Goal: Information Seeking & Learning: Learn about a topic

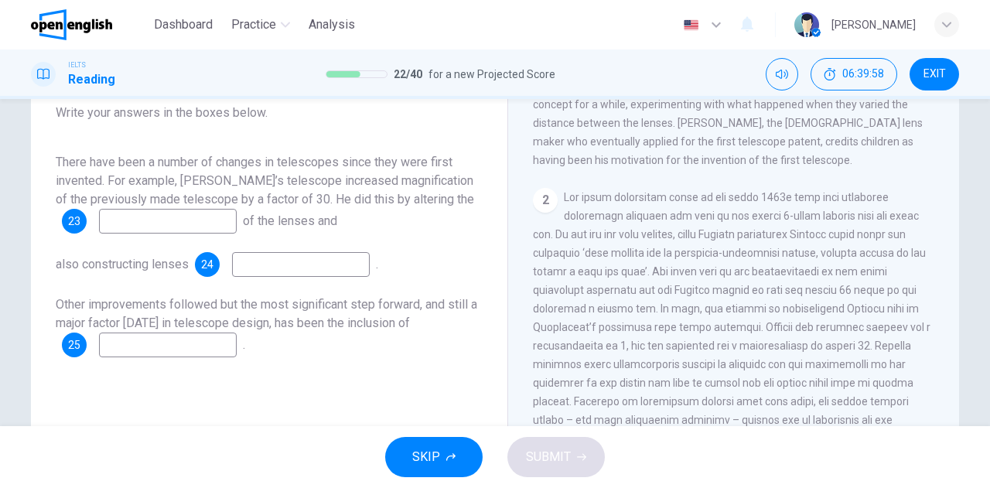
scroll to position [155, 0]
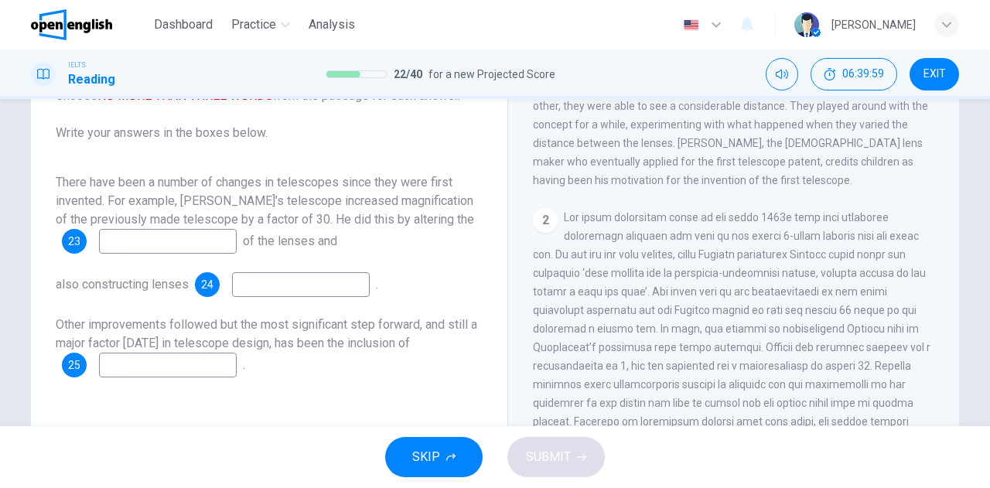
click at [138, 244] on input at bounding box center [168, 241] width 138 height 25
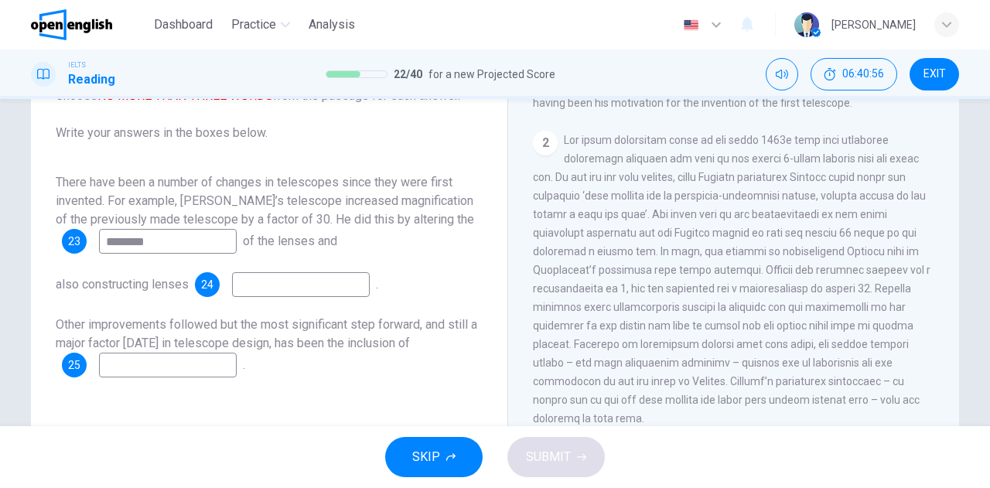
scroll to position [464, 0]
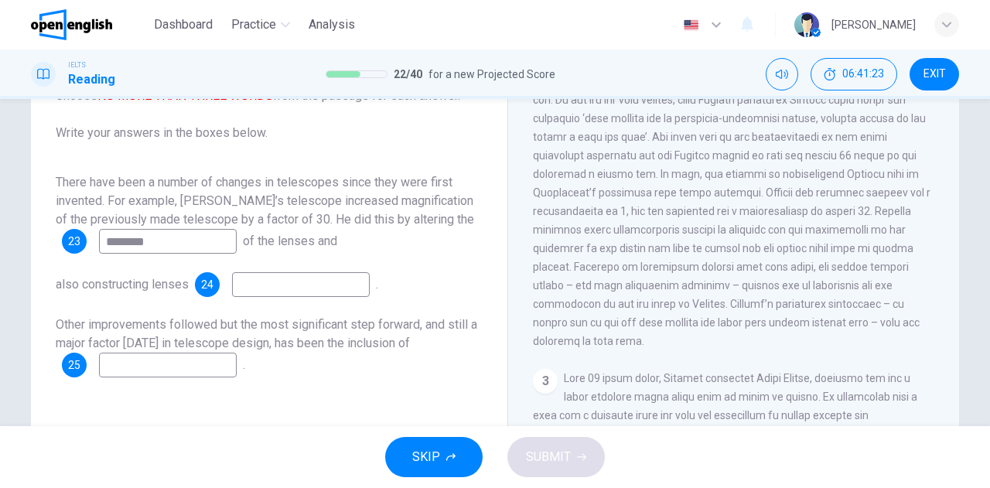
type input "********"
click at [297, 282] on input at bounding box center [301, 284] width 138 height 25
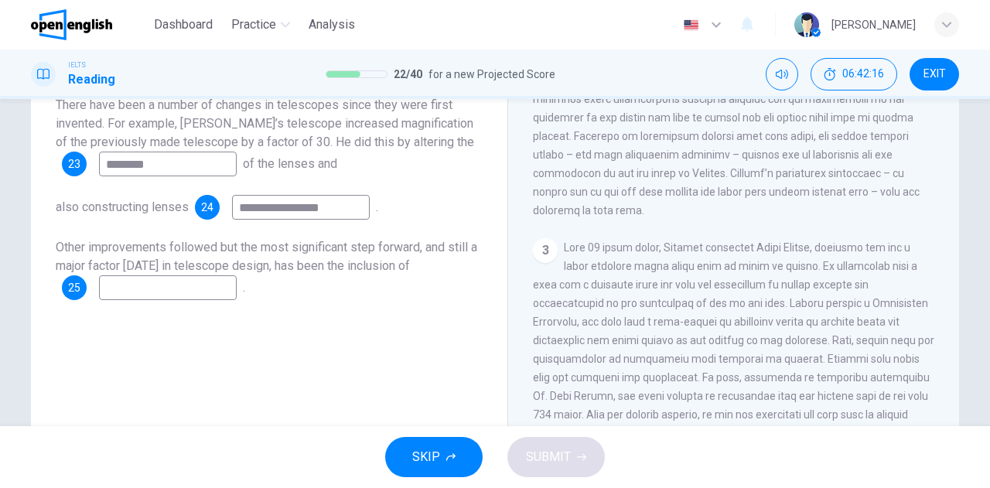
scroll to position [541, 0]
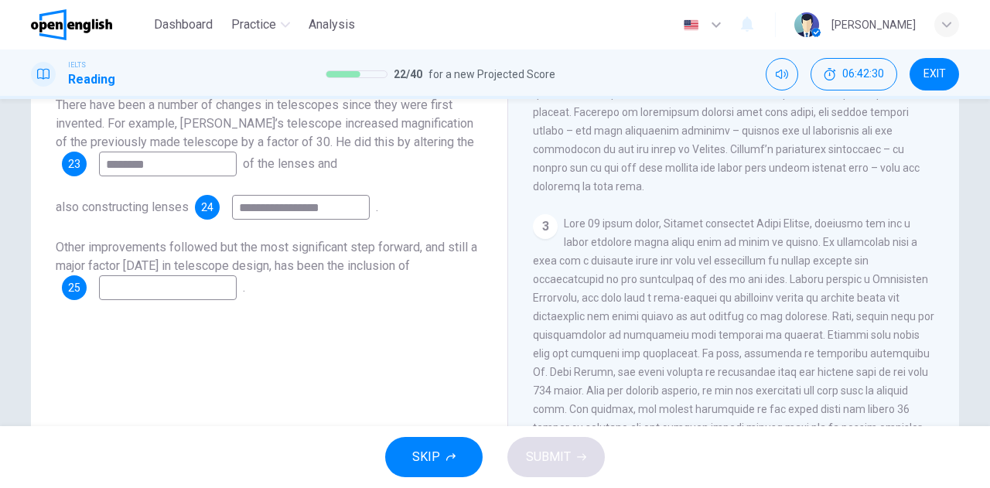
type input "**********"
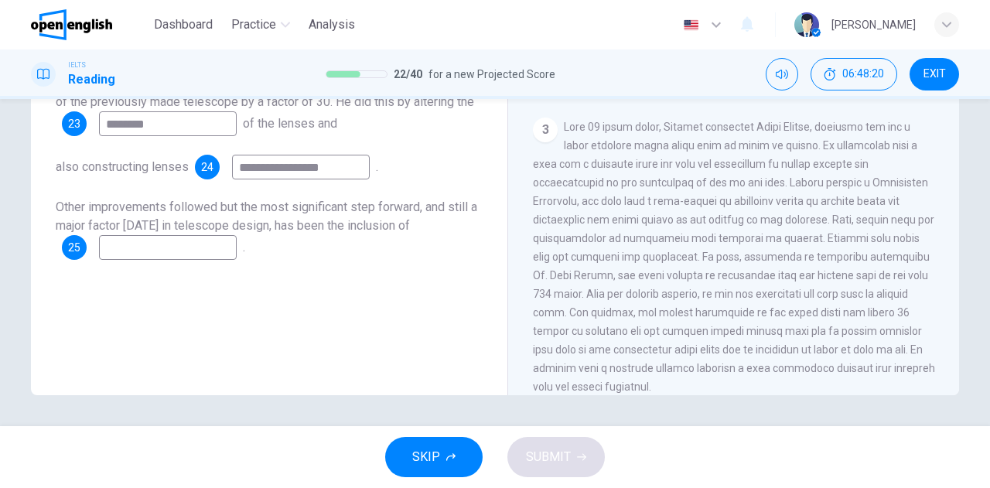
scroll to position [571, 0]
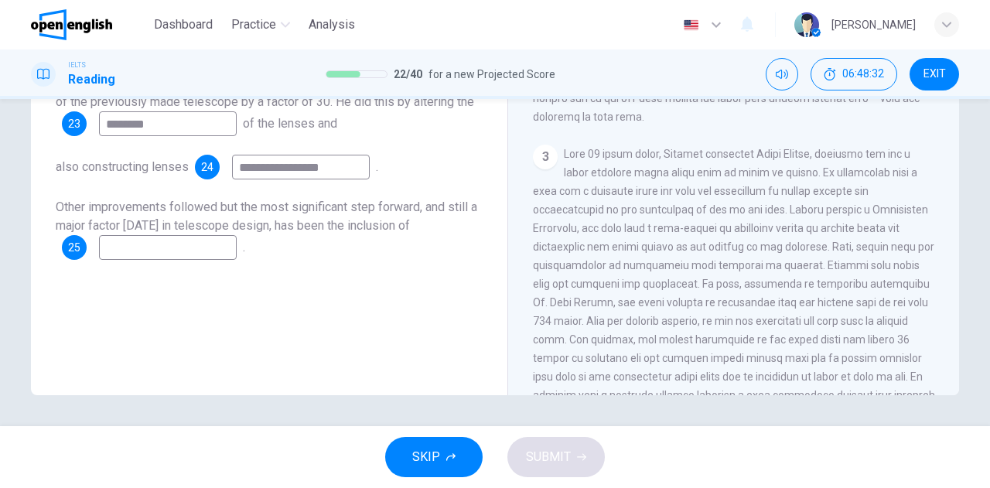
click at [173, 249] on input at bounding box center [168, 247] width 138 height 25
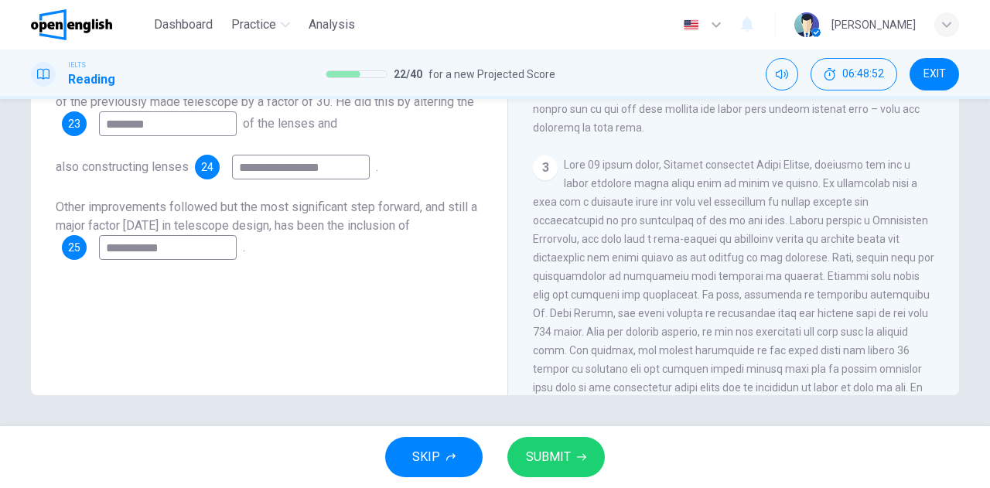
scroll to position [483, 0]
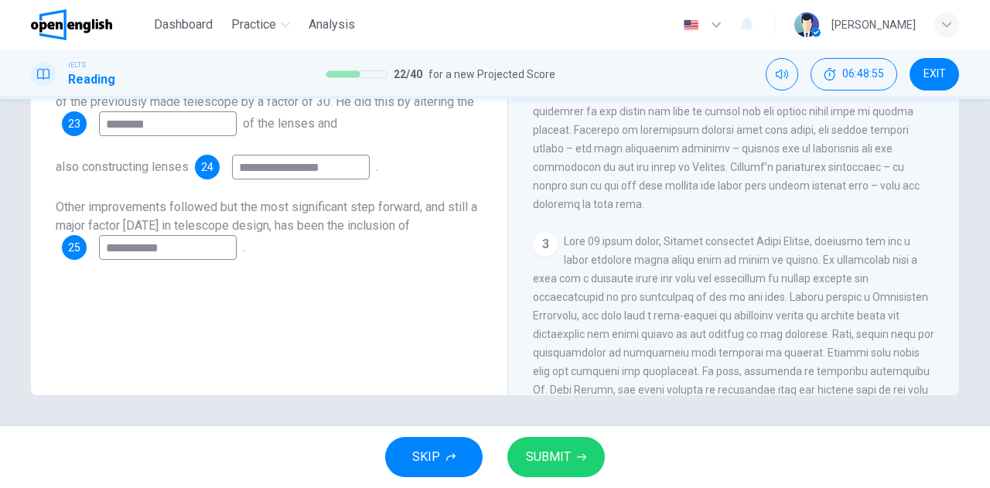
click at [176, 247] on input "**********" at bounding box center [168, 247] width 138 height 25
click at [179, 251] on input "**********" at bounding box center [168, 247] width 138 height 25
click at [184, 248] on input "**********" at bounding box center [168, 247] width 138 height 25
click at [195, 247] on input "**********" at bounding box center [168, 247] width 138 height 25
drag, startPoint x: 170, startPoint y: 248, endPoint x: 87, endPoint y: 237, distance: 83.5
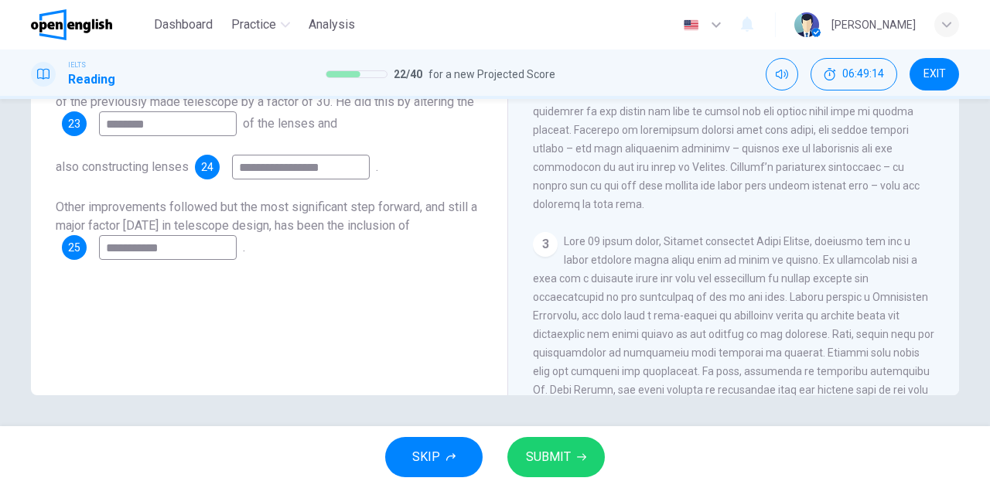
click at [87, 237] on div "**********" at bounding box center [149, 247] width 175 height 25
type input "**********"
click at [547, 459] on span "SUBMIT" at bounding box center [548, 457] width 45 height 22
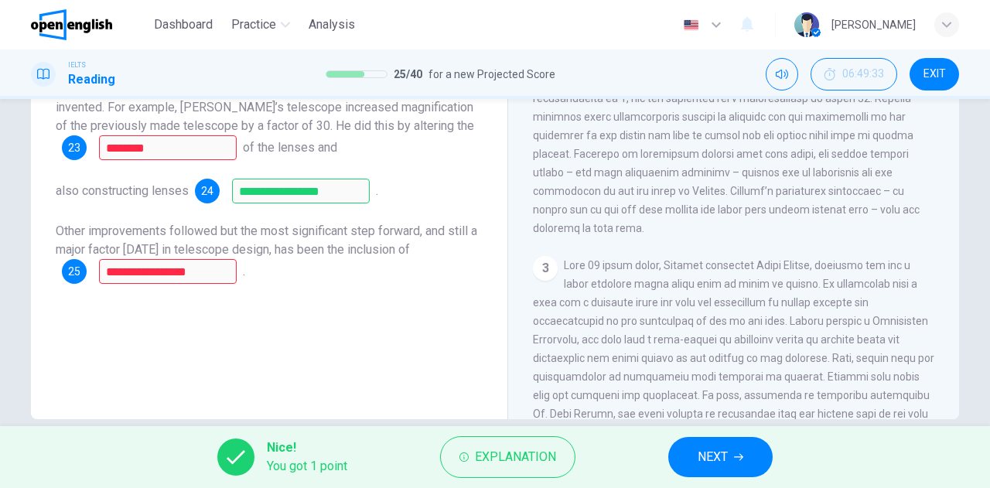
scroll to position [272, 0]
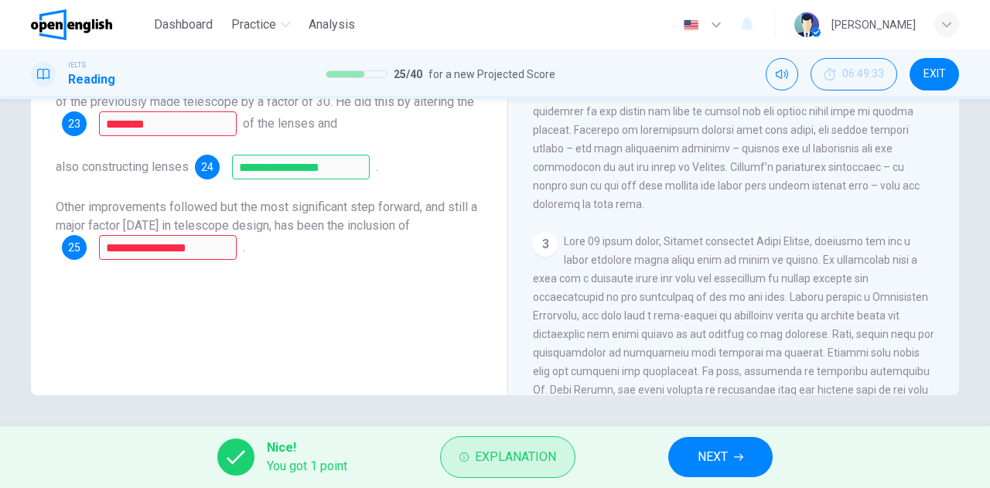
click at [521, 466] on span "Explanation" at bounding box center [515, 457] width 81 height 22
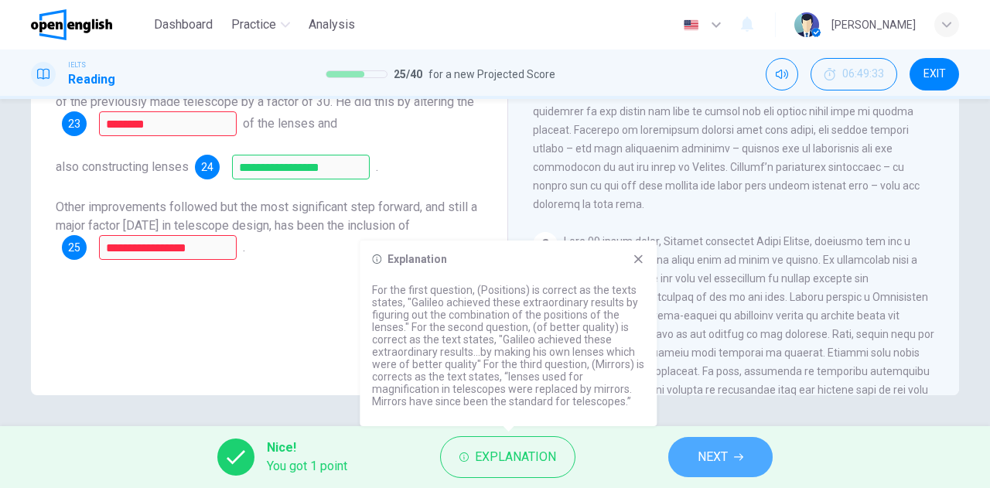
click at [719, 459] on span "NEXT" at bounding box center [713, 457] width 30 height 22
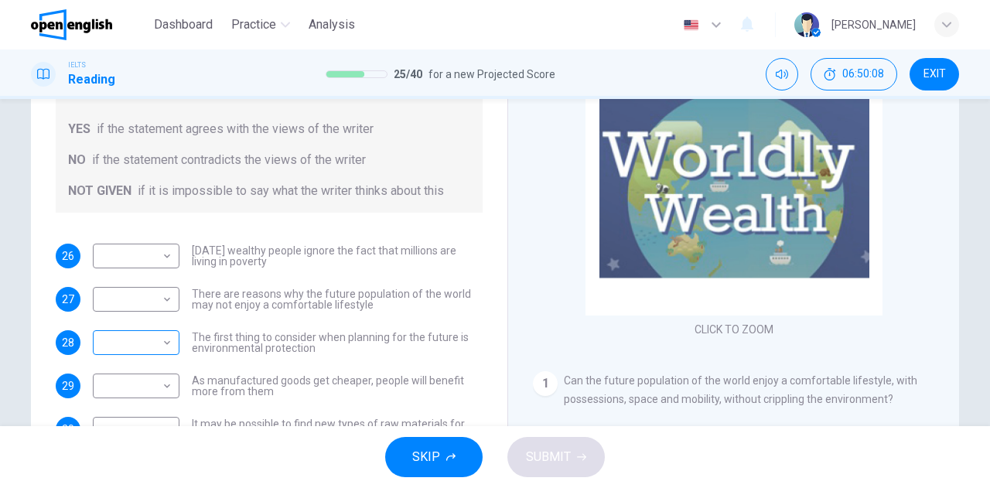
scroll to position [155, 0]
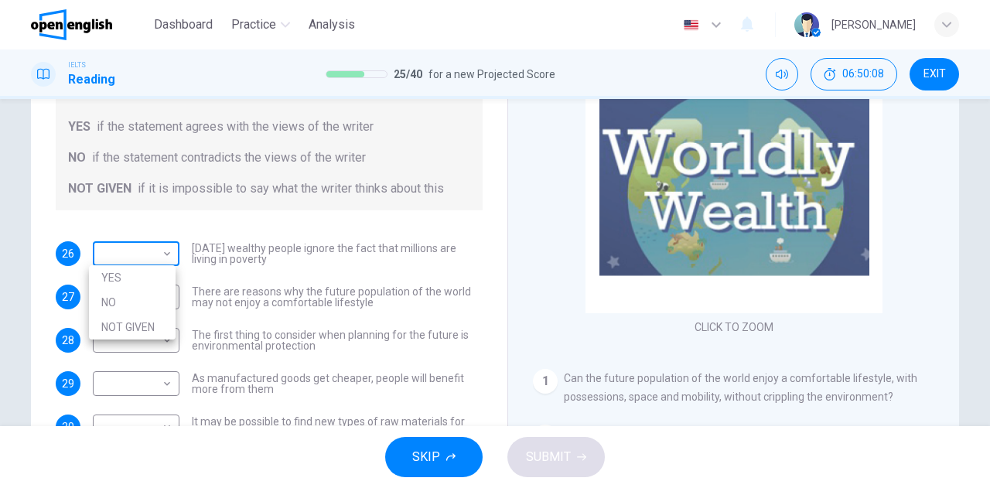
click at [150, 256] on body "This site uses cookies, as explained in our Privacy Policy . If you agree to th…" at bounding box center [495, 244] width 990 height 488
click at [150, 256] on div at bounding box center [495, 244] width 990 height 488
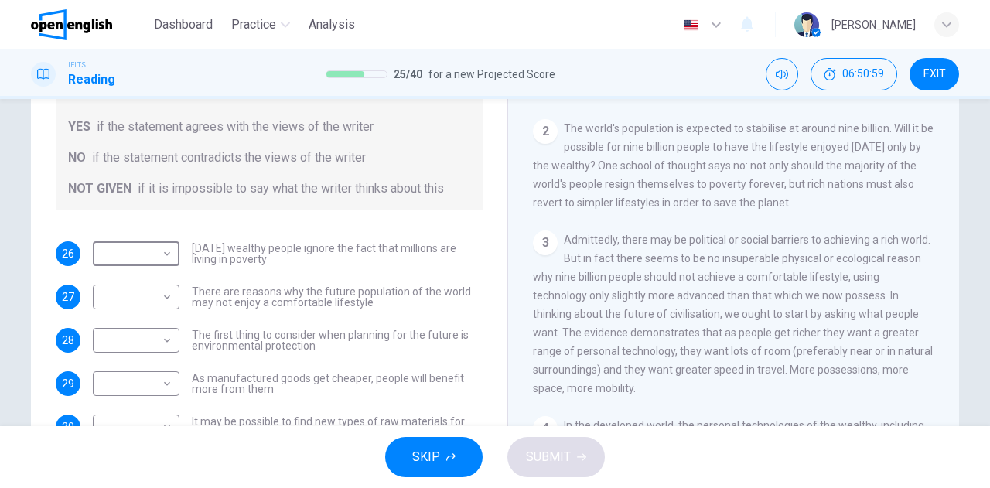
scroll to position [309, 0]
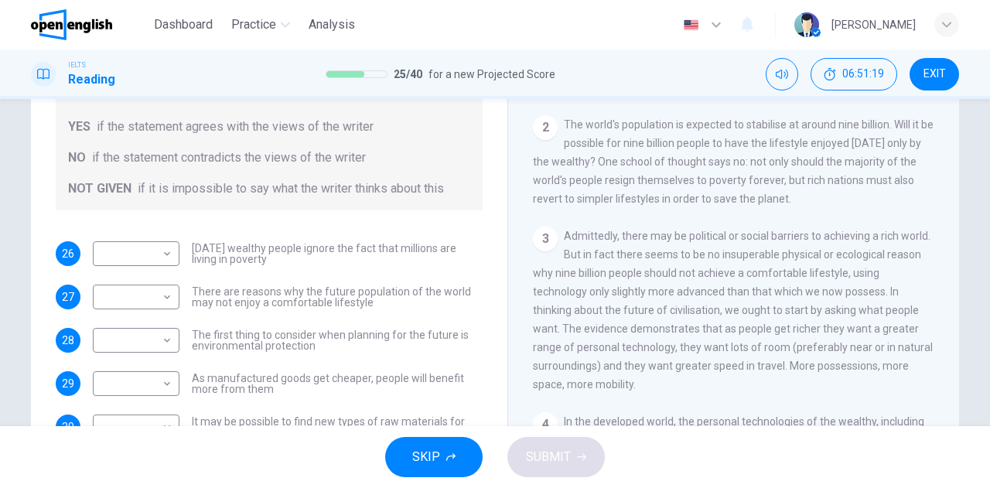
drag, startPoint x: 547, startPoint y: 167, endPoint x: 589, endPoint y: 165, distance: 41.8
click at [589, 165] on span "The world's population is expected to stabilise at around nine billion. Will it…" at bounding box center [733, 161] width 401 height 87
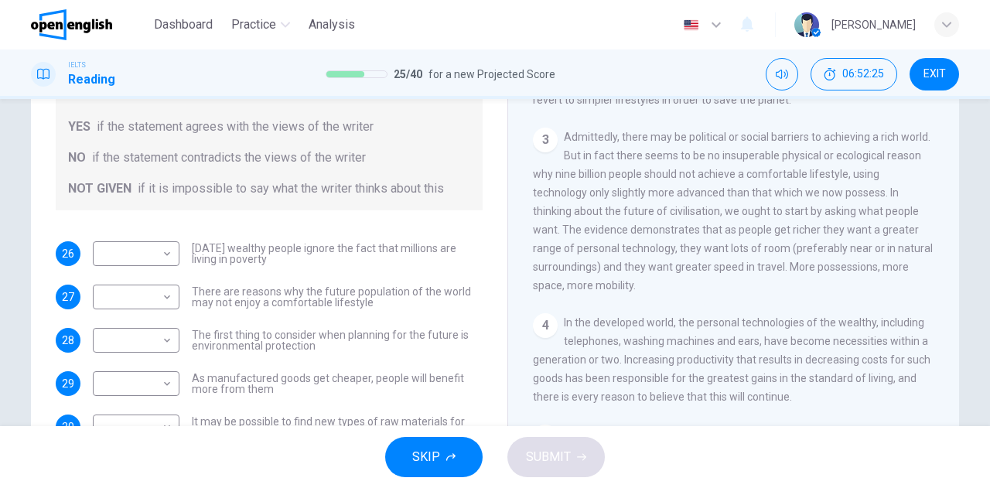
scroll to position [387, 0]
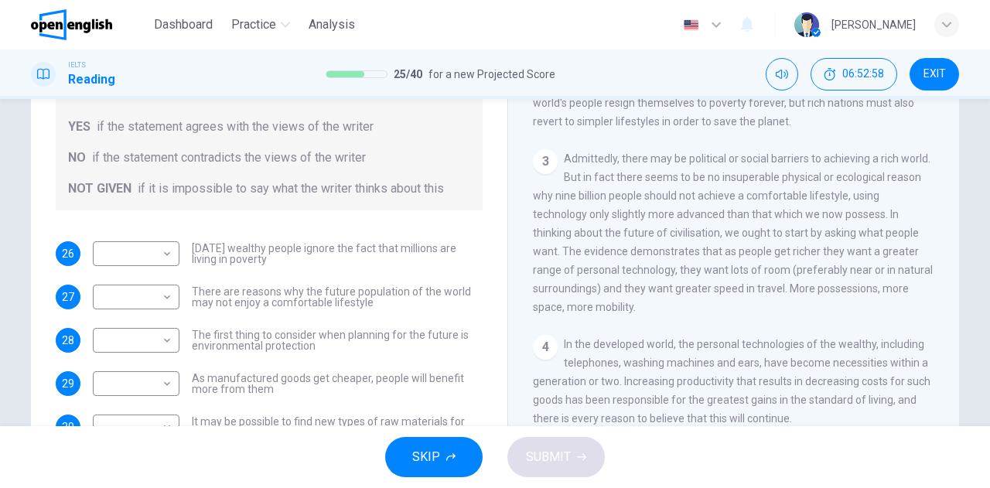
drag, startPoint x: 640, startPoint y: 216, endPoint x: 648, endPoint y: 217, distance: 7.8
click at [648, 217] on span "Admittedly, there may be political or social barriers to achieving a rich world…" at bounding box center [733, 232] width 400 height 161
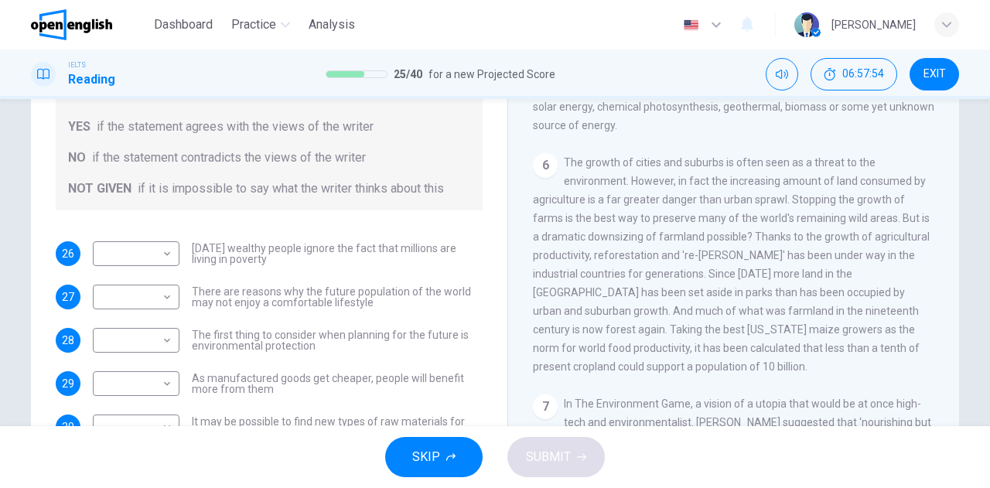
scroll to position [928, 0]
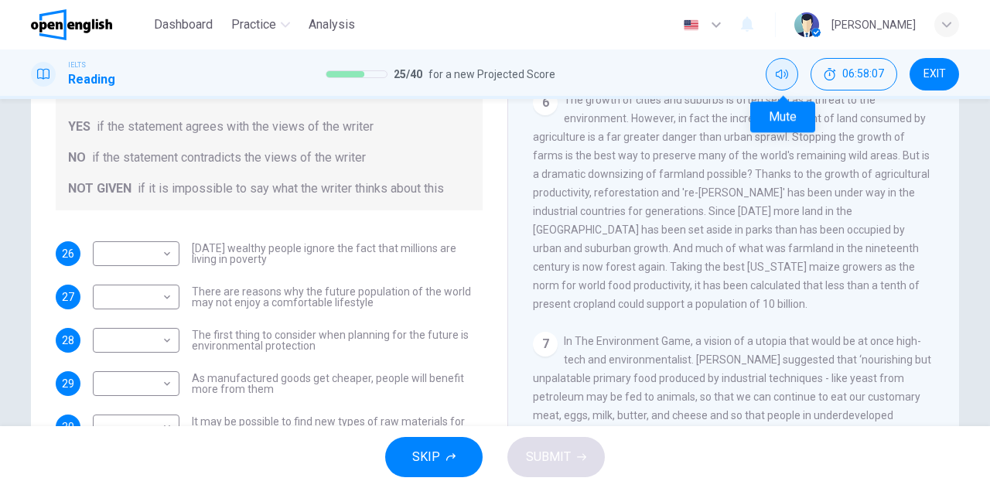
click at [779, 80] on button "Mute" at bounding box center [782, 74] width 32 height 32
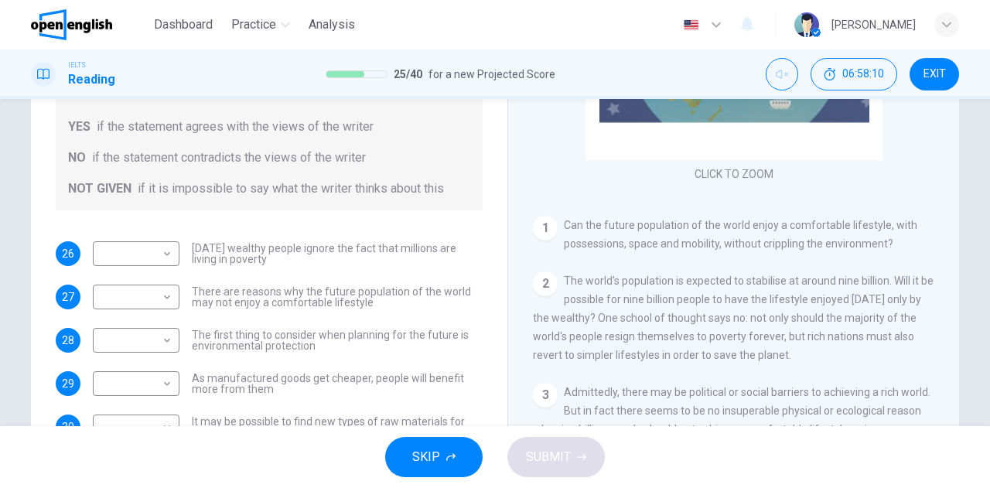
scroll to position [155, 0]
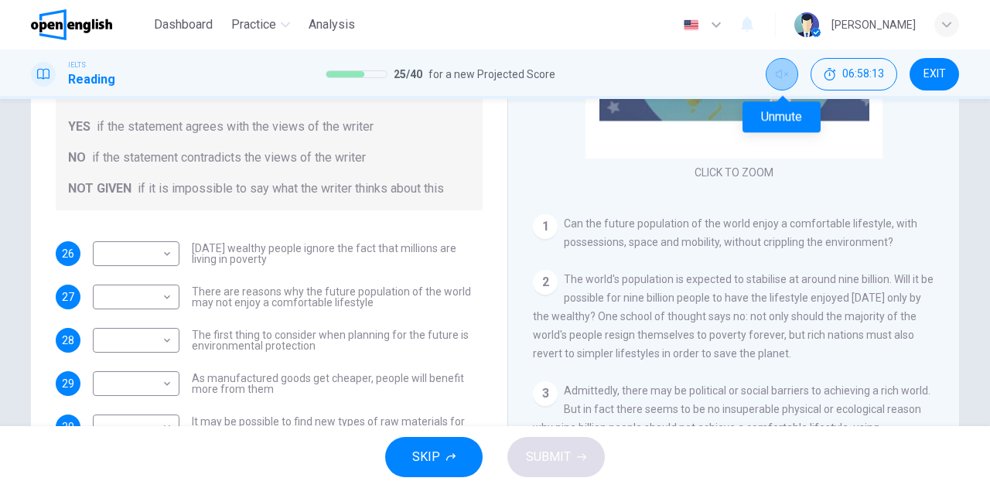
click at [776, 81] on button "Unmute" at bounding box center [782, 74] width 32 height 32
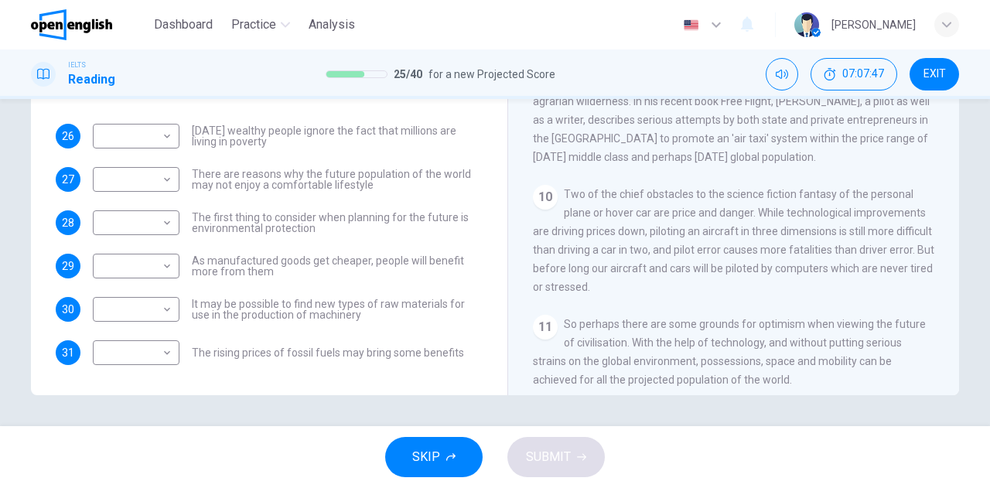
scroll to position [1434, 0]
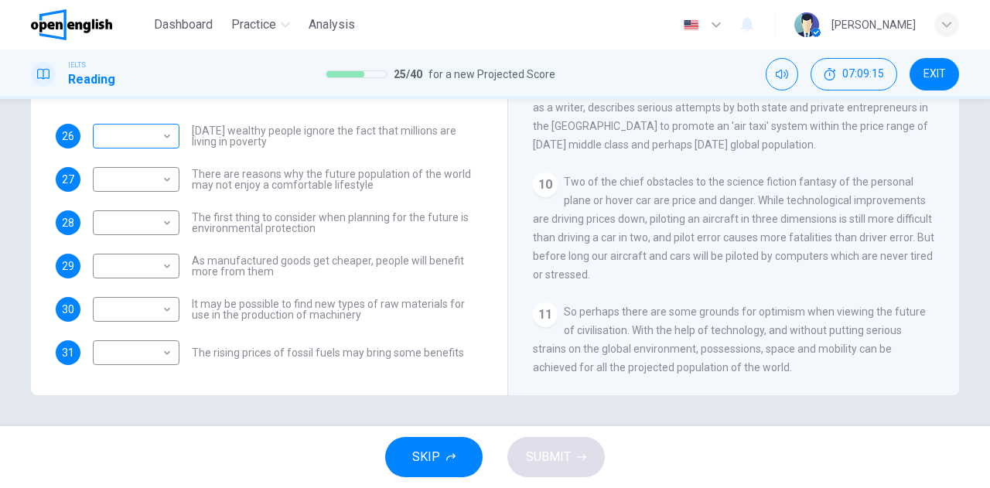
click at [119, 139] on body "This site uses cookies, as explained in our Privacy Policy . If you agree to th…" at bounding box center [495, 244] width 990 height 488
click at [113, 182] on li "NO" at bounding box center [132, 184] width 87 height 25
type input "**"
click at [142, 179] on body "This site uses cookies, as explained in our Privacy Policy . If you agree to th…" at bounding box center [495, 244] width 990 height 488
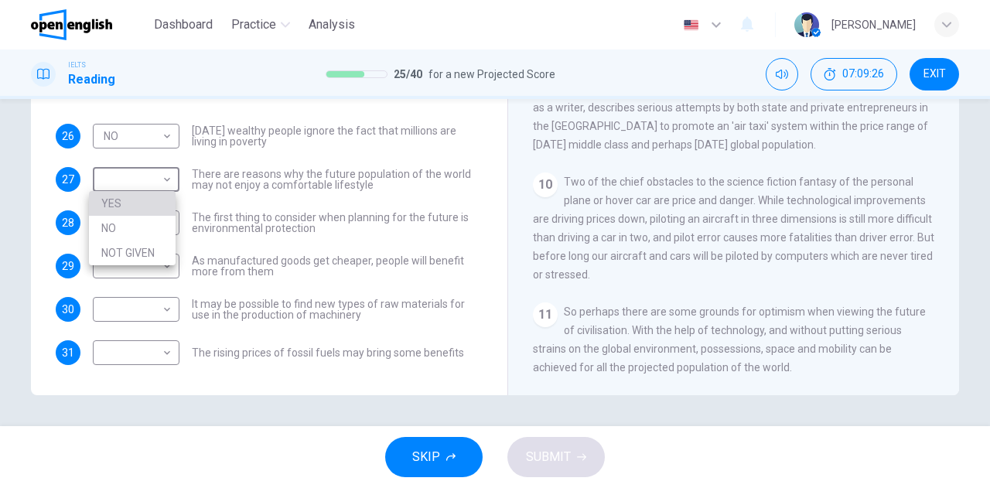
click at [113, 202] on li "YES" at bounding box center [132, 203] width 87 height 25
type input "***"
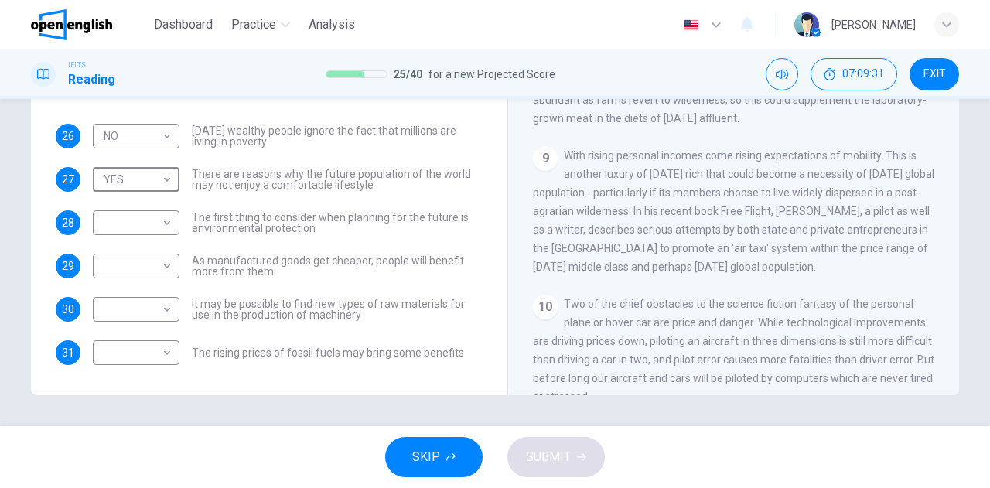
scroll to position [1202, 0]
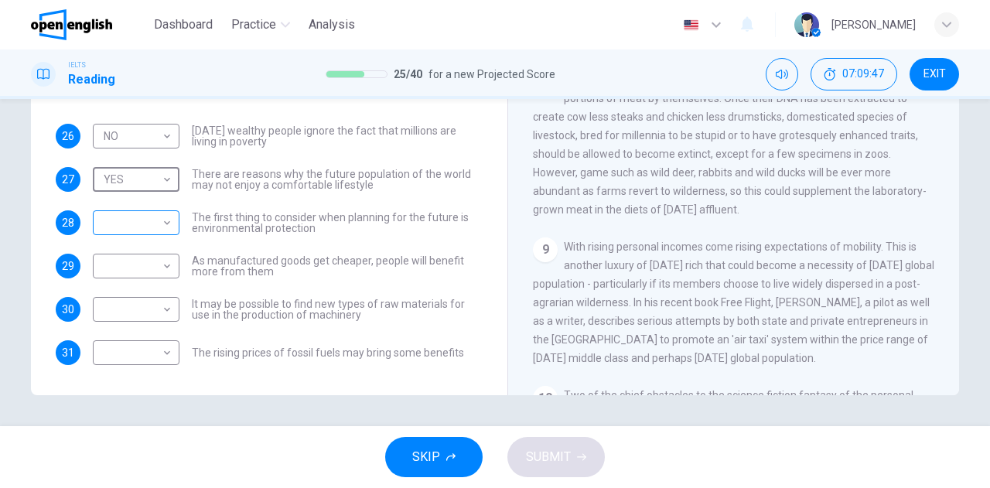
click at [139, 223] on body "This site uses cookies, as explained in our Privacy Policy . If you agree to th…" at bounding box center [495, 244] width 990 height 488
click at [131, 250] on li "YES" at bounding box center [132, 246] width 87 height 25
type input "***"
click at [129, 268] on body "This site uses cookies, as explained in our Privacy Policy . If you agree to th…" at bounding box center [495, 244] width 990 height 488
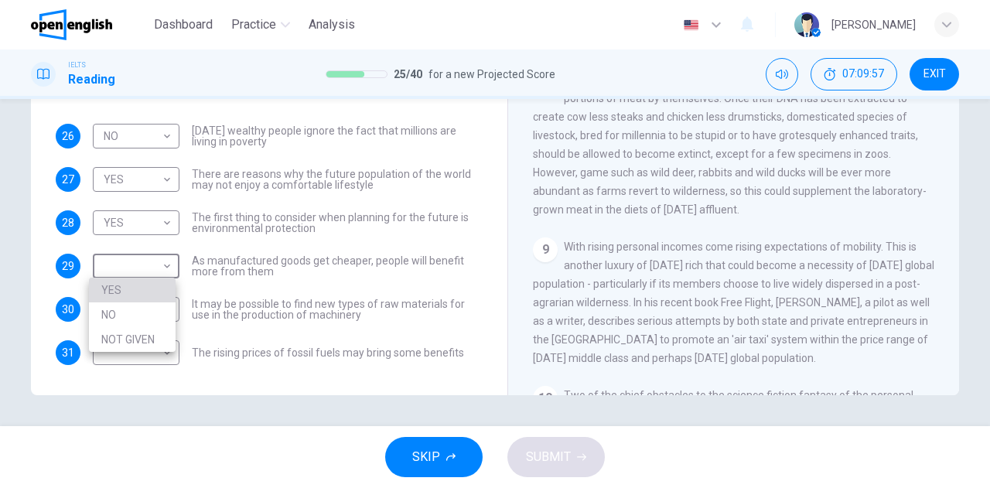
click at [118, 296] on li "YES" at bounding box center [132, 290] width 87 height 25
type input "***"
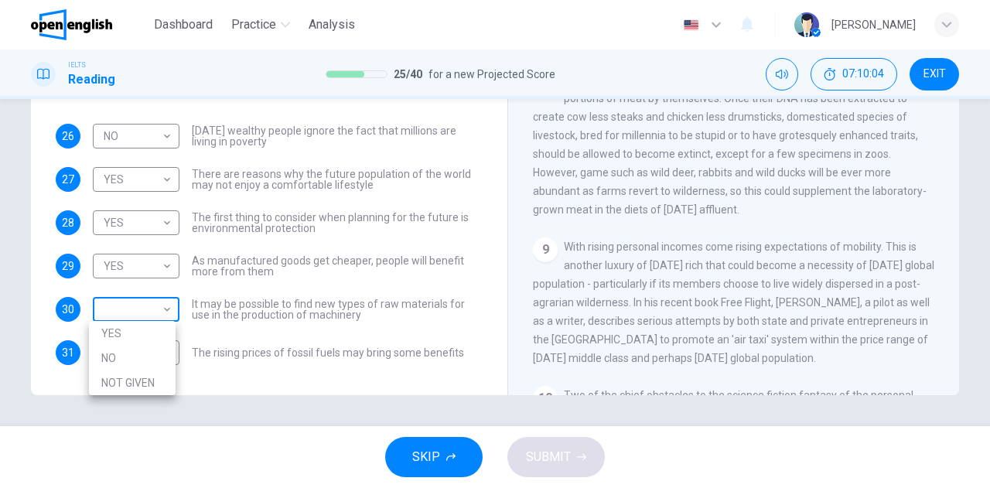
click at [114, 310] on body "This site uses cookies, as explained in our Privacy Policy . If you agree to th…" at bounding box center [495, 244] width 990 height 488
click at [125, 330] on li "YES" at bounding box center [132, 333] width 87 height 25
type input "***"
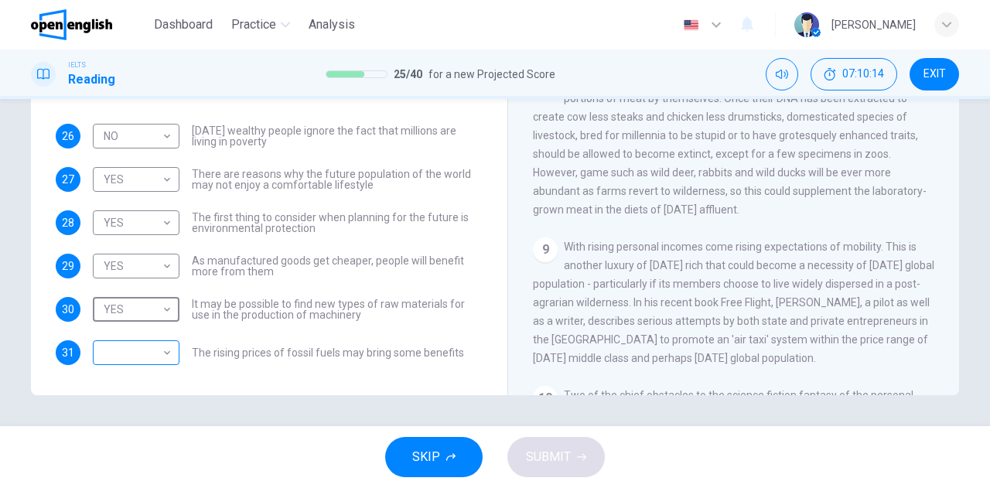
click at [130, 347] on body "This site uses cookies, as explained in our Privacy Policy . If you agree to th…" at bounding box center [495, 244] width 990 height 488
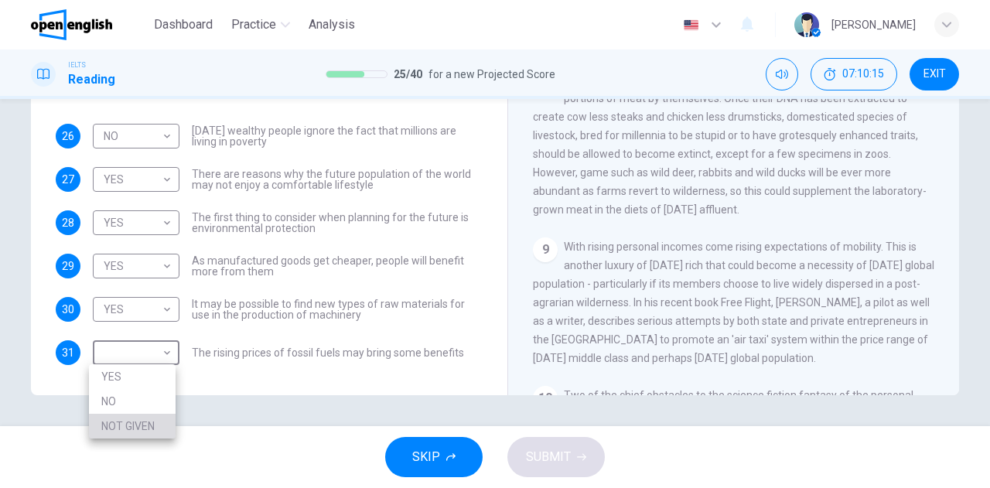
click at [140, 428] on li "NOT GIVEN" at bounding box center [132, 426] width 87 height 25
type input "*********"
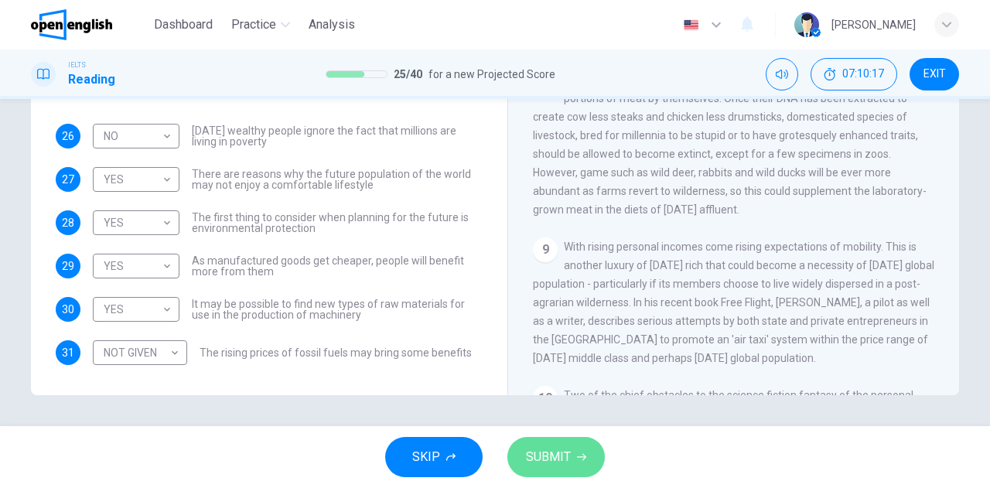
click at [531, 459] on span "SUBMIT" at bounding box center [548, 457] width 45 height 22
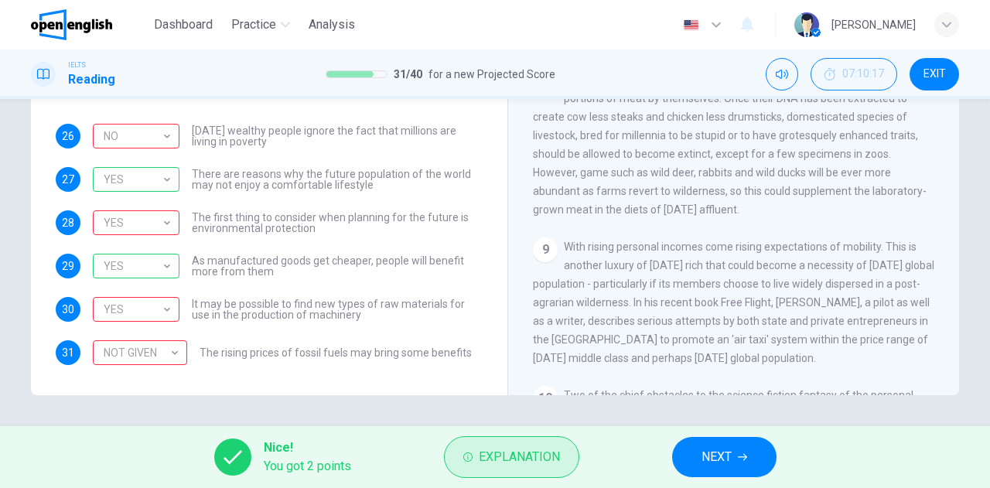
click at [504, 452] on span "Explanation" at bounding box center [519, 457] width 81 height 22
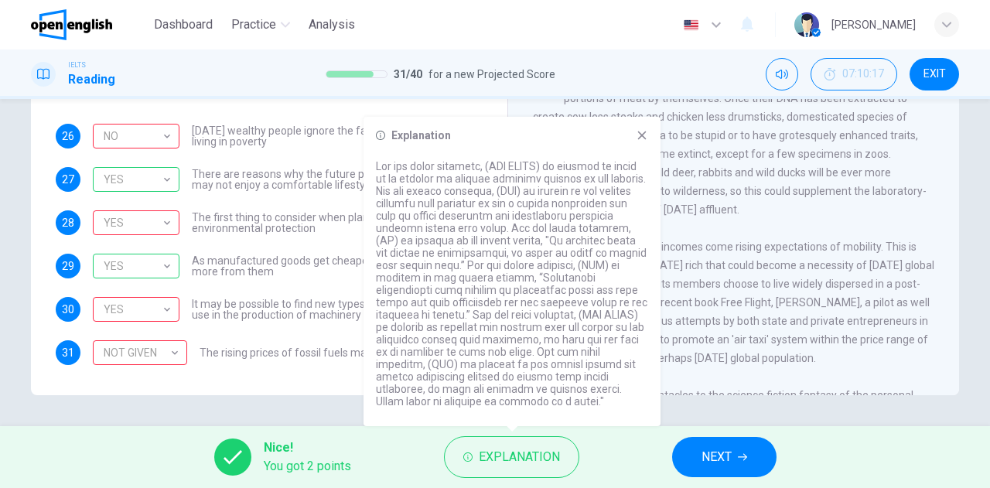
click at [260, 374] on div "Questions 26 - 31 Do the following statements reflect the claims of the writer …" at bounding box center [269, 95] width 452 height 569
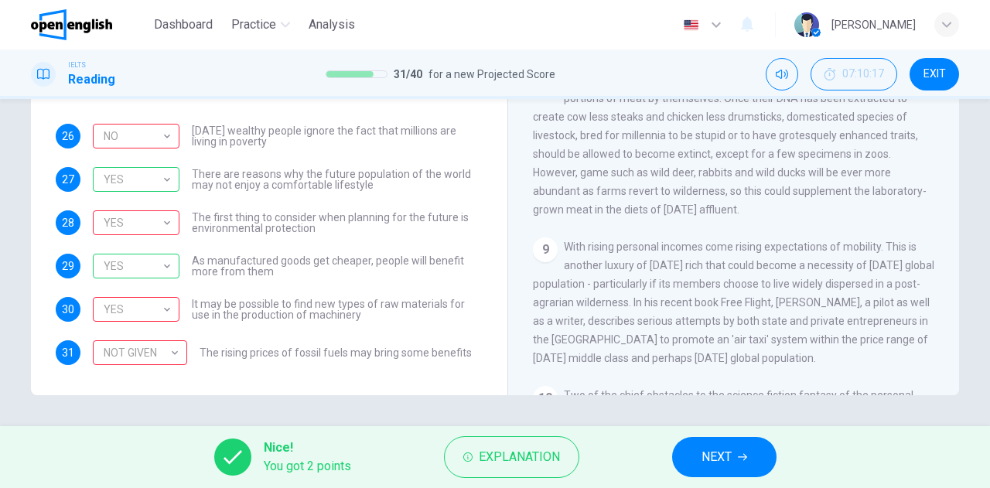
click at [710, 464] on span "NEXT" at bounding box center [716, 457] width 30 height 22
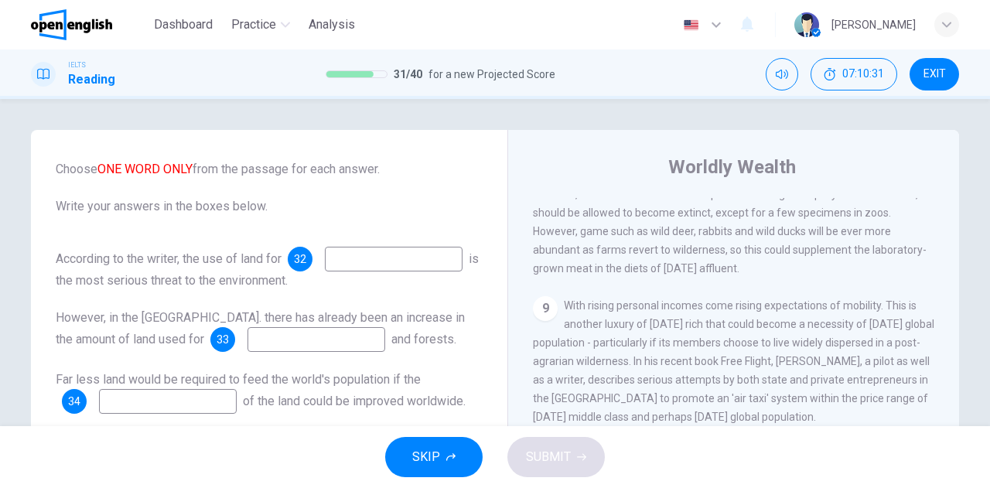
scroll to position [118, 0]
click at [325, 247] on input at bounding box center [394, 259] width 138 height 25
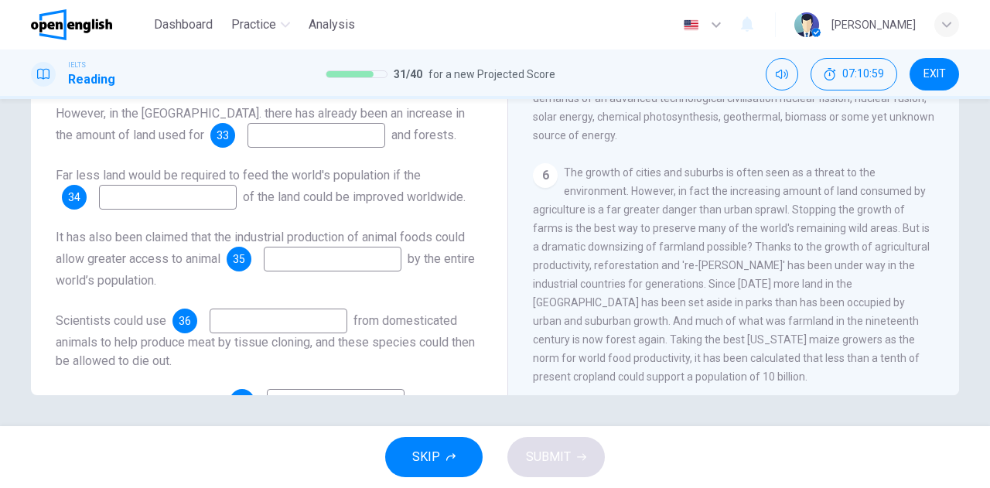
scroll to position [0, 0]
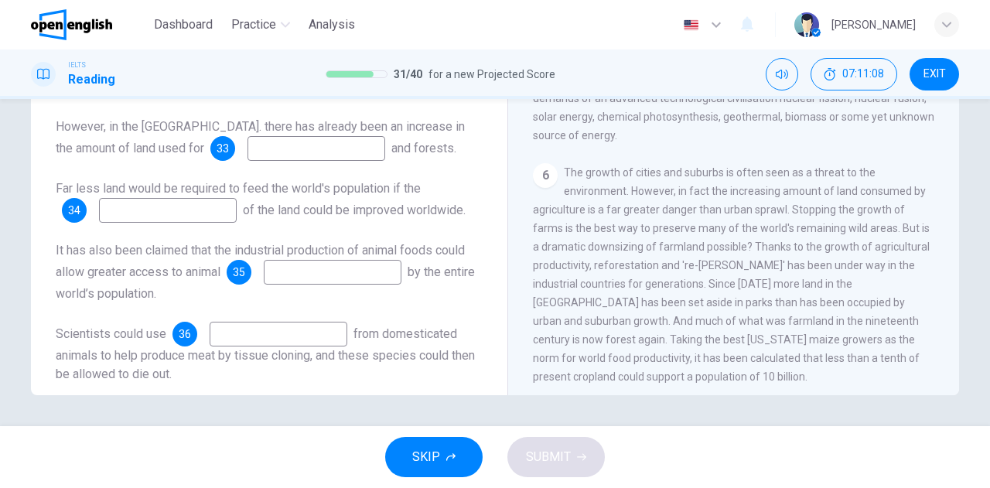
click at [247, 161] on input at bounding box center [316, 148] width 138 height 25
click at [247, 161] on input "********" at bounding box center [316, 148] width 138 height 25
type input "*********"
click at [154, 221] on input at bounding box center [168, 210] width 138 height 25
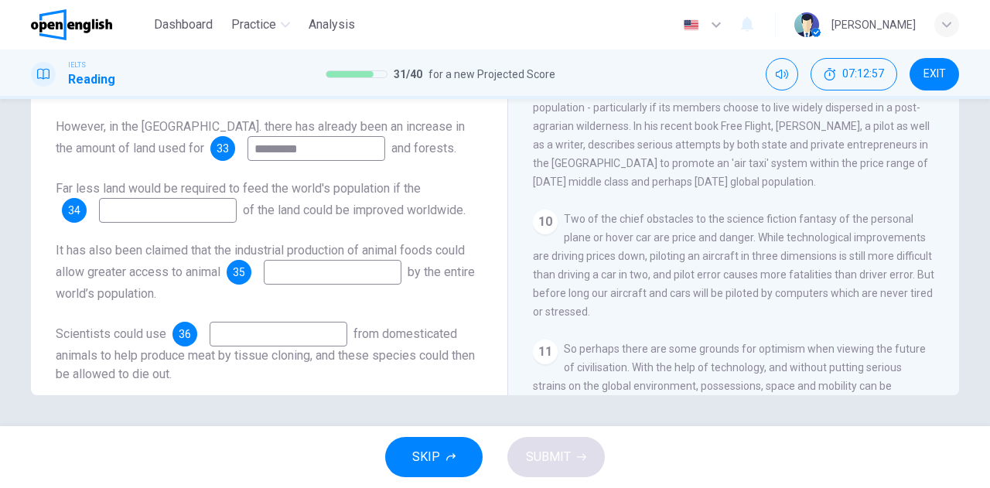
scroll to position [1383, 0]
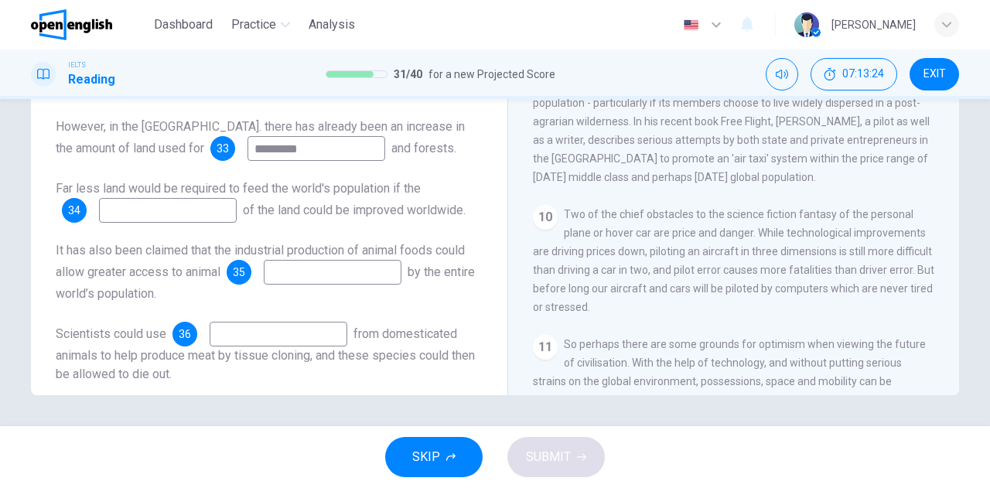
click at [196, 223] on input at bounding box center [168, 210] width 138 height 25
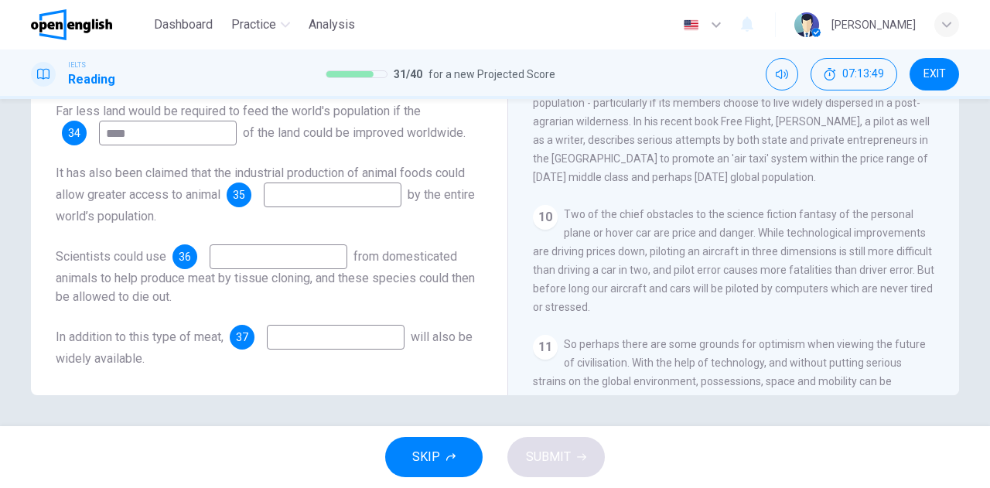
scroll to position [0, 0]
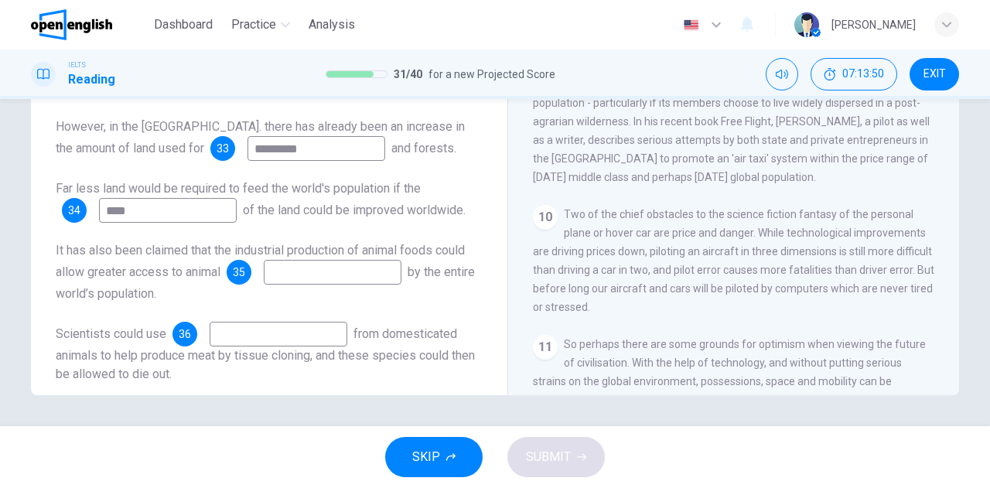
type input "****"
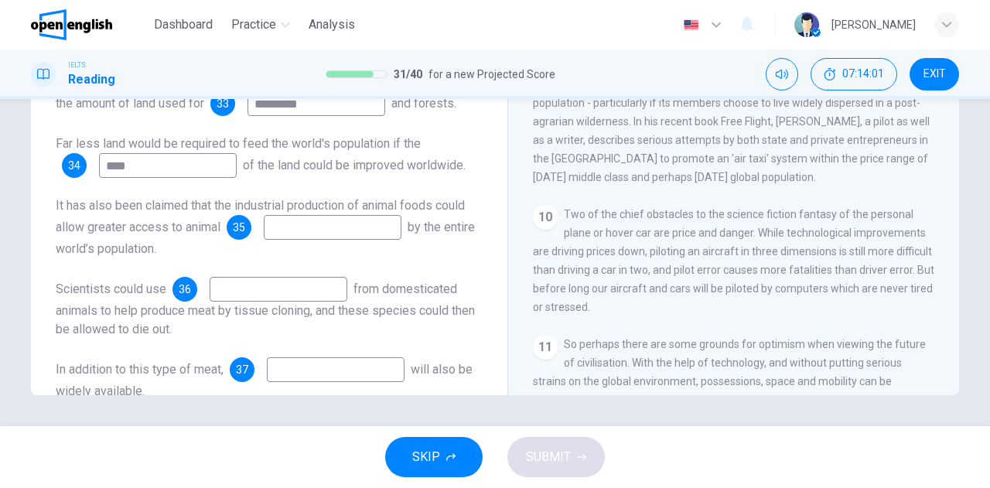
scroll to position [77, 0]
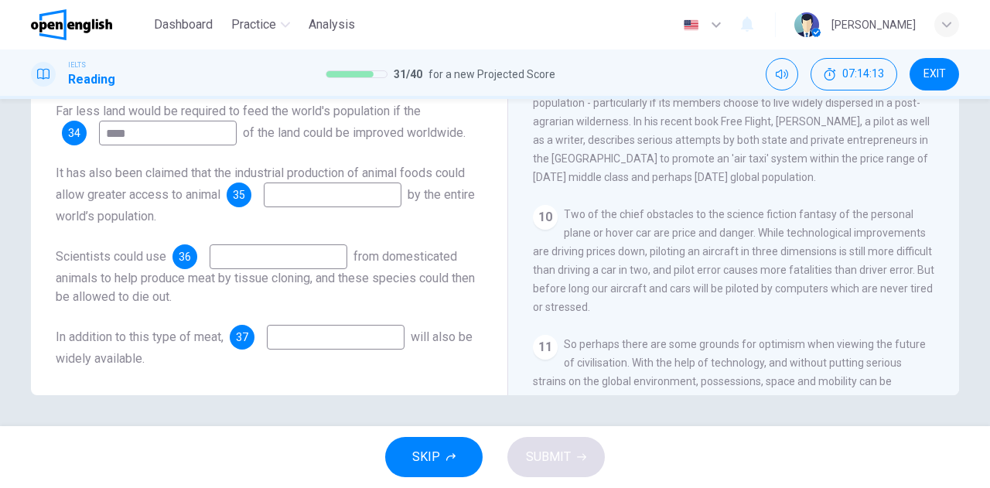
click at [350, 207] on input at bounding box center [333, 195] width 138 height 25
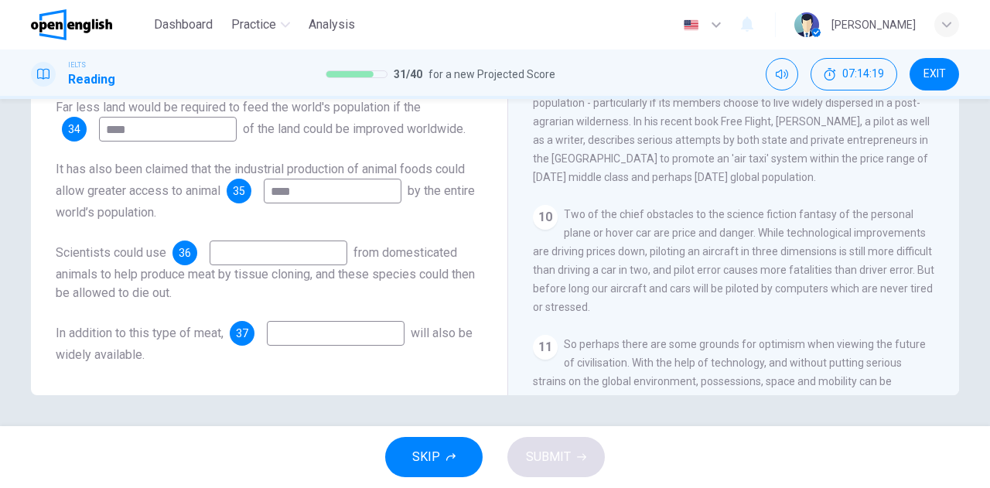
scroll to position [118, 0]
type input "****"
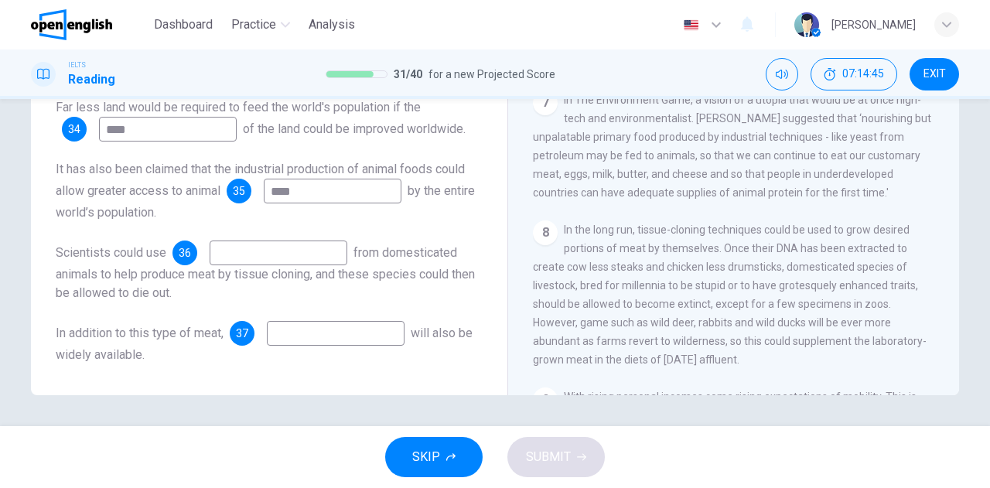
scroll to position [1073, 0]
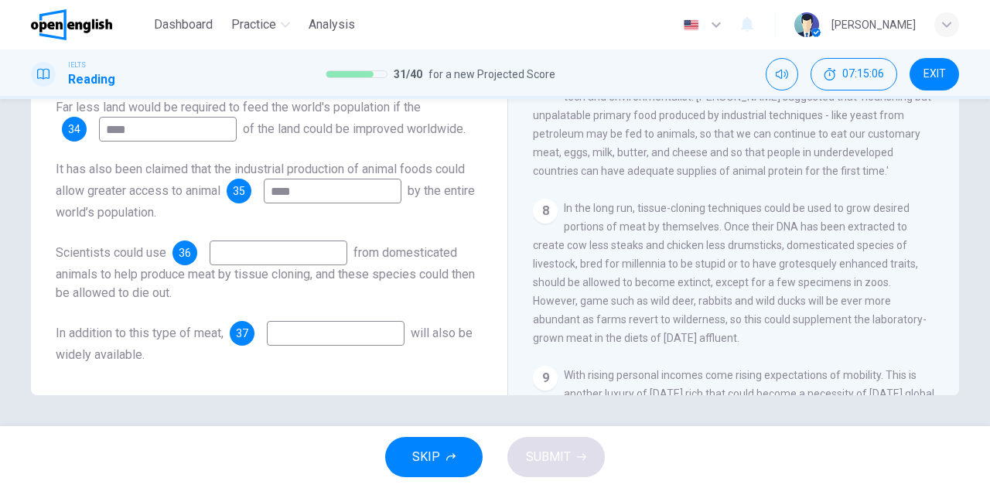
click at [286, 254] on input at bounding box center [279, 253] width 138 height 25
type input "**********"
click at [316, 335] on input at bounding box center [336, 333] width 138 height 25
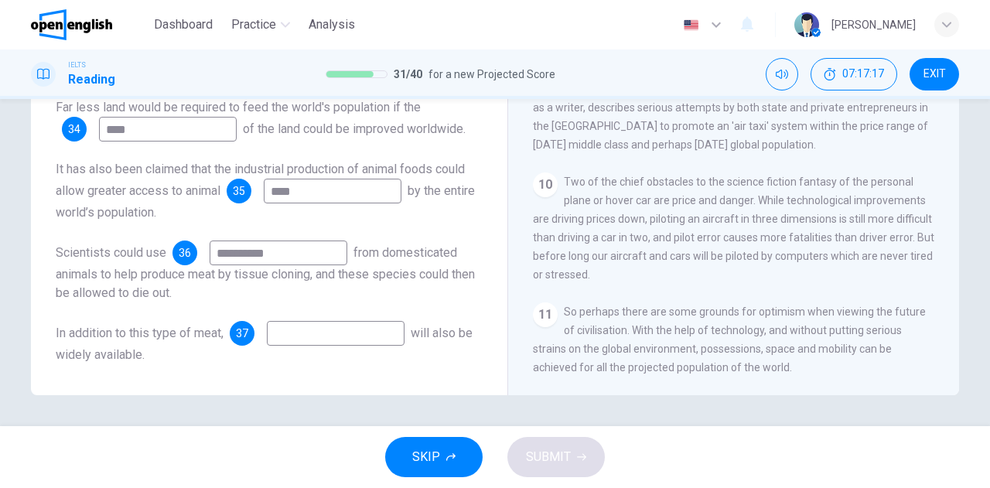
scroll to position [1434, 0]
click at [336, 338] on input at bounding box center [336, 333] width 138 height 25
click at [358, 340] on input "****" at bounding box center [336, 333] width 138 height 25
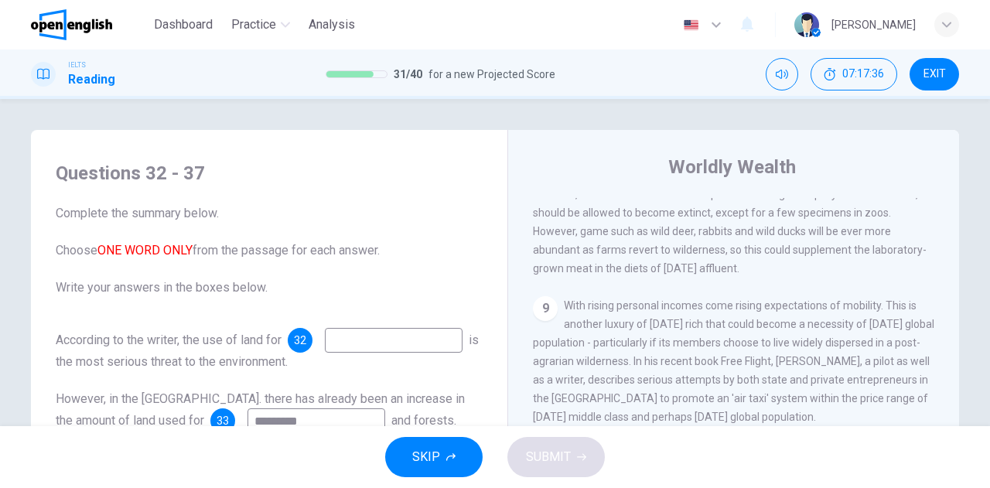
scroll to position [77, 0]
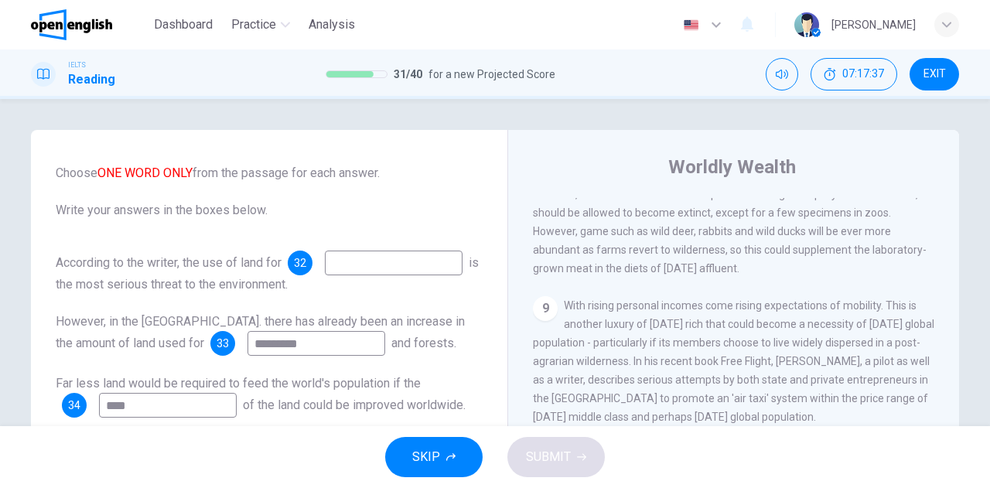
type input "****"
click at [325, 273] on input at bounding box center [394, 263] width 138 height 25
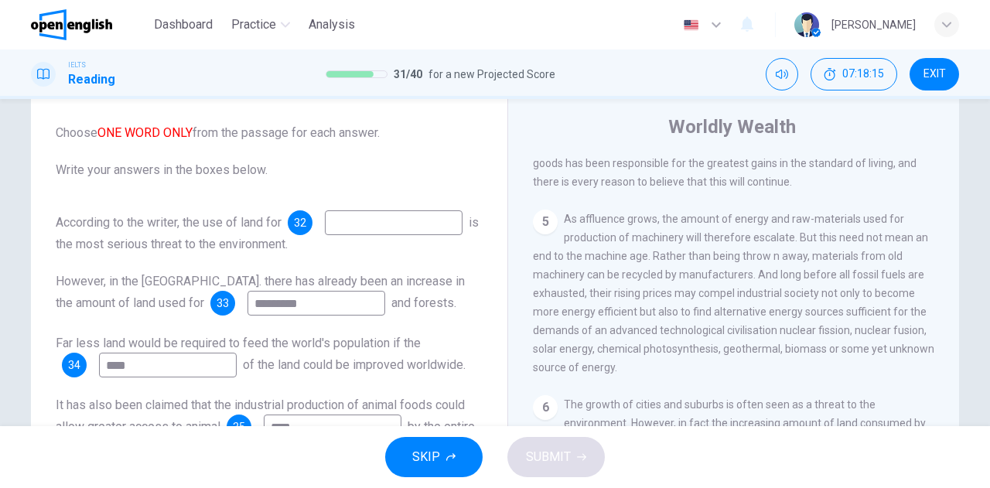
click at [325, 235] on input at bounding box center [394, 222] width 138 height 25
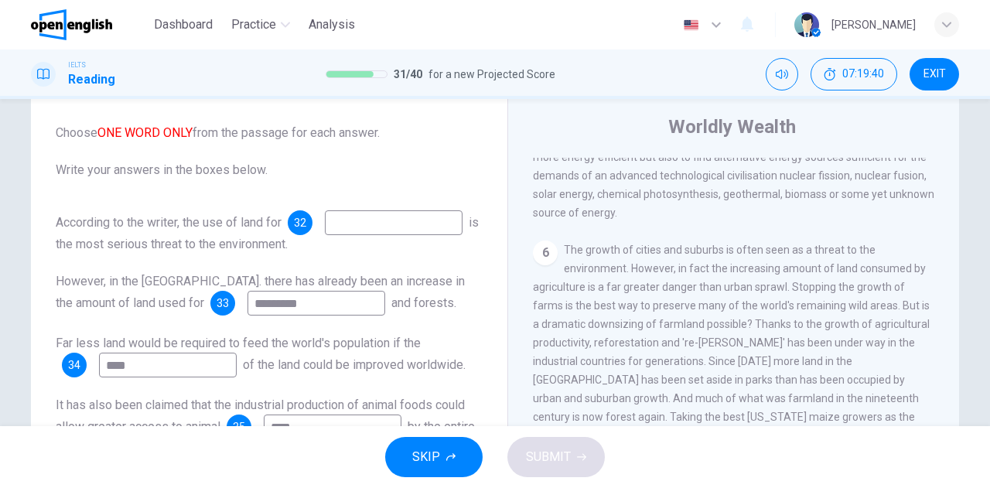
scroll to position [970, 0]
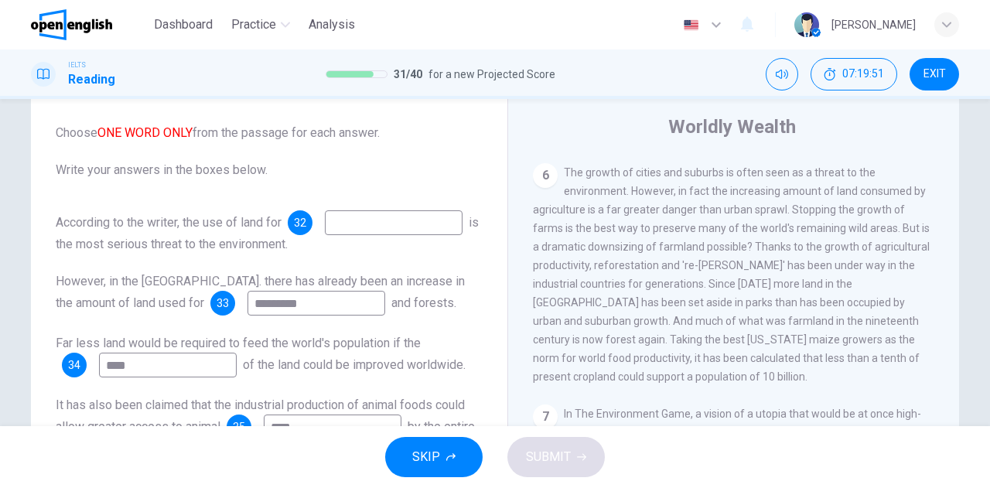
drag, startPoint x: 179, startPoint y: 243, endPoint x: 170, endPoint y: 242, distance: 9.3
click at [325, 235] on input at bounding box center [394, 222] width 138 height 25
type input "**********"
click at [541, 462] on span "SUBMIT" at bounding box center [548, 457] width 45 height 22
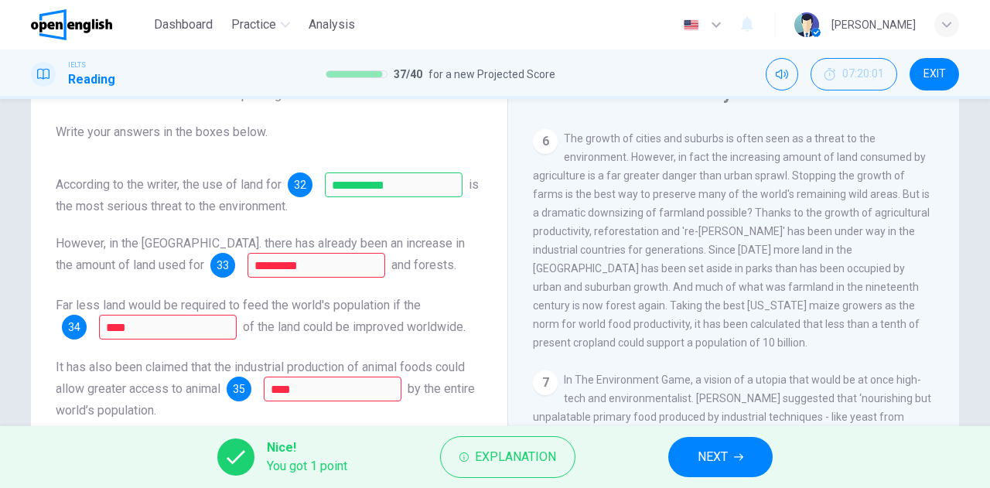
scroll to position [155, 0]
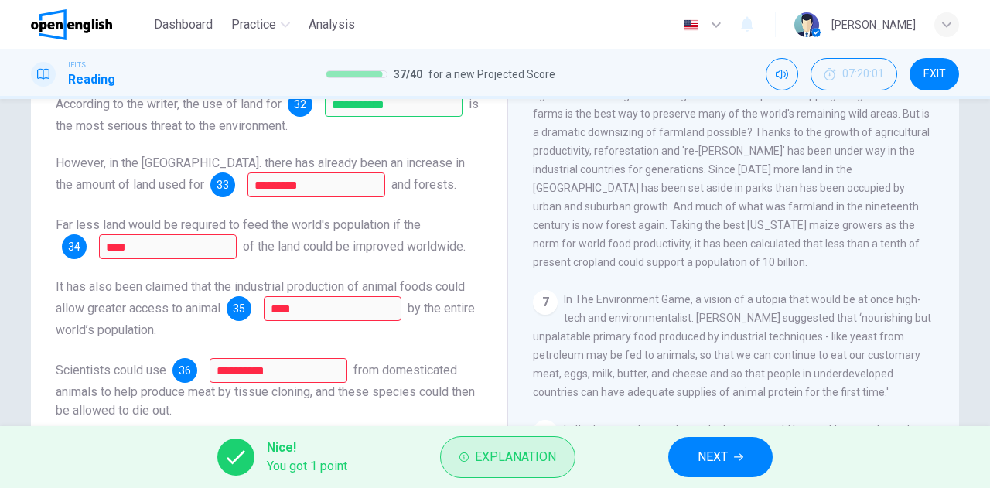
click at [494, 455] on span "Explanation" at bounding box center [515, 457] width 81 height 22
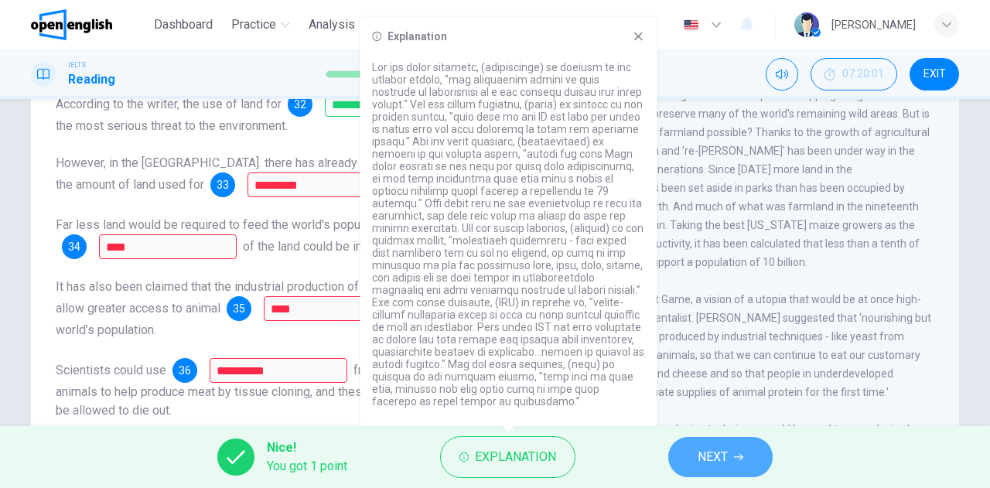
click at [695, 454] on button "NEXT" at bounding box center [720, 457] width 104 height 40
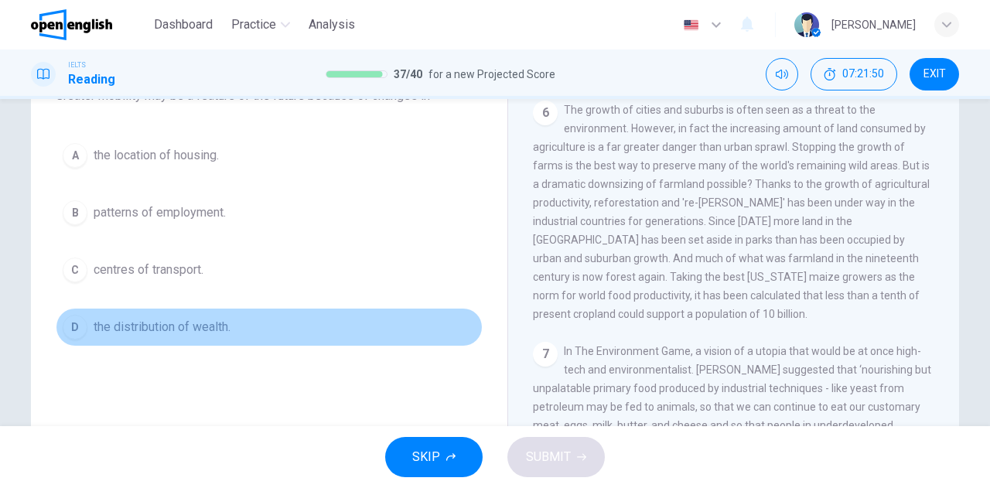
click at [167, 328] on span "the distribution of wealth." at bounding box center [162, 327] width 137 height 19
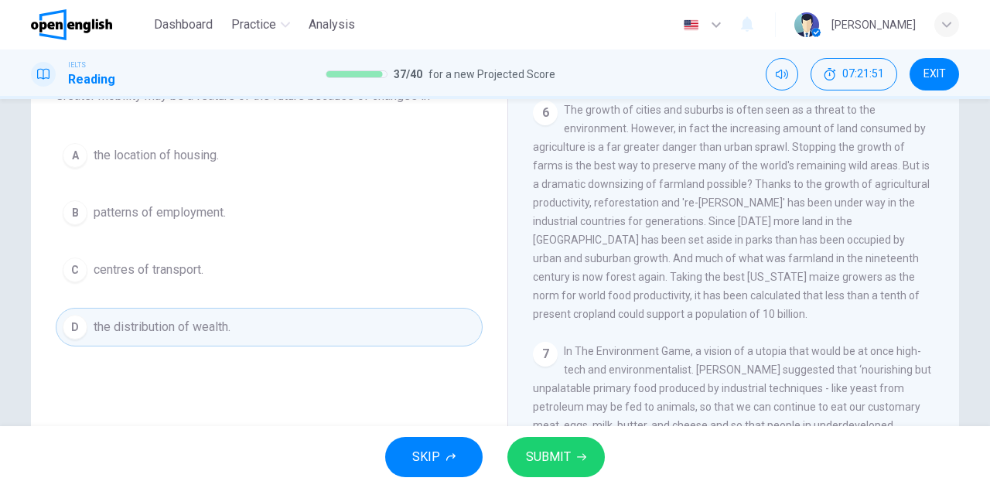
click at [559, 455] on span "SUBMIT" at bounding box center [548, 457] width 45 height 22
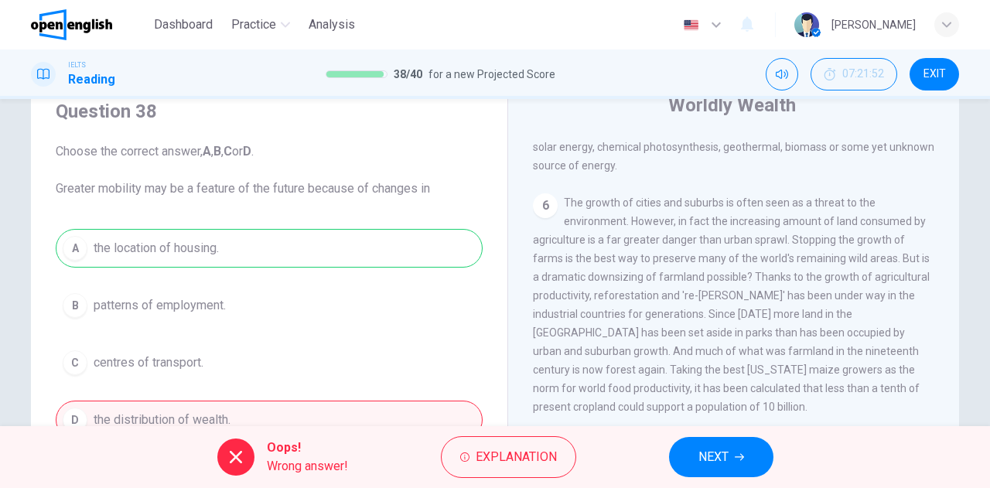
scroll to position [0, 0]
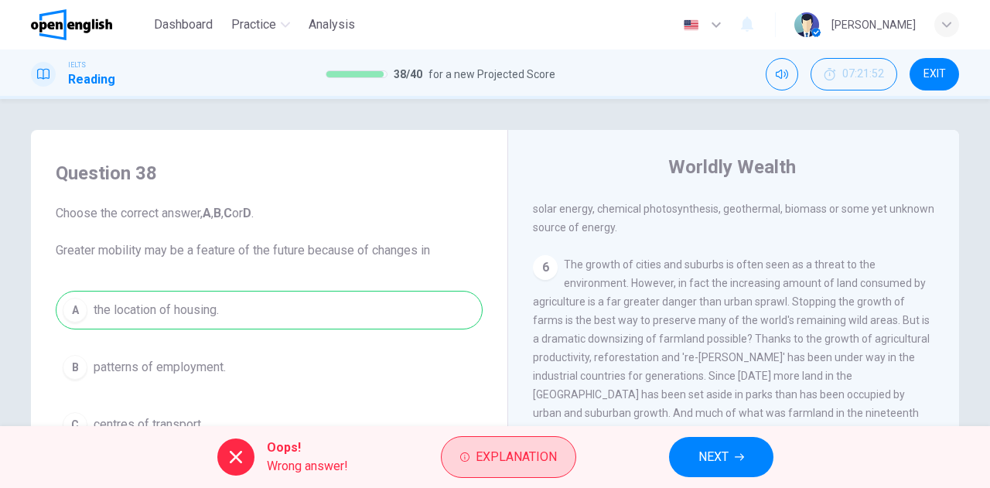
click at [513, 459] on span "Explanation" at bounding box center [516, 457] width 81 height 22
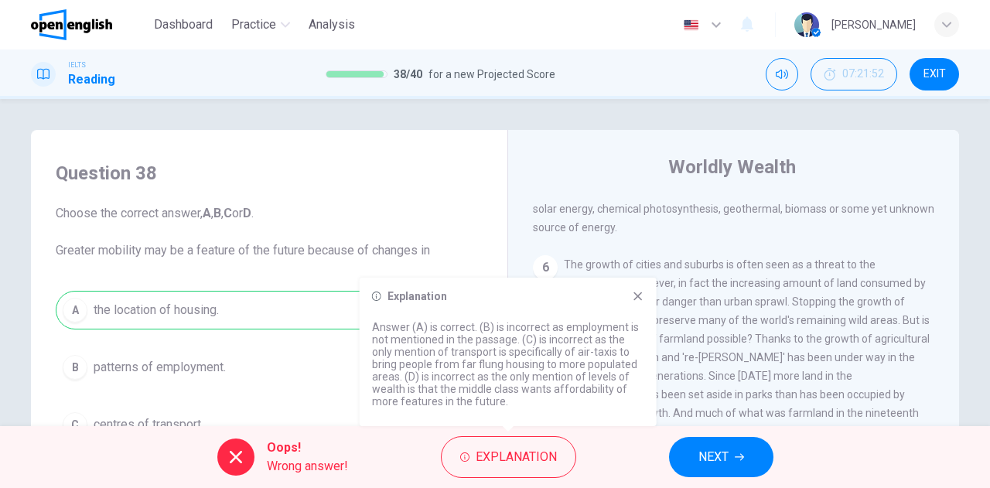
click at [637, 302] on icon at bounding box center [638, 296] width 12 height 12
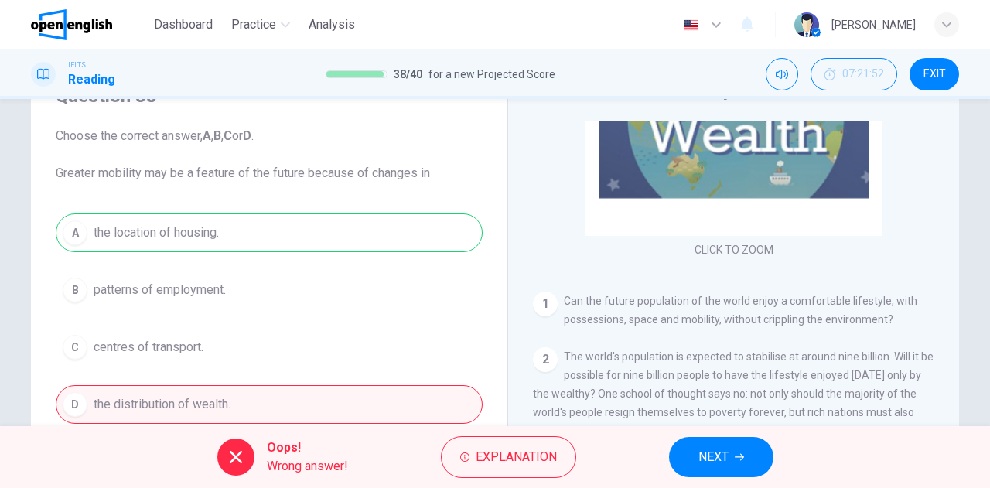
scroll to position [232, 0]
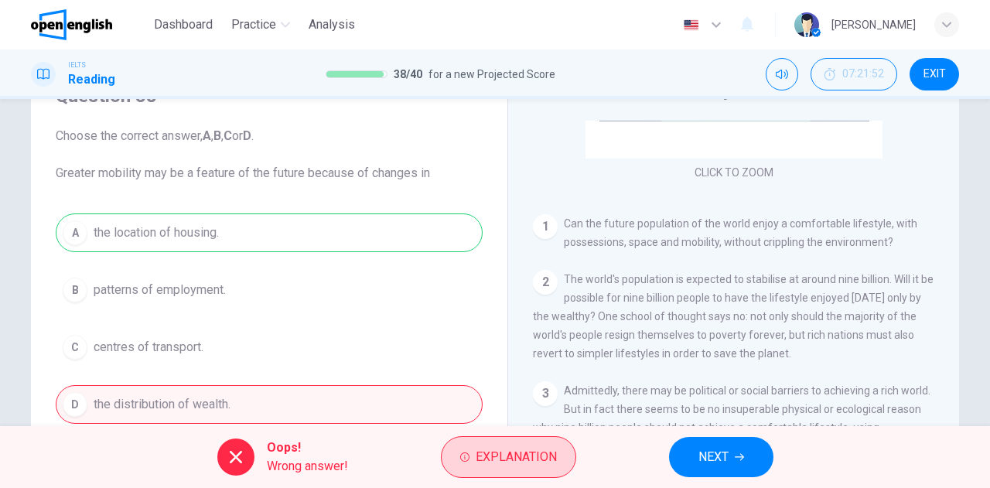
click at [520, 451] on span "Explanation" at bounding box center [516, 457] width 81 height 22
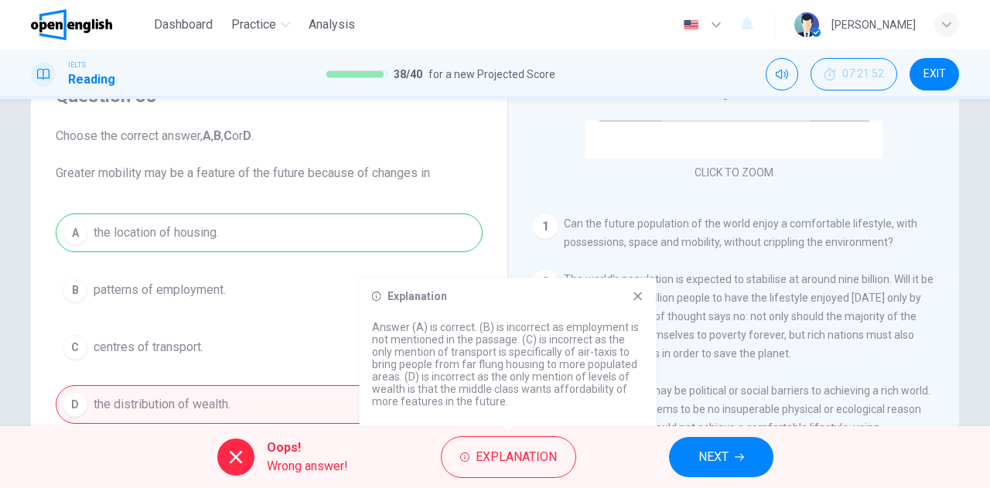
click at [533, 254] on div "CLICK TO ZOOM Click to Zoom 1 Can the future population of the world enjoy a co…" at bounding box center [744, 355] width 422 height 469
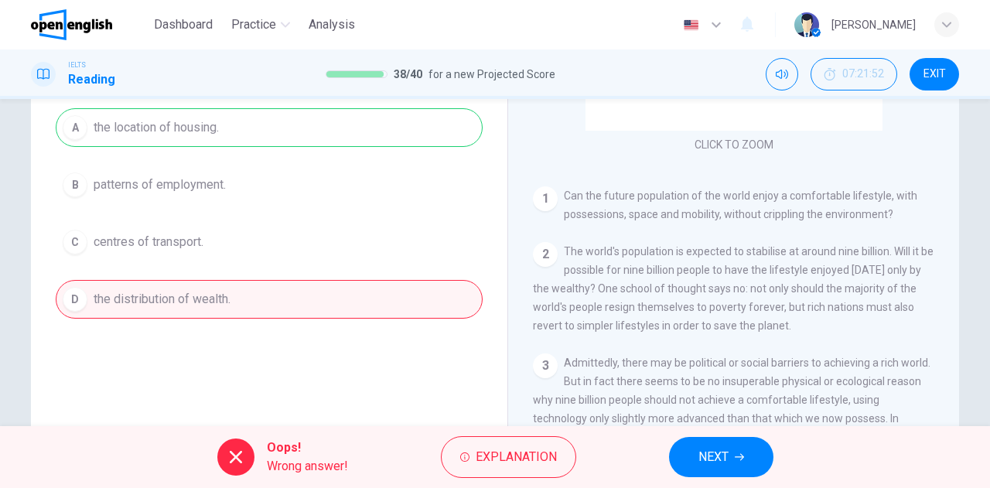
scroll to position [272, 0]
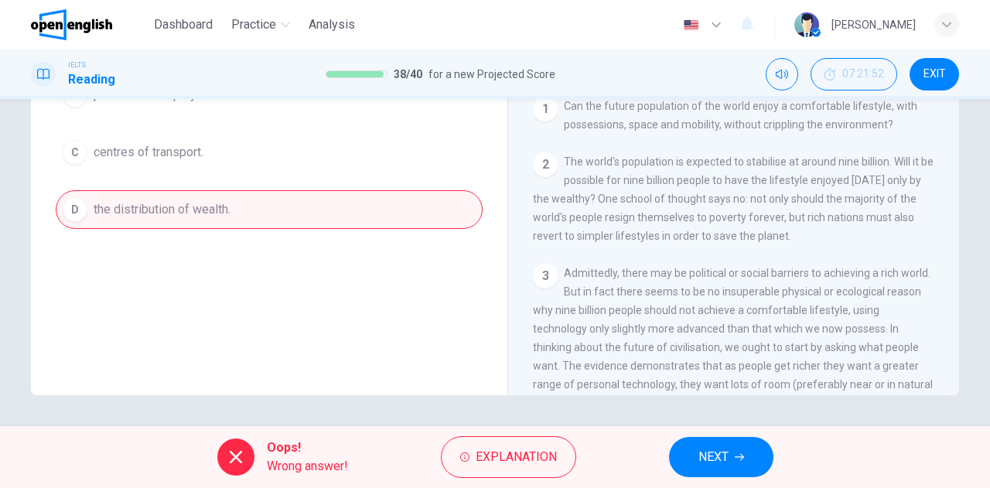
click at [700, 459] on span "NEXT" at bounding box center [713, 457] width 30 height 22
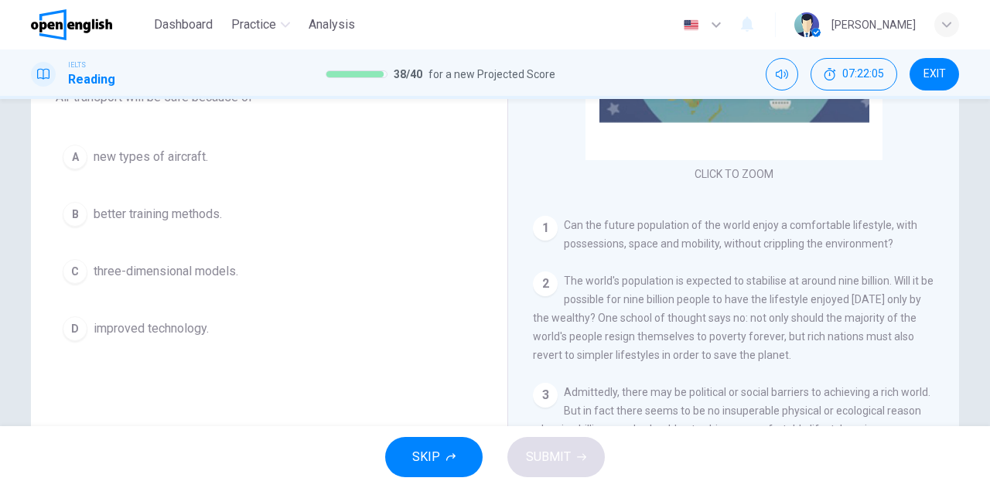
scroll to position [155, 0]
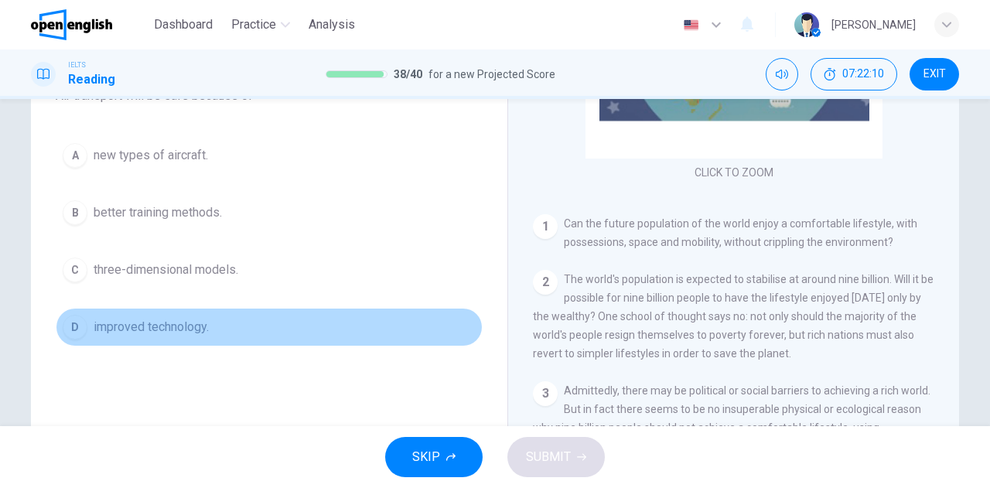
click at [179, 331] on span "improved technology." at bounding box center [151, 327] width 115 height 19
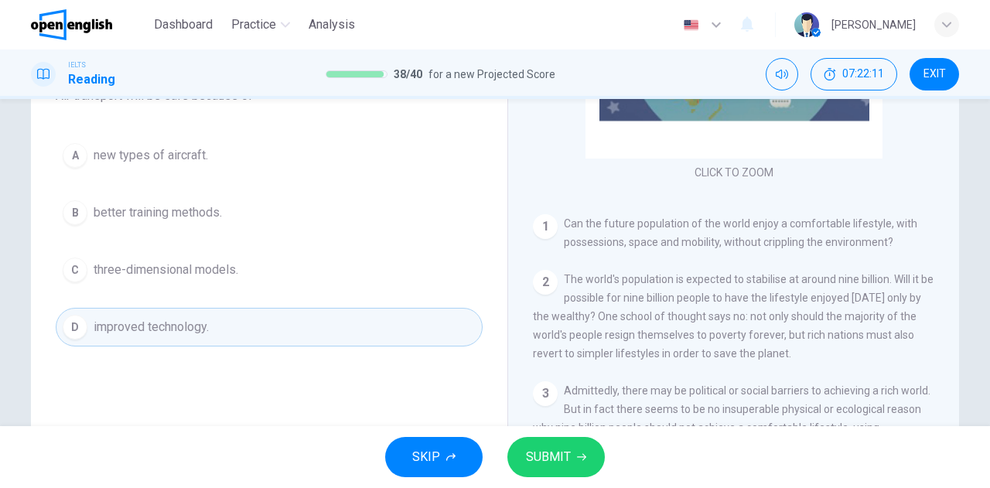
click at [527, 457] on span "SUBMIT" at bounding box center [548, 457] width 45 height 22
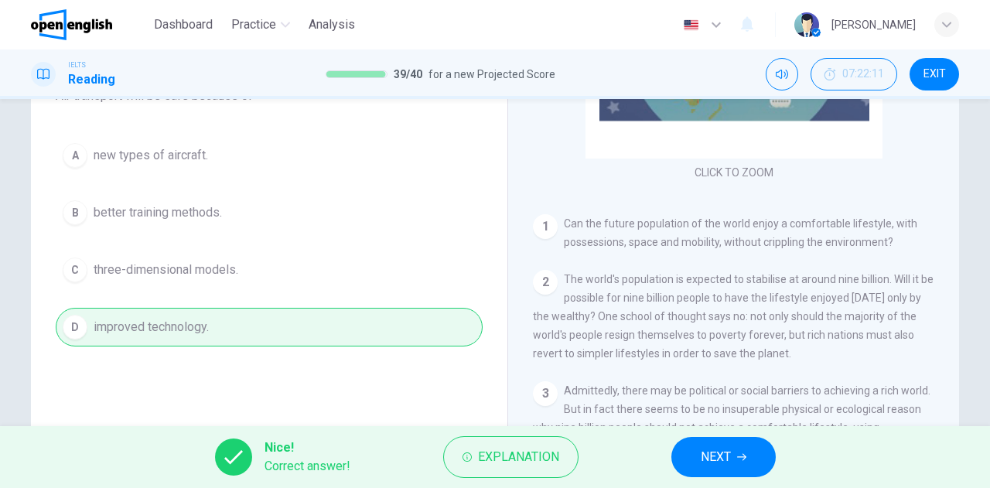
click at [691, 466] on button "NEXT" at bounding box center [723, 457] width 104 height 40
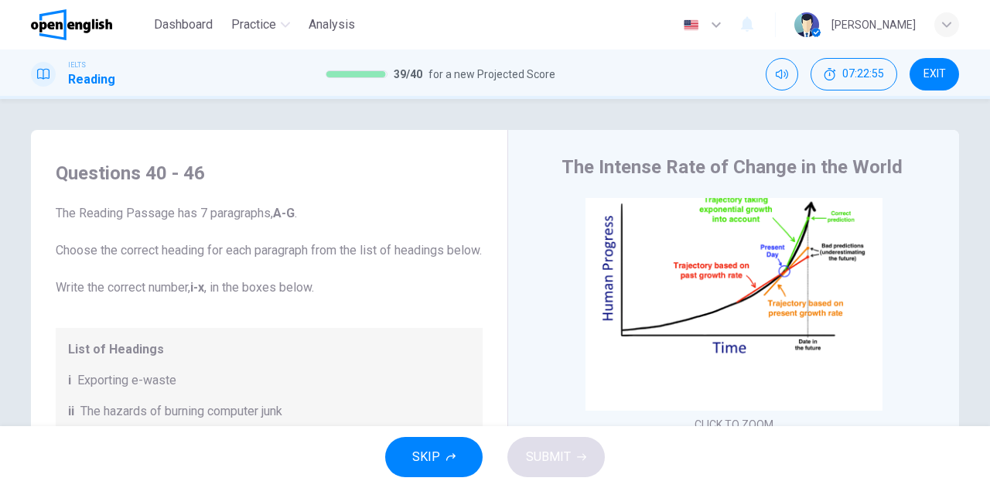
scroll to position [0, 0]
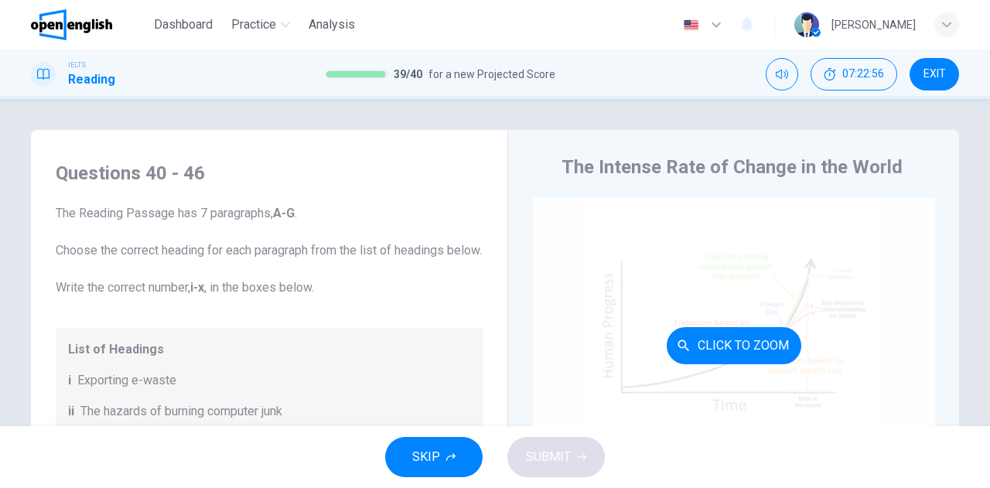
click at [701, 322] on div "Click to Zoom" at bounding box center [734, 345] width 402 height 295
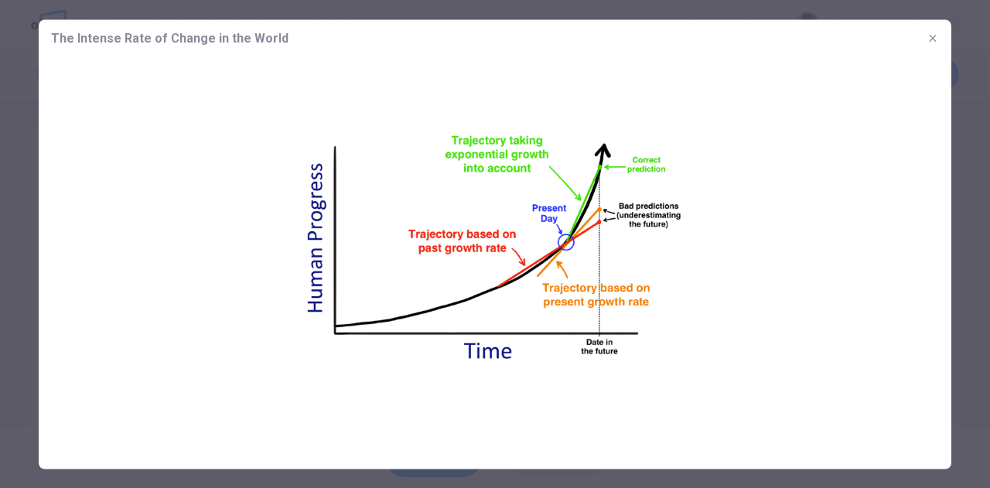
click at [643, 307] on img at bounding box center [495, 248] width 913 height 384
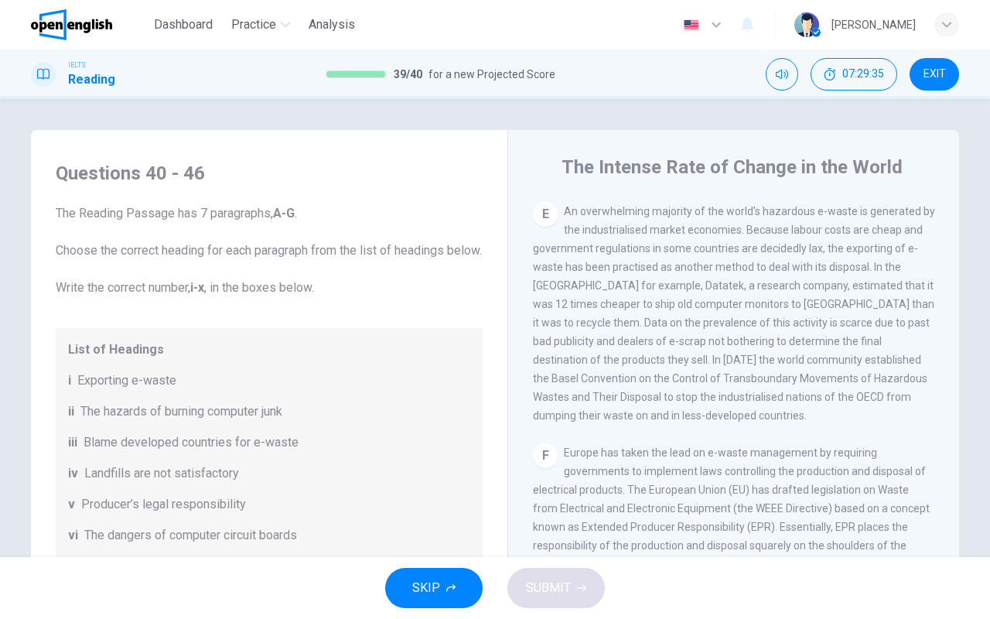
scroll to position [1192, 0]
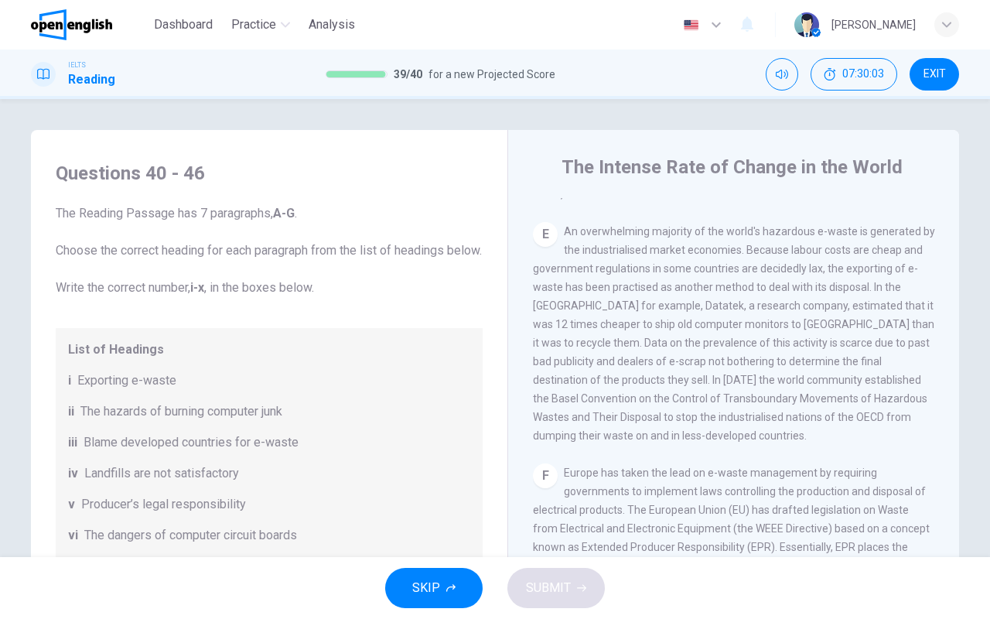
click at [679, 299] on div "E An overwhelming majority of the world's hazardous e-waste is generated by the…" at bounding box center [734, 333] width 402 height 223
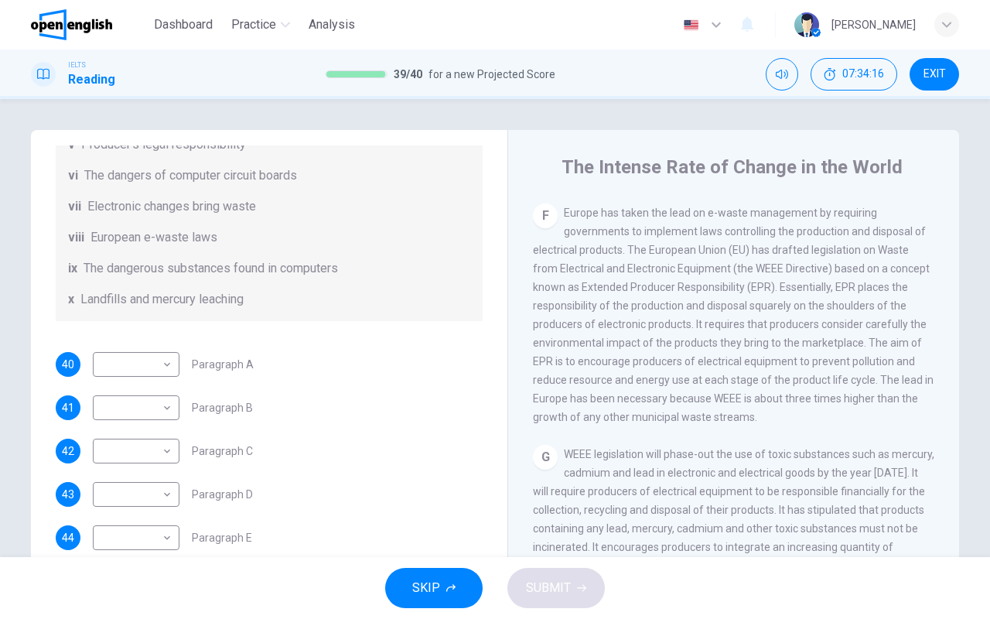
scroll to position [377, 0]
click at [160, 370] on body "This site uses cookies, as explained in our Privacy Policy . If you agree to th…" at bounding box center [495, 309] width 990 height 619
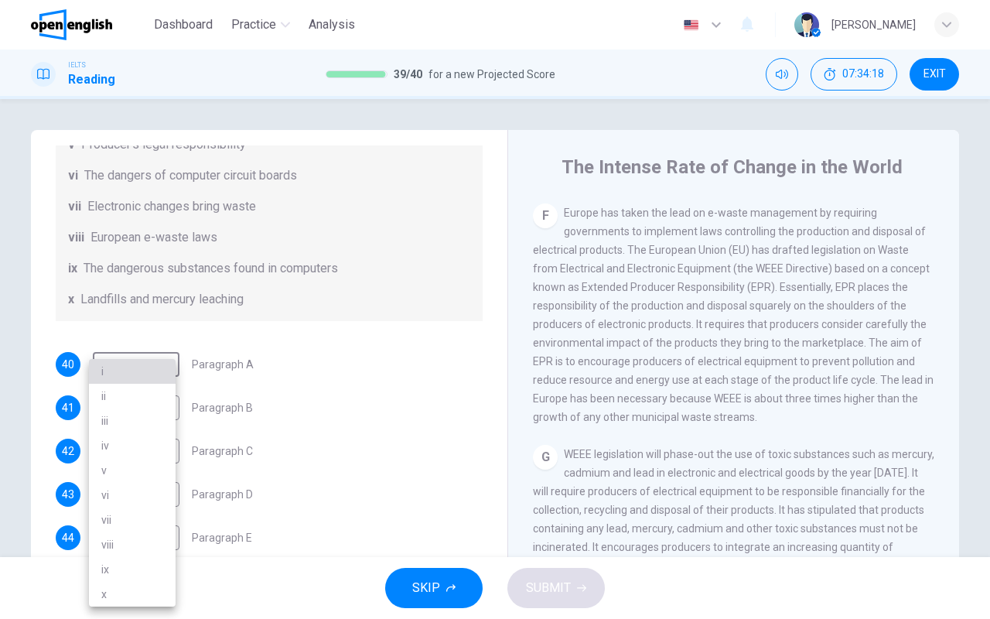
click at [166, 364] on li "i" at bounding box center [132, 371] width 87 height 25
type input "*"
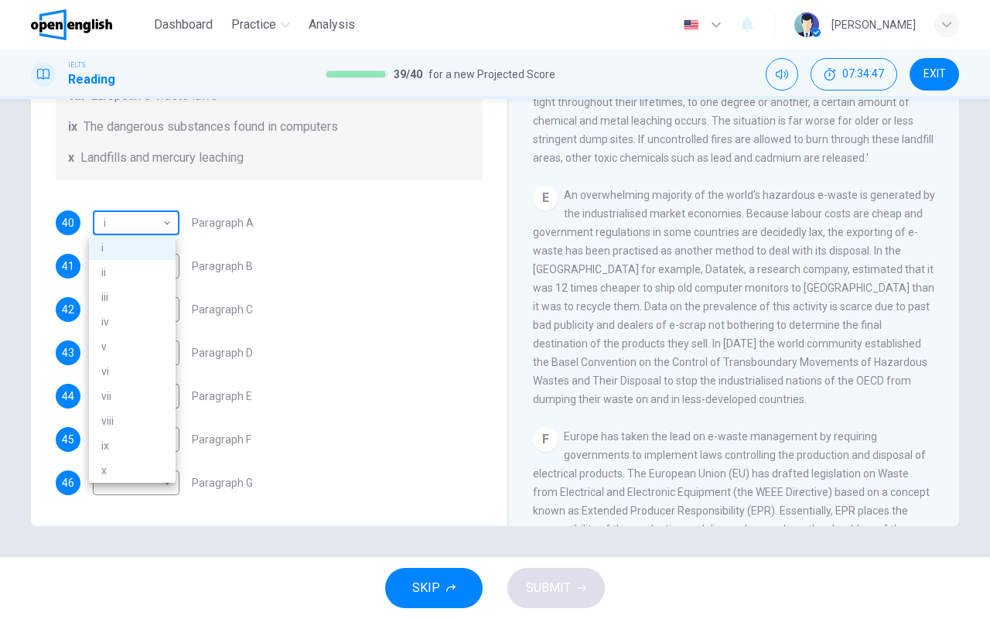
click at [165, 224] on body "This site uses cookies, as explained in our Privacy Policy . If you agree to th…" at bounding box center [495, 309] width 990 height 619
click at [165, 224] on div at bounding box center [495, 309] width 990 height 619
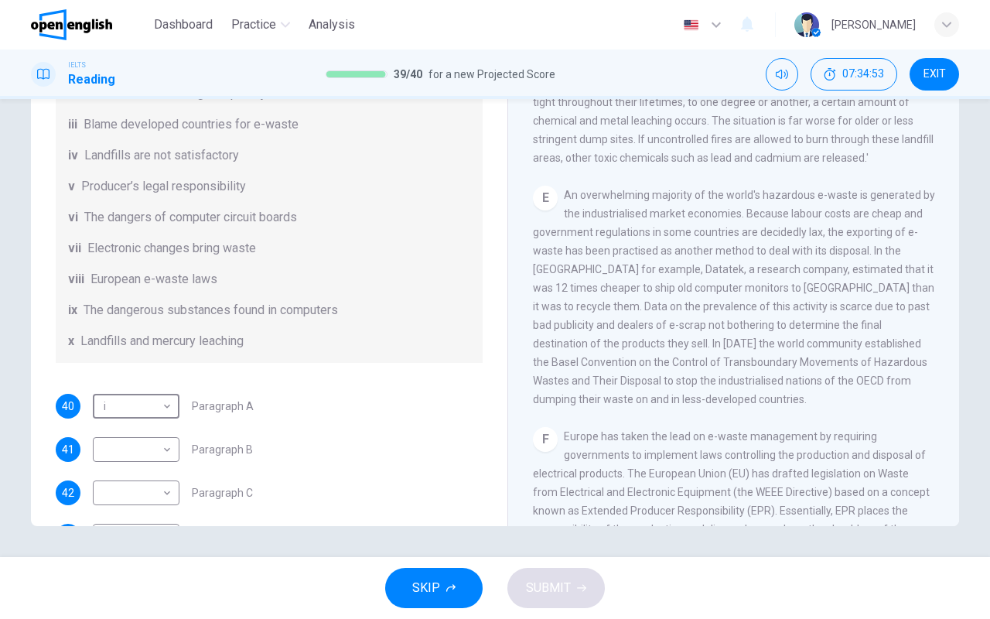
scroll to position [300, 0]
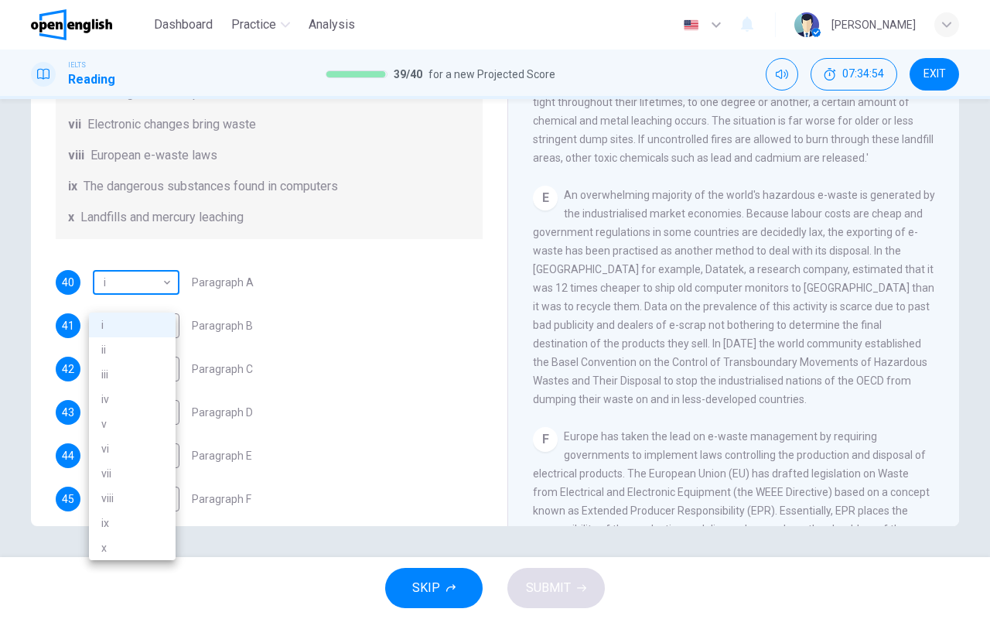
click at [167, 299] on body "This site uses cookies, as explained in our Privacy Policy . If you agree to th…" at bounding box center [495, 309] width 990 height 619
click at [328, 322] on div at bounding box center [495, 309] width 990 height 619
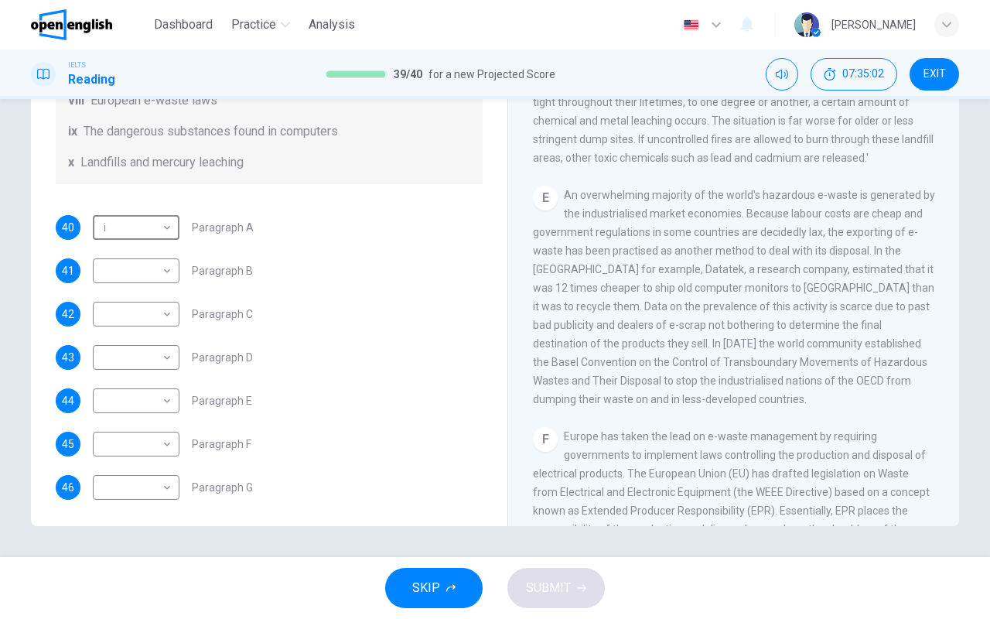
scroll to position [377, 0]
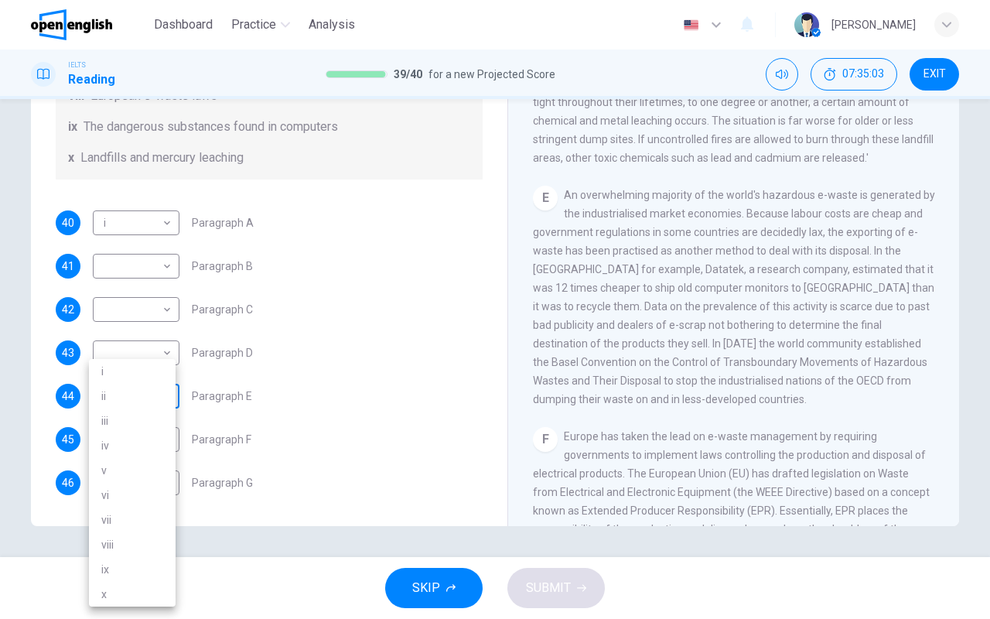
click at [159, 395] on body "This site uses cookies, as explained in our Privacy Policy . If you agree to th…" at bounding box center [495, 309] width 990 height 619
click at [121, 371] on li "i" at bounding box center [132, 371] width 87 height 25
type input "*"
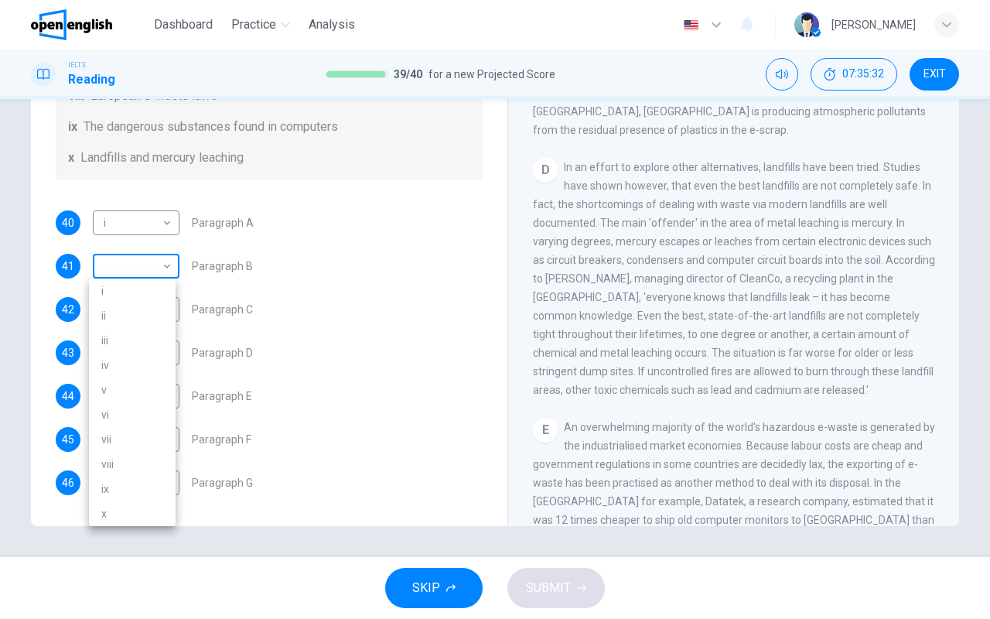
click at [160, 266] on body "This site uses cookies, as explained in our Privacy Policy . If you agree to th…" at bounding box center [495, 309] width 990 height 619
click at [234, 353] on div at bounding box center [495, 309] width 990 height 619
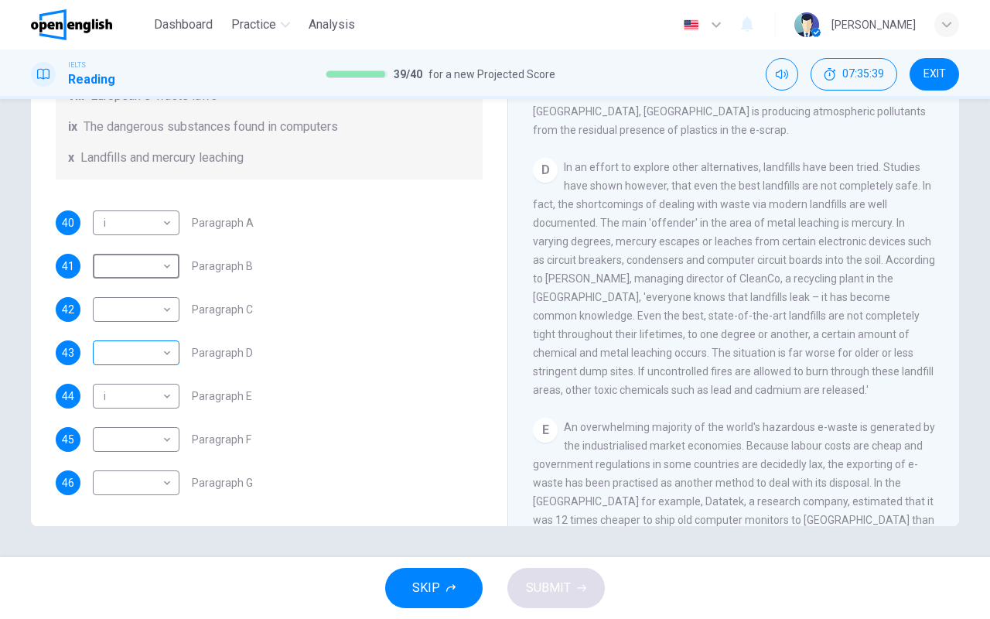
click at [160, 361] on body "This site uses cookies, as explained in our Privacy Policy . If you agree to th…" at bounding box center [495, 309] width 990 height 619
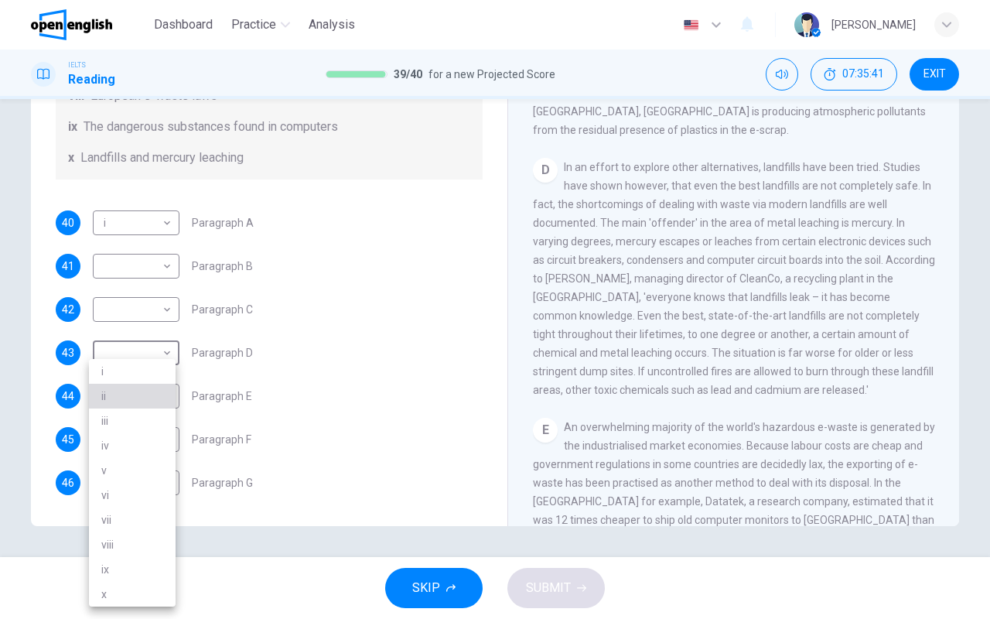
click at [106, 396] on li "ii" at bounding box center [132, 396] width 87 height 25
type input "**"
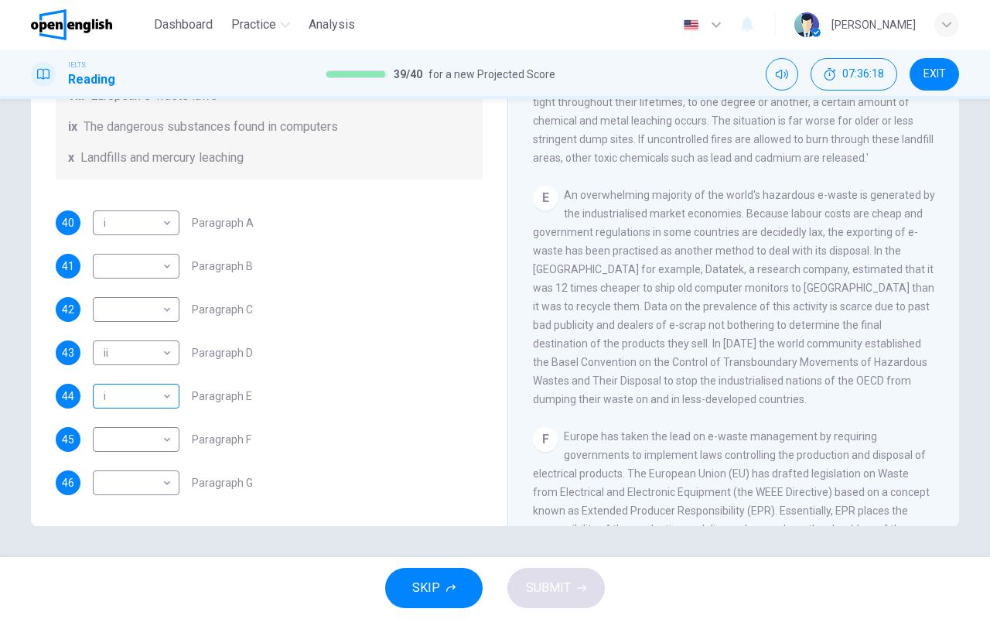
click at [169, 397] on body "This site uses cookies, as explained in our Privacy Policy . If you agree to th…" at bounding box center [495, 309] width 990 height 619
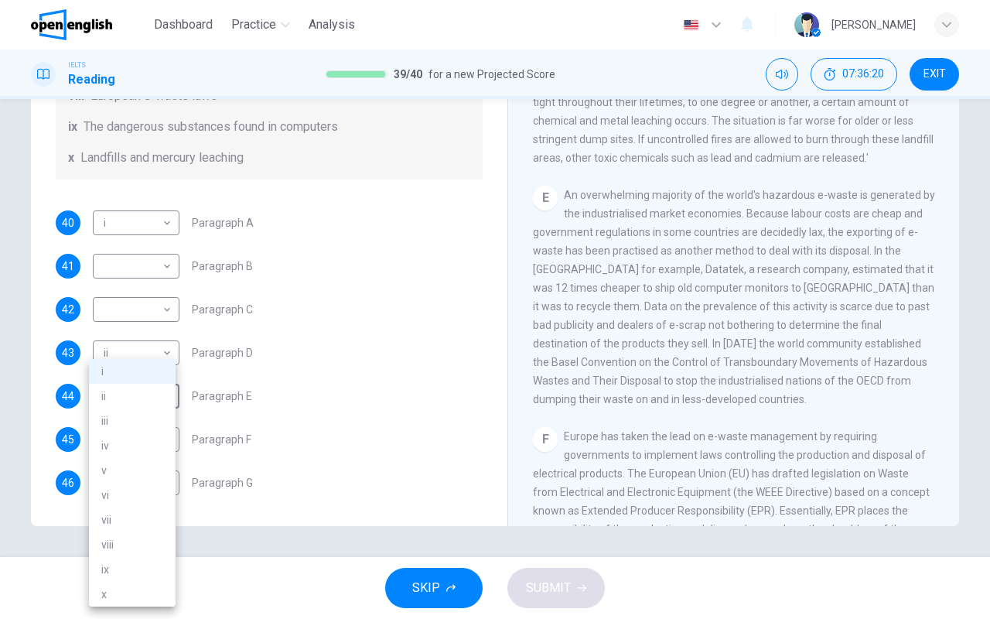
click at [120, 399] on li "ii" at bounding box center [132, 396] width 87 height 25
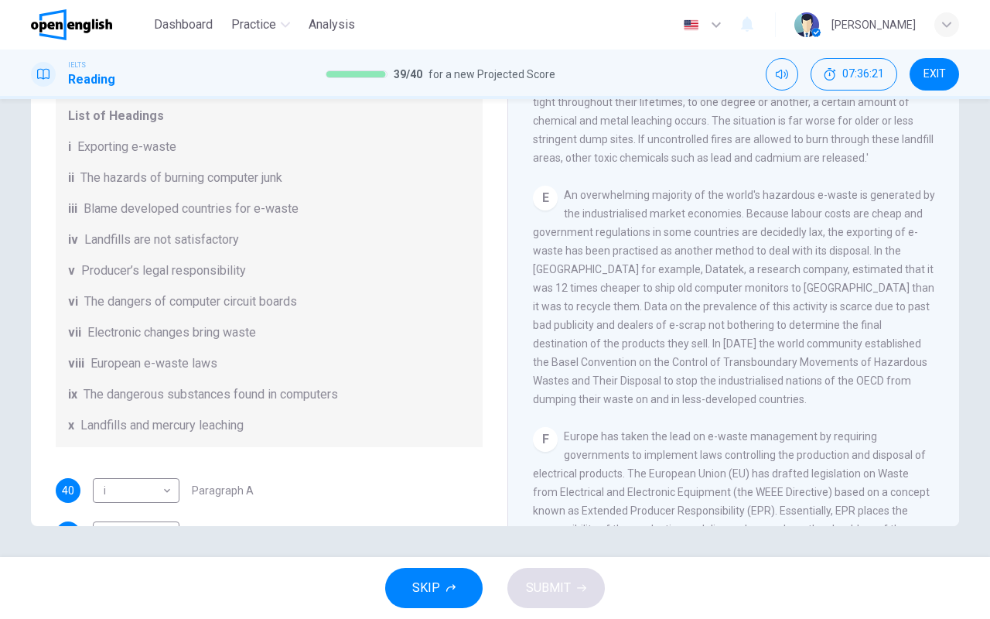
scroll to position [68, 0]
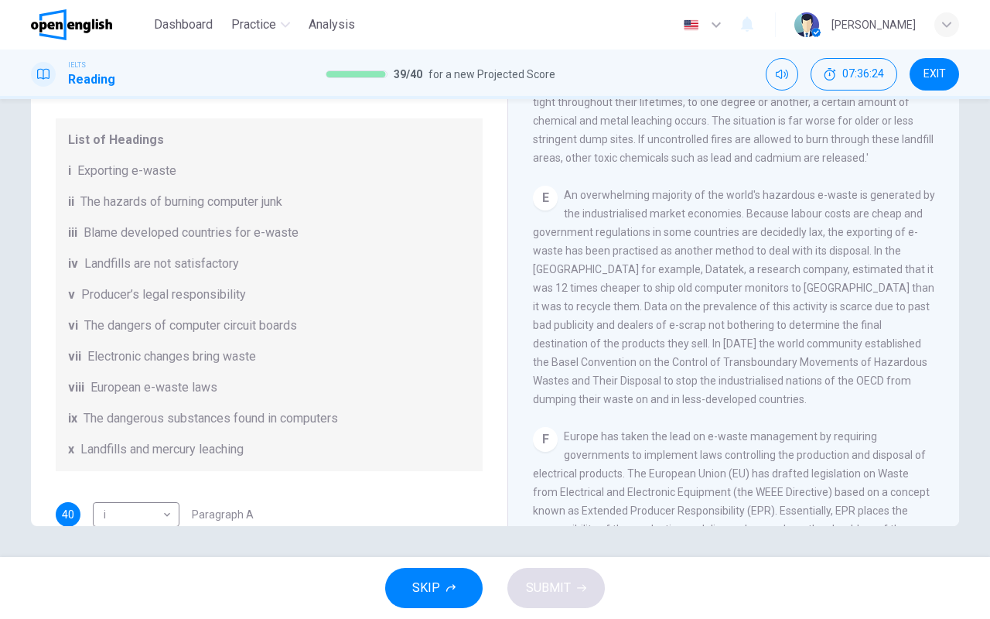
drag, startPoint x: 119, startPoint y: 277, endPoint x: 224, endPoint y: 281, distance: 105.2
click at [224, 273] on span "Landfills are not satisfactory" at bounding box center [161, 263] width 155 height 19
drag, startPoint x: 230, startPoint y: 280, endPoint x: 124, endPoint y: 284, distance: 106.8
click at [127, 273] on span "Landfills are not satisfactory" at bounding box center [161, 263] width 155 height 19
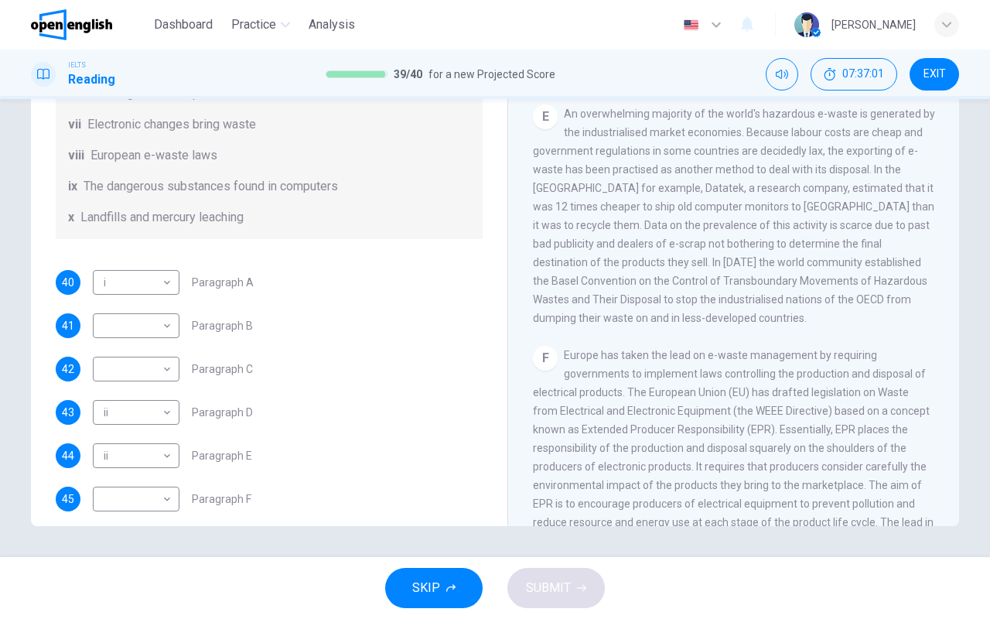
scroll to position [377, 0]
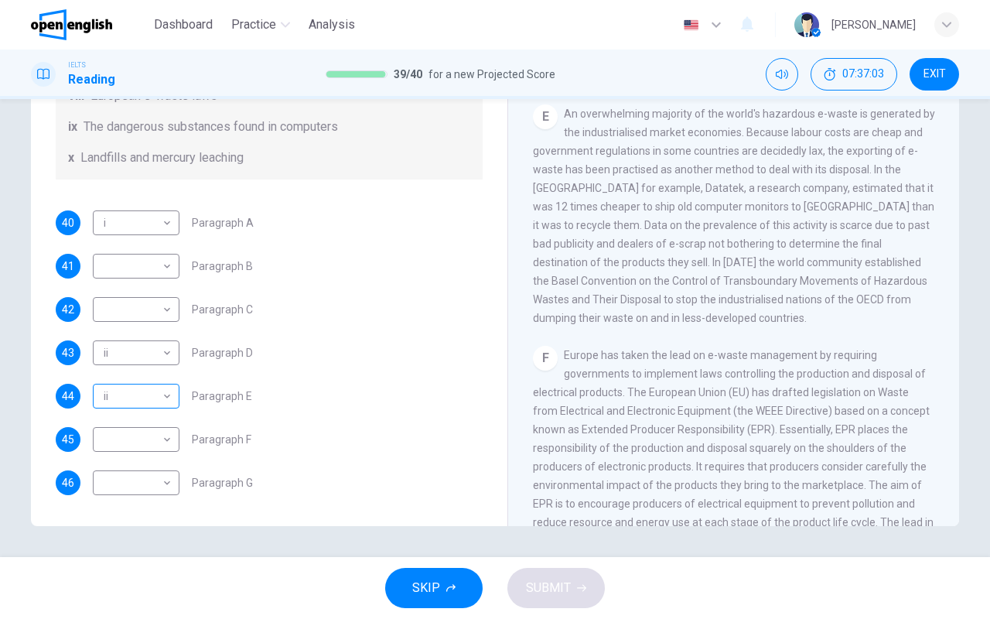
click at [162, 395] on body "This site uses cookies, as explained in our Privacy Policy . If you agree to th…" at bounding box center [495, 309] width 990 height 619
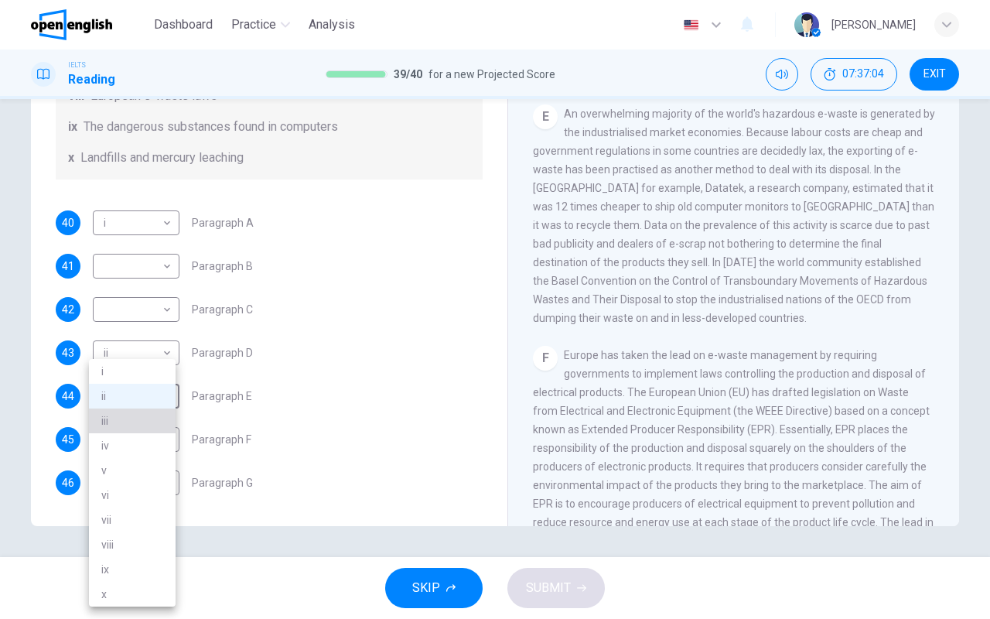
click at [125, 418] on li "iii" at bounding box center [132, 420] width 87 height 25
type input "***"
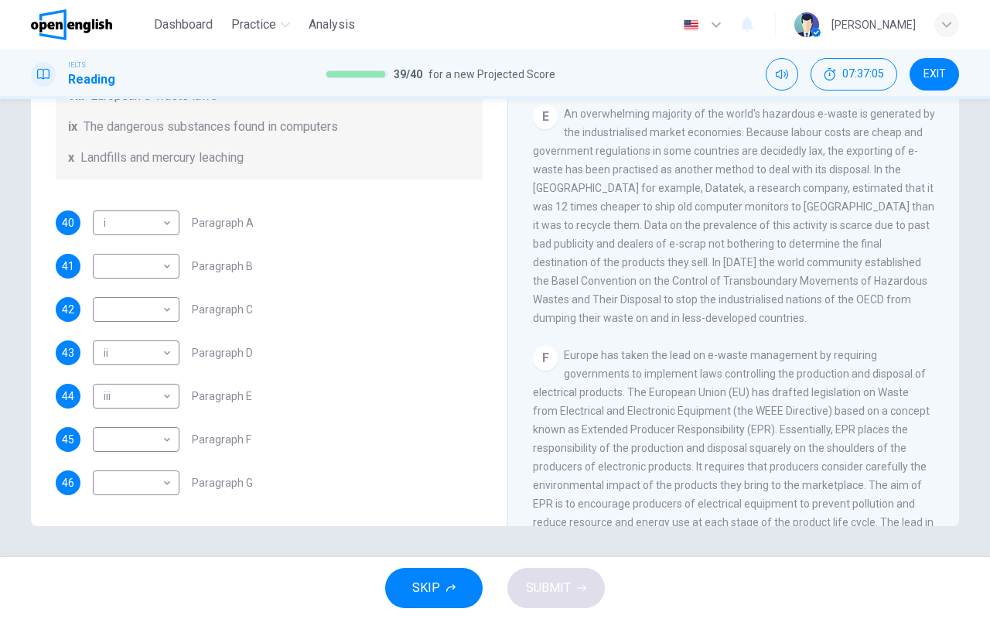
click at [339, 362] on div "43 ii ** ​ Paragraph D" at bounding box center [269, 352] width 427 height 25
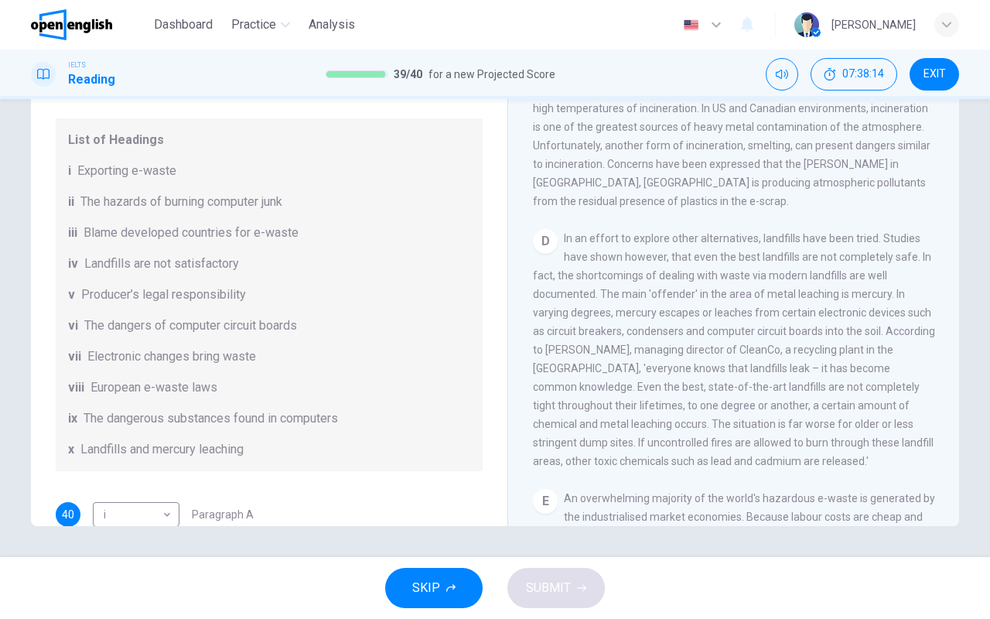
scroll to position [773, 0]
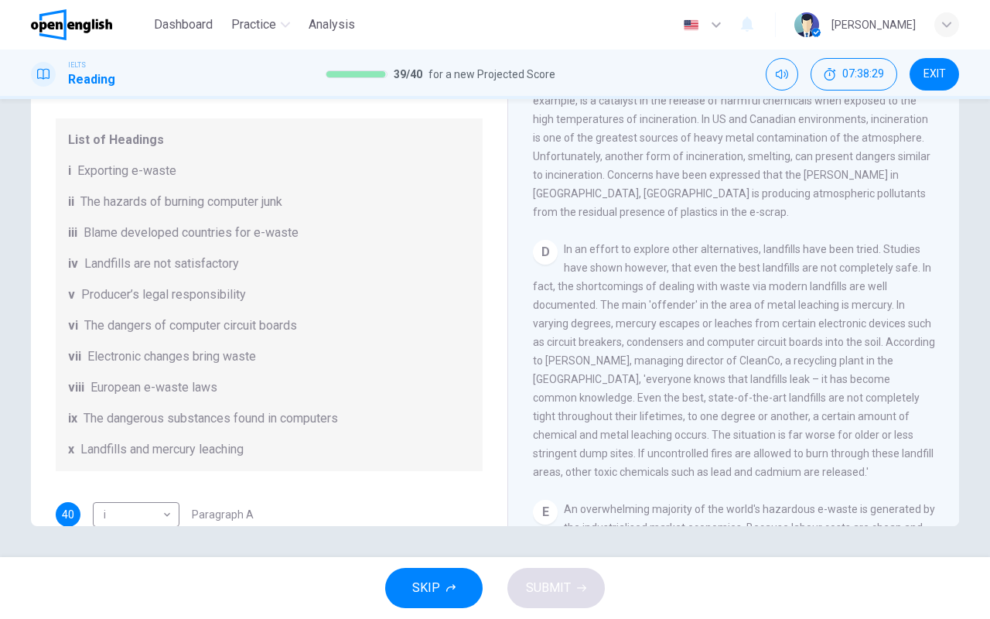
drag, startPoint x: 634, startPoint y: 376, endPoint x: 677, endPoint y: 356, distance: 47.0
click at [677, 356] on span "In an effort to explore other alternatives, landfills have been tried. Studies …" at bounding box center [734, 360] width 402 height 235
click at [681, 324] on span "In an effort to explore other alternatives, landfills have been tried. Studies …" at bounding box center [734, 360] width 402 height 235
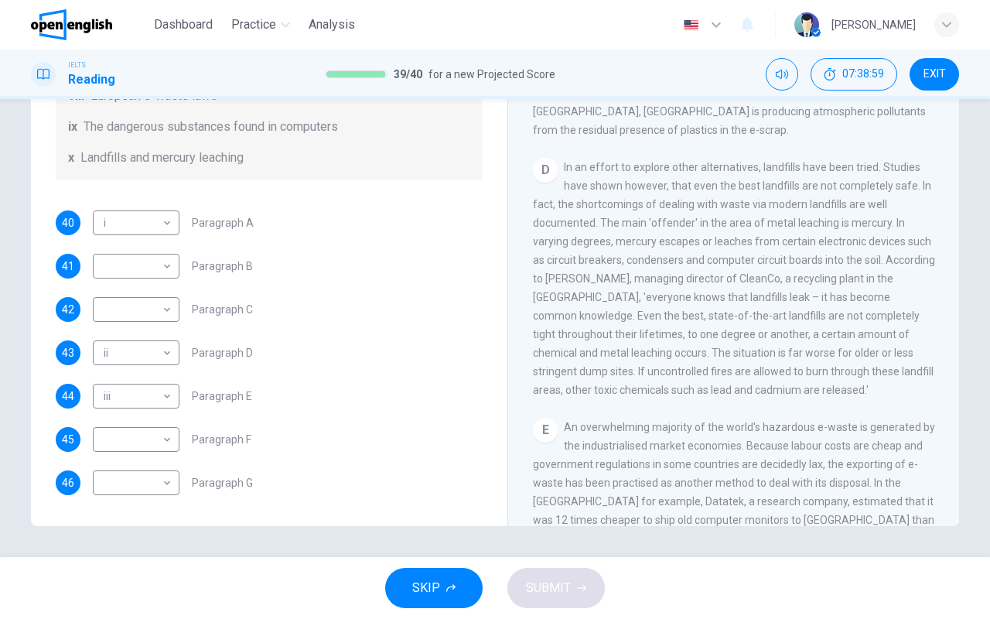
scroll to position [377, 0]
click at [159, 353] on body "This site uses cookies, as explained in our Privacy Policy . If you agree to th…" at bounding box center [495, 309] width 990 height 619
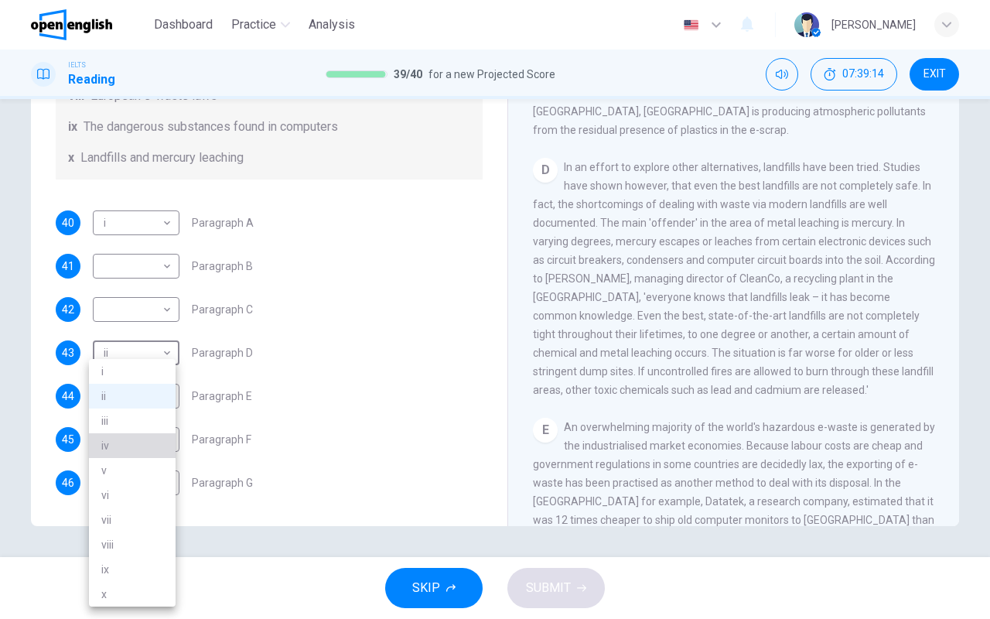
click at [117, 447] on li "iv" at bounding box center [132, 445] width 87 height 25
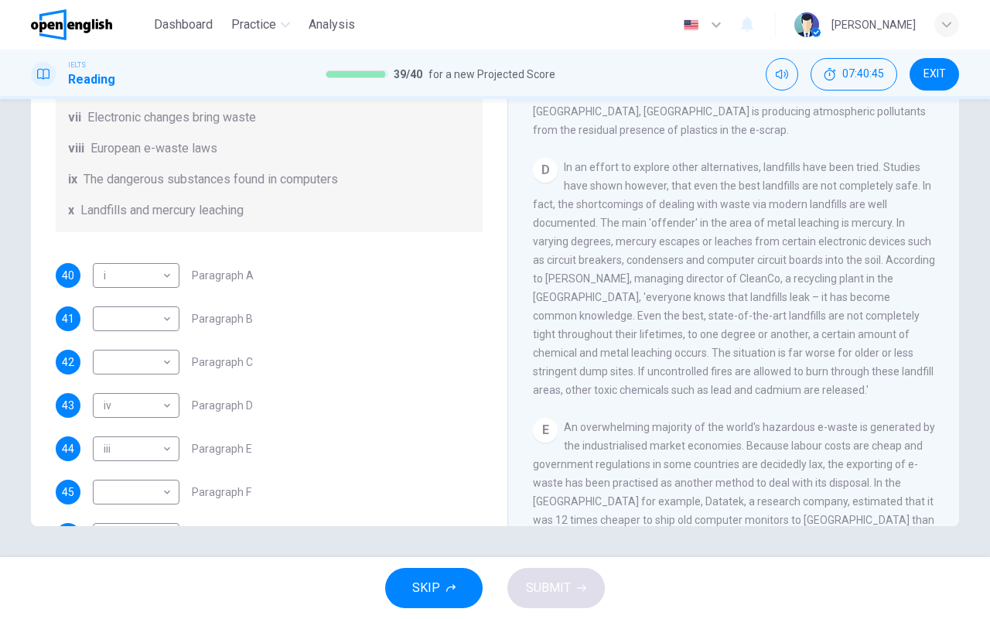
scroll to position [223, 0]
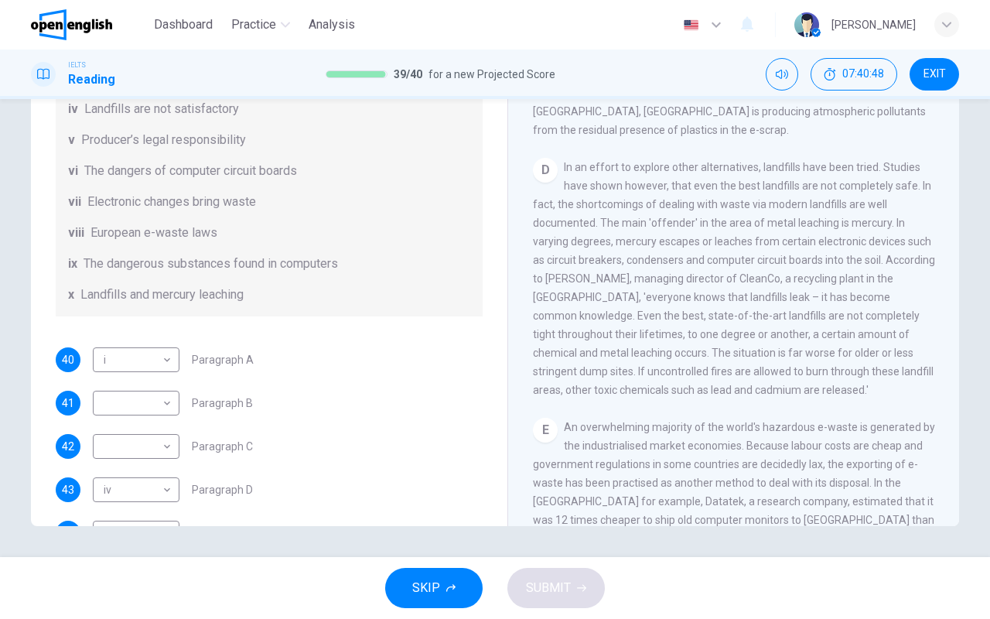
drag, startPoint x: 128, startPoint y: 217, endPoint x: 194, endPoint y: 217, distance: 65.7
click at [194, 211] on span "Electronic changes bring waste" at bounding box center [171, 202] width 169 height 19
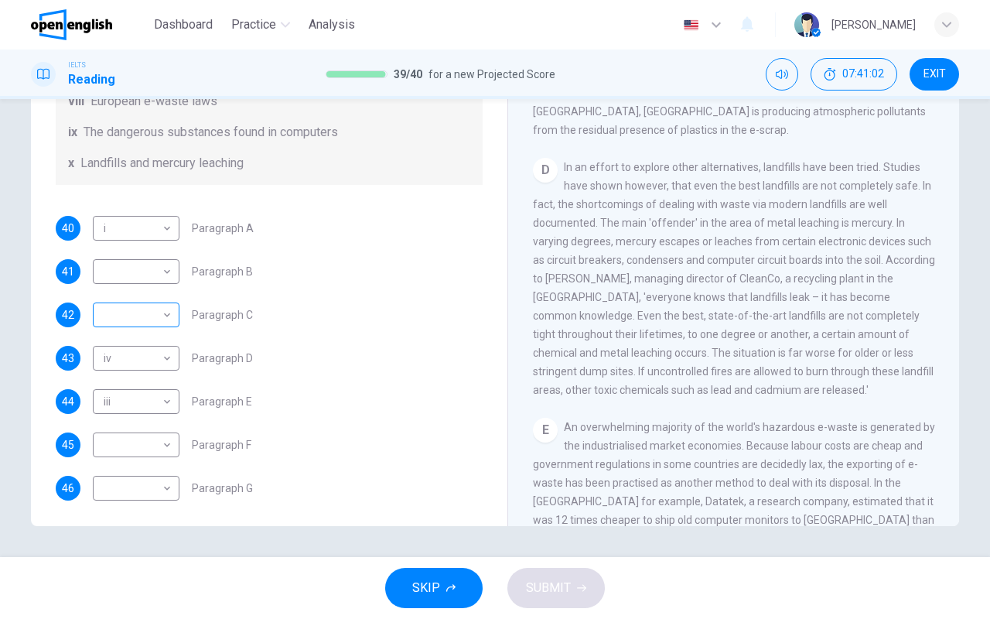
scroll to position [377, 0]
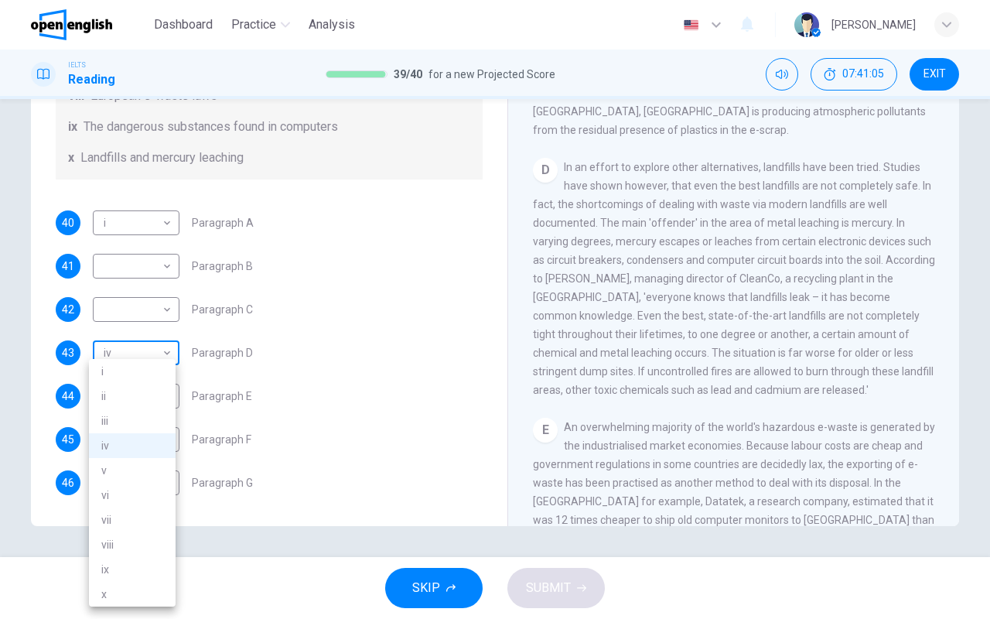
click at [163, 353] on body "This site uses cookies, as explained in our Privacy Policy . If you agree to th…" at bounding box center [495, 309] width 990 height 619
click at [141, 487] on li "vi" at bounding box center [132, 495] width 87 height 25
type input "**"
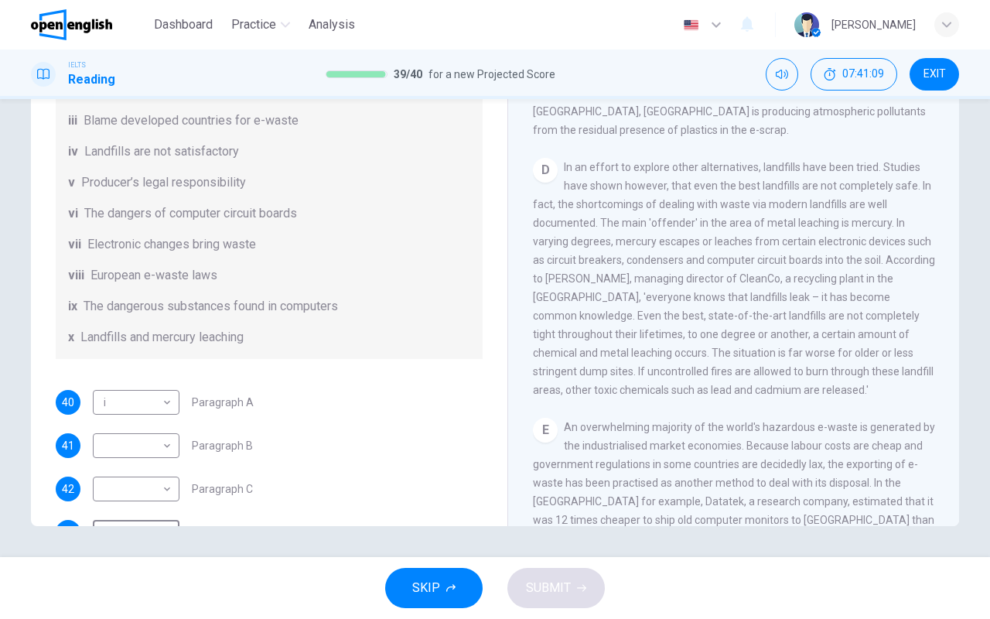
scroll to position [145, 0]
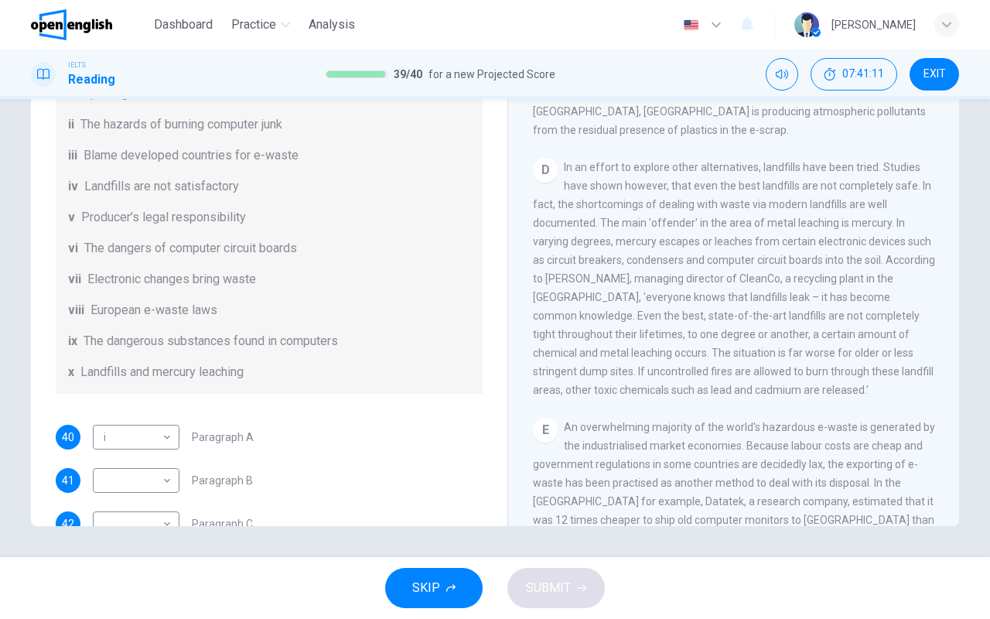
drag, startPoint x: 194, startPoint y: 304, endPoint x: 238, endPoint y: 300, distance: 44.2
click at [236, 288] on span "Electronic changes bring waste" at bounding box center [171, 279] width 169 height 19
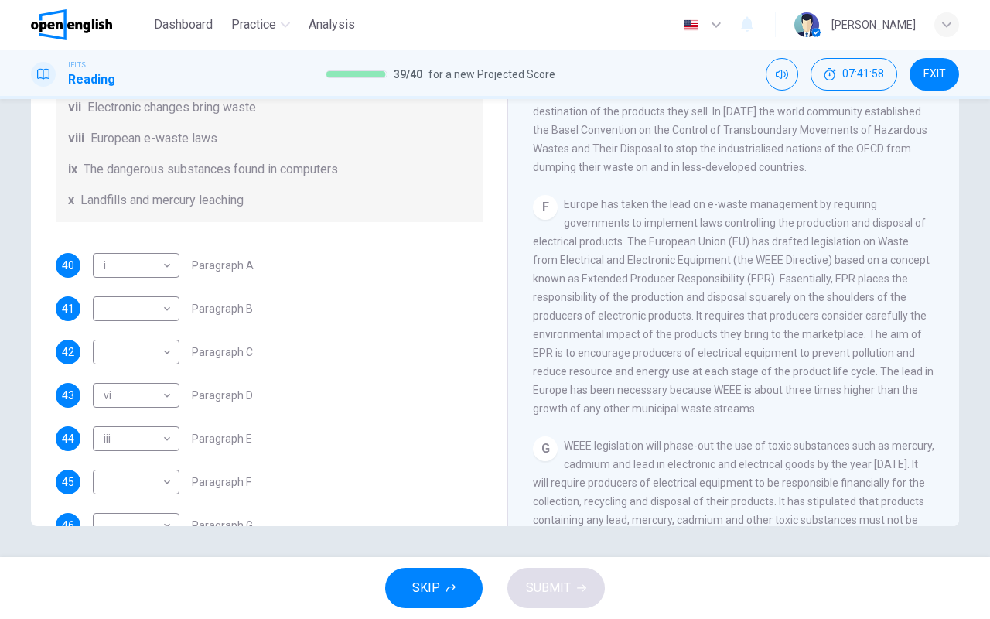
scroll to position [377, 0]
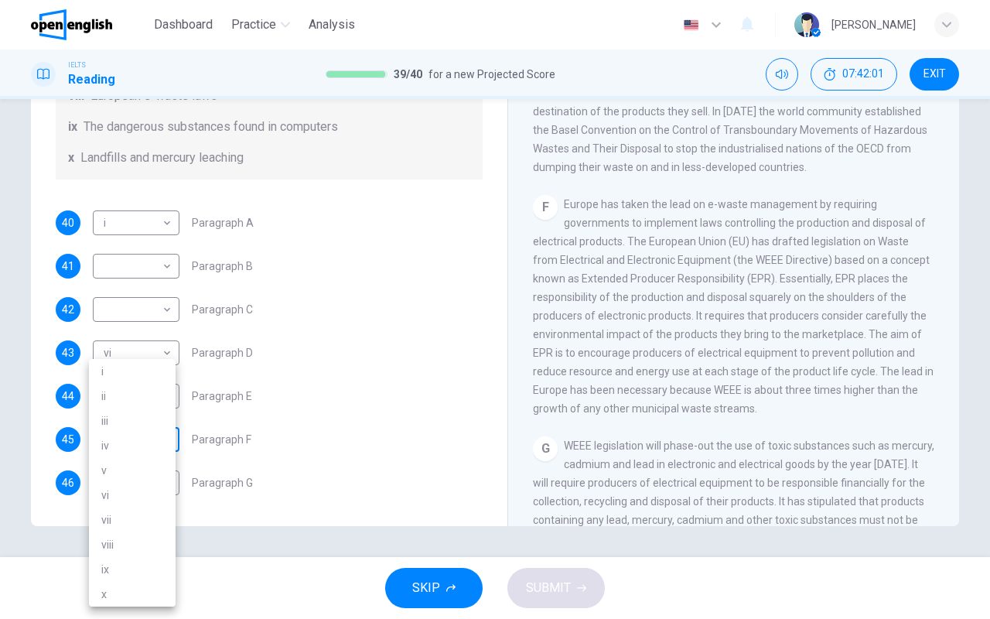
click at [165, 440] on body "This site uses cookies, as explained in our Privacy Policy . If you agree to th…" at bounding box center [495, 309] width 990 height 619
click at [113, 487] on li "vii" at bounding box center [132, 519] width 87 height 25
type input "***"
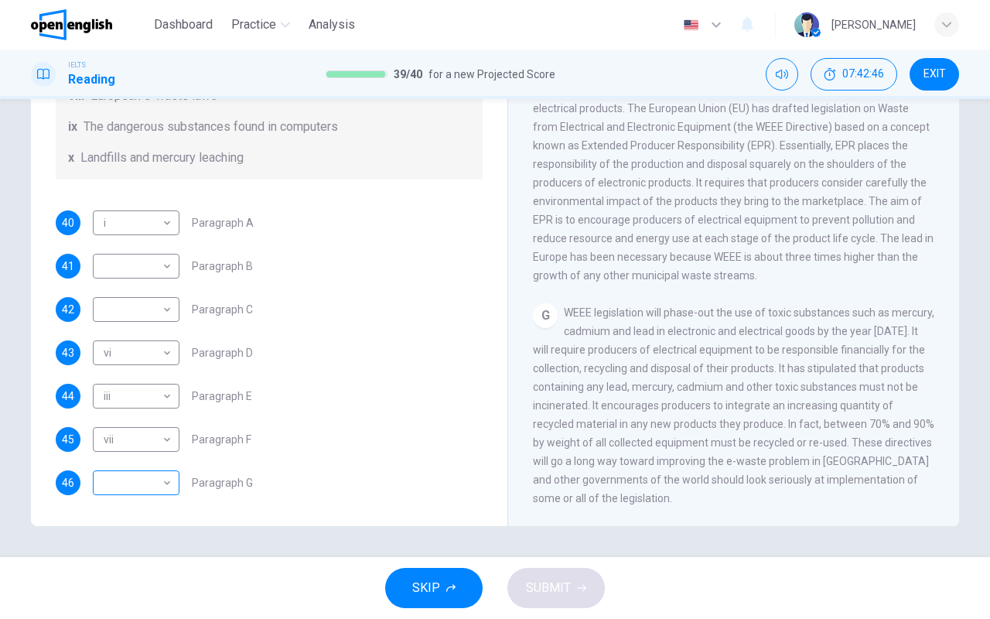
click at [165, 485] on body "This site uses cookies, as explained in our Privacy Policy . If you agree to th…" at bounding box center [495, 309] width 990 height 619
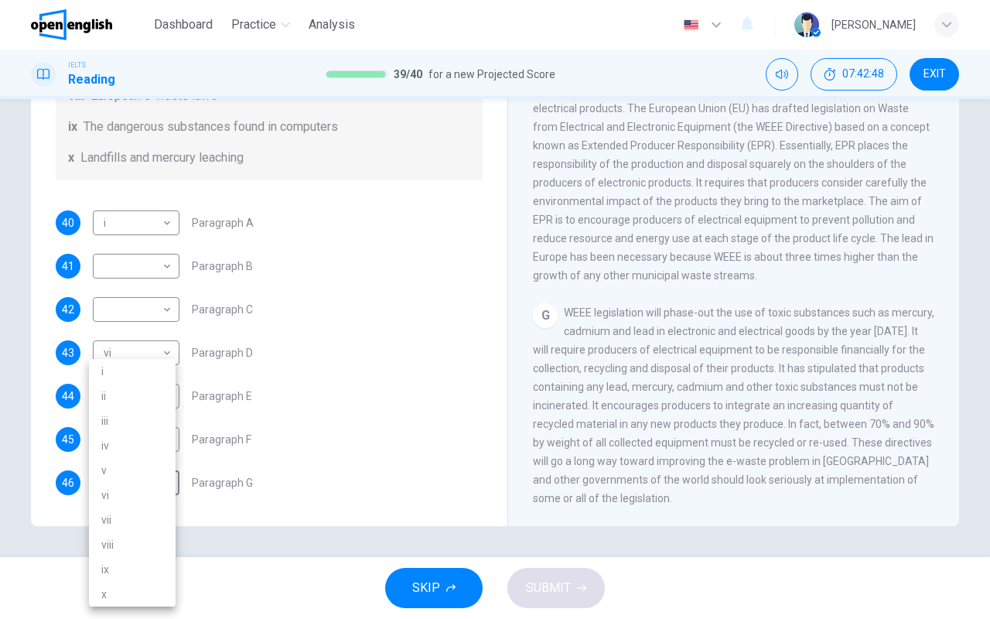
click at [119, 487] on li "ix" at bounding box center [132, 569] width 87 height 25
type input "**"
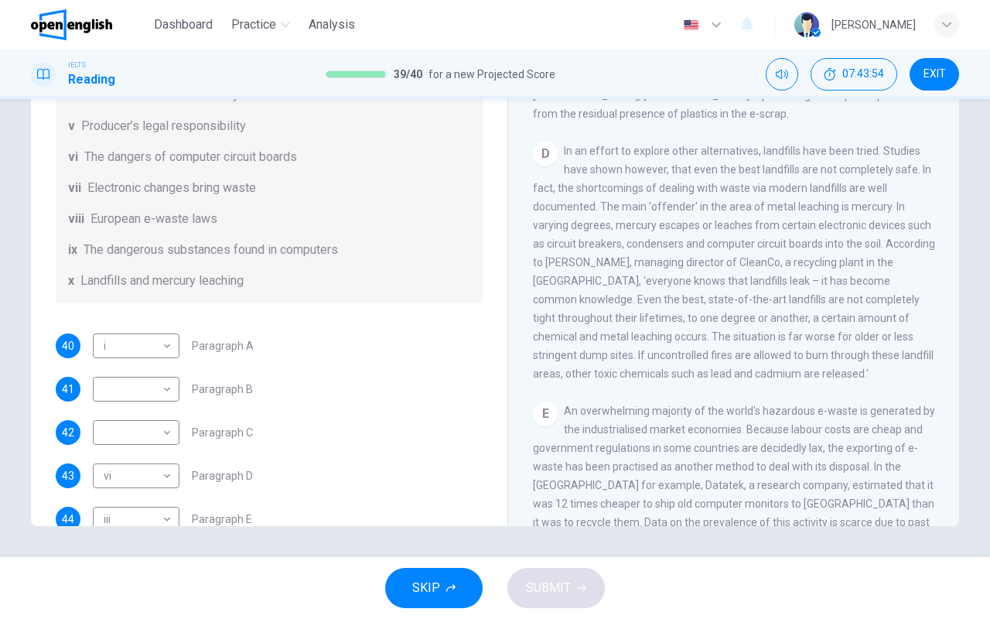
scroll to position [223, 0]
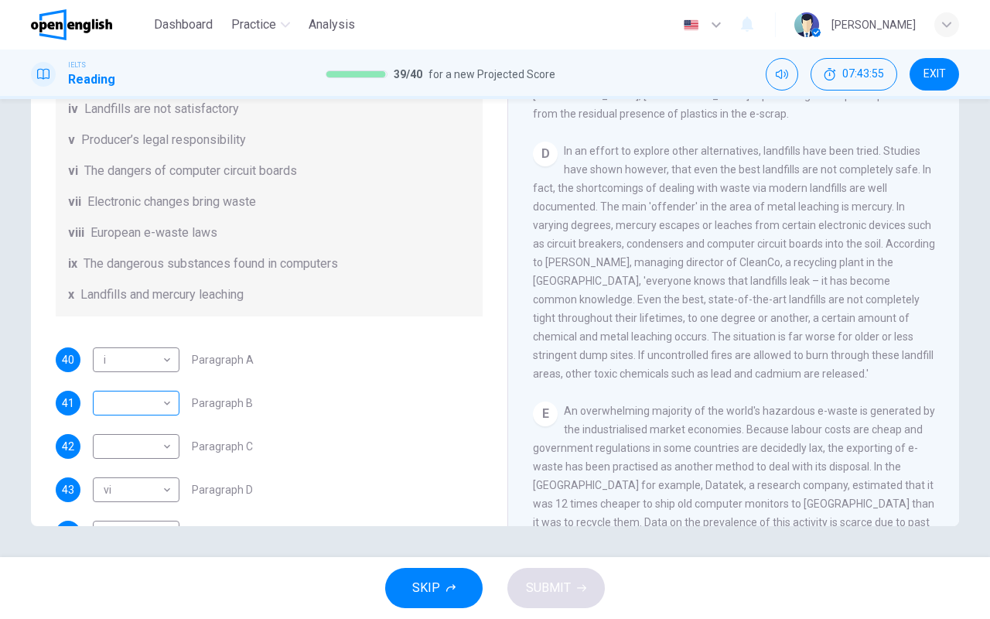
click at [169, 418] on body "This site uses cookies, as explained in our Privacy Policy . If you agree to th…" at bounding box center [495, 309] width 990 height 619
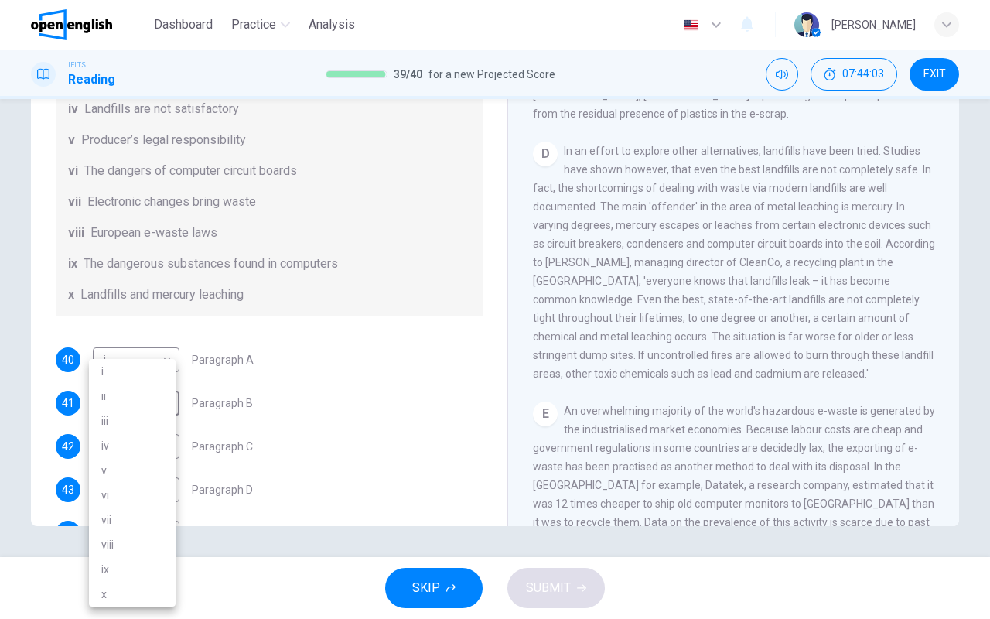
click at [365, 376] on div at bounding box center [495, 309] width 990 height 619
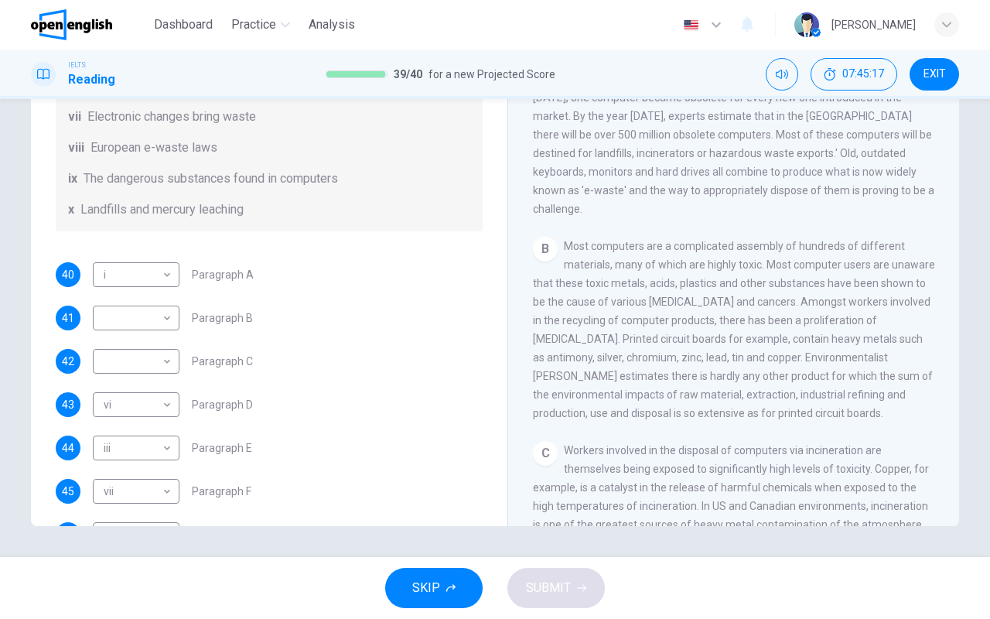
scroll to position [377, 0]
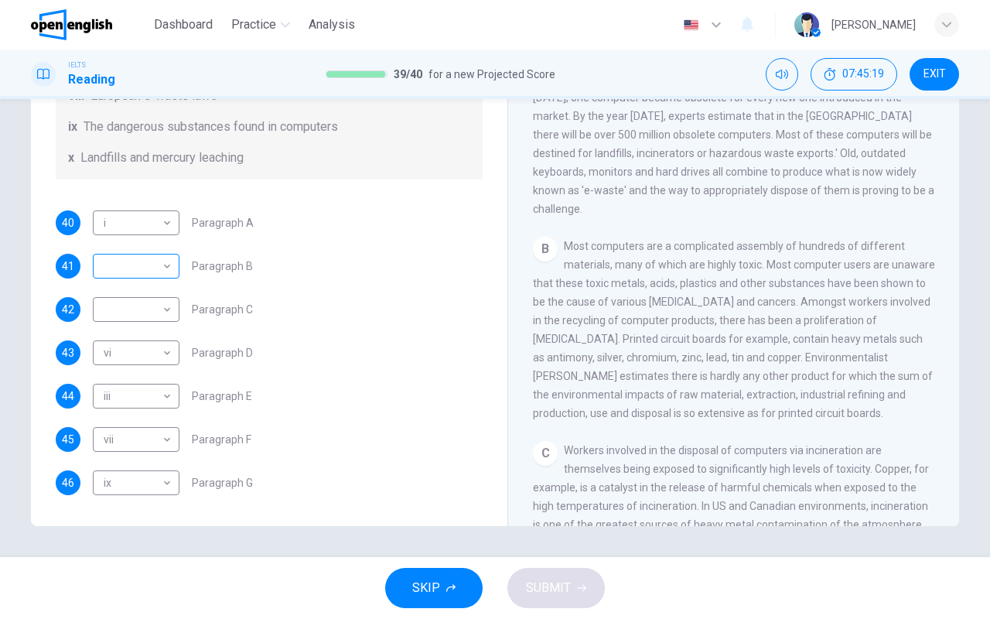
click at [169, 264] on body "This site uses cookies, as explained in our Privacy Policy . If you agree to th…" at bounding box center [495, 309] width 990 height 619
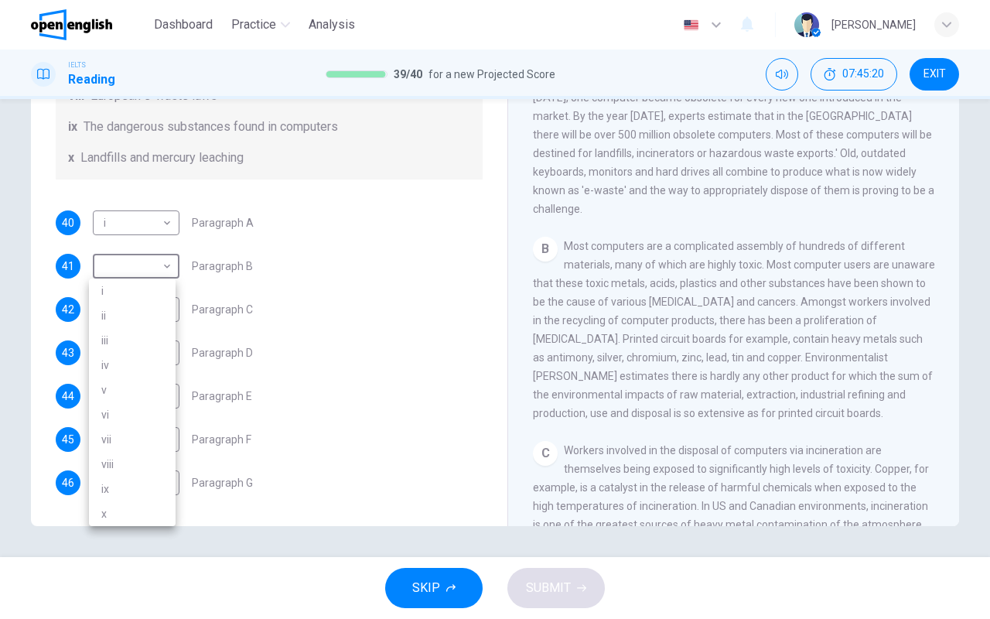
click at [118, 315] on li "ii" at bounding box center [132, 315] width 87 height 25
type input "**"
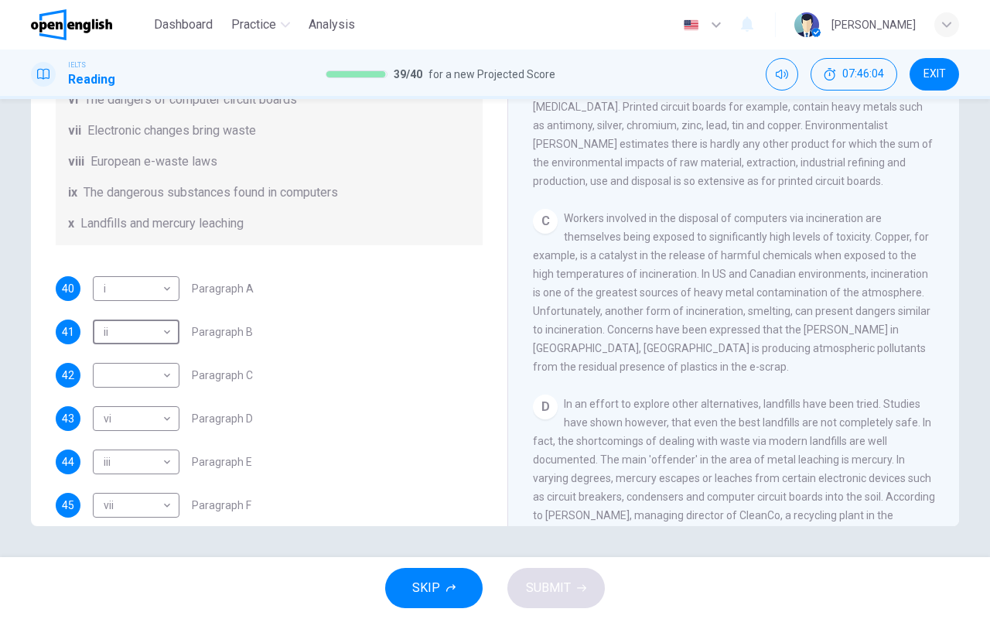
scroll to position [300, 0]
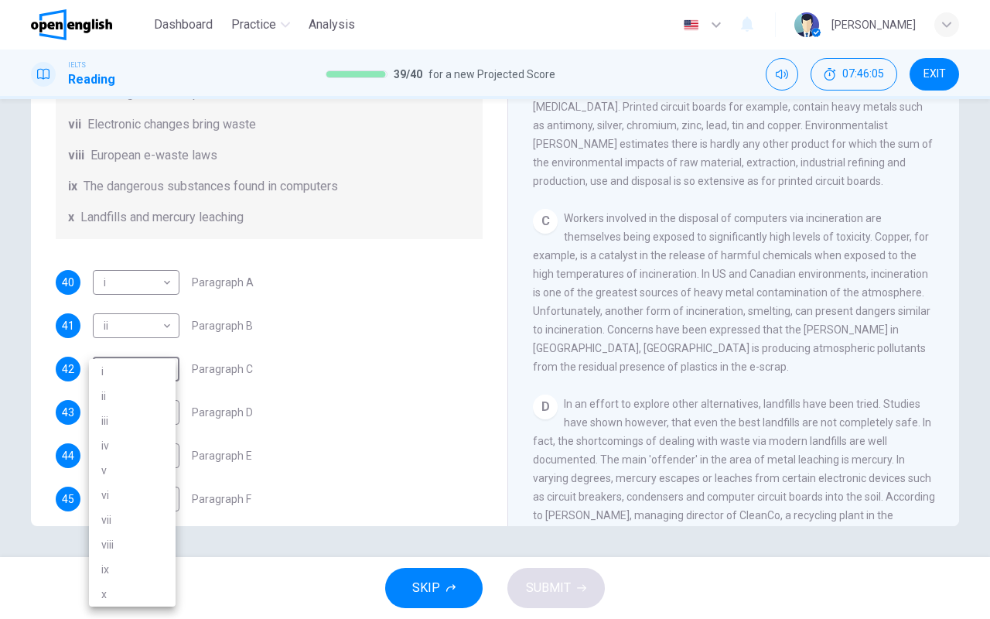
click at [165, 386] on body "This site uses cookies, as explained in our Privacy Policy . If you agree to th…" at bounding box center [495, 309] width 990 height 619
click at [116, 399] on li "ii" at bounding box center [132, 396] width 87 height 25
type input "**"
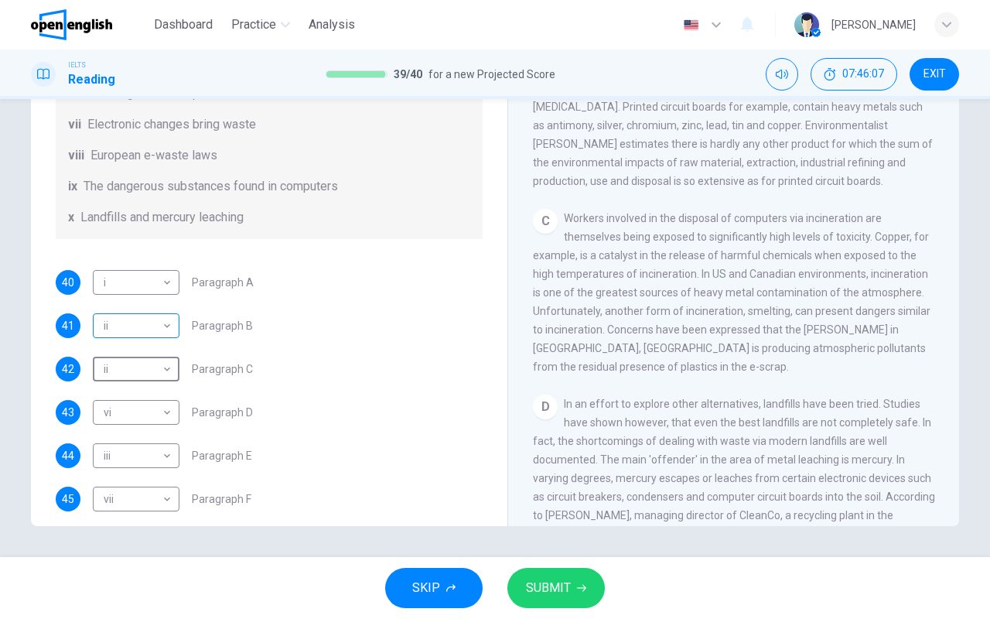
click at [131, 342] on body "This site uses cookies, as explained in our Privacy Policy . If you agree to th…" at bounding box center [495, 309] width 990 height 619
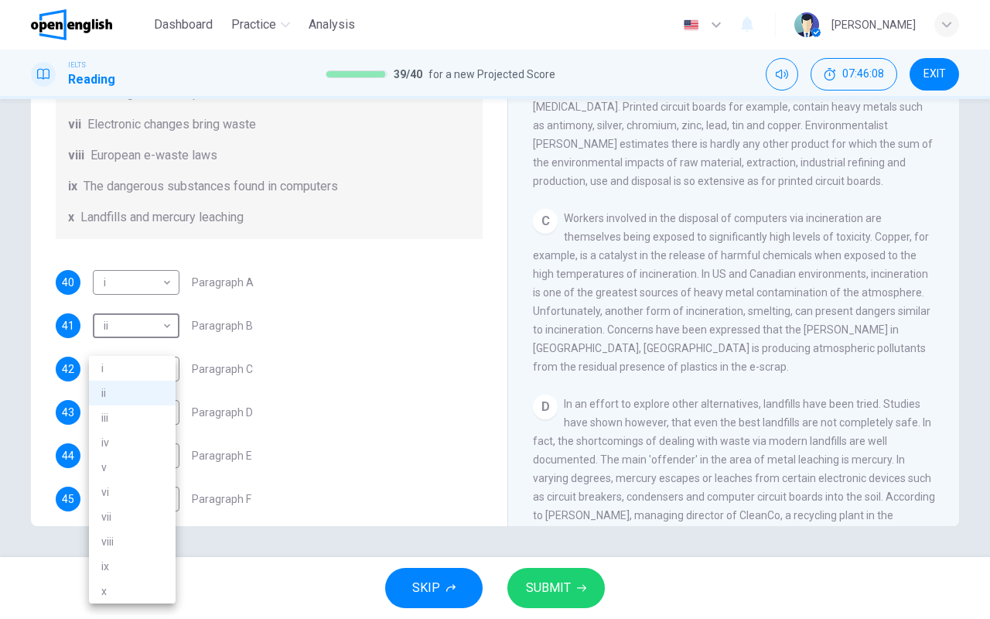
click at [129, 416] on li "iii" at bounding box center [132, 417] width 87 height 25
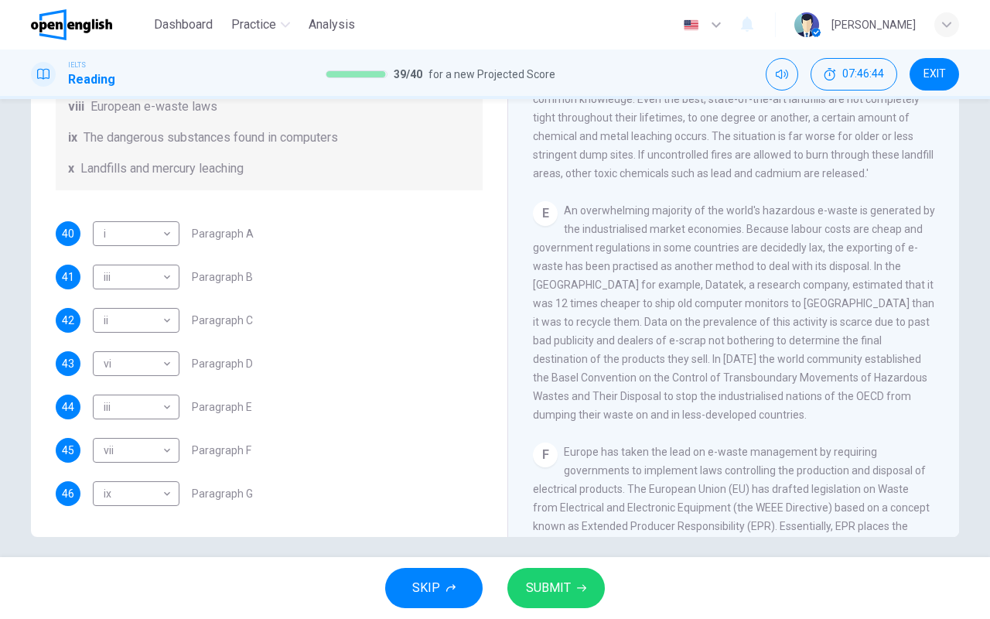
scroll to position [142, 0]
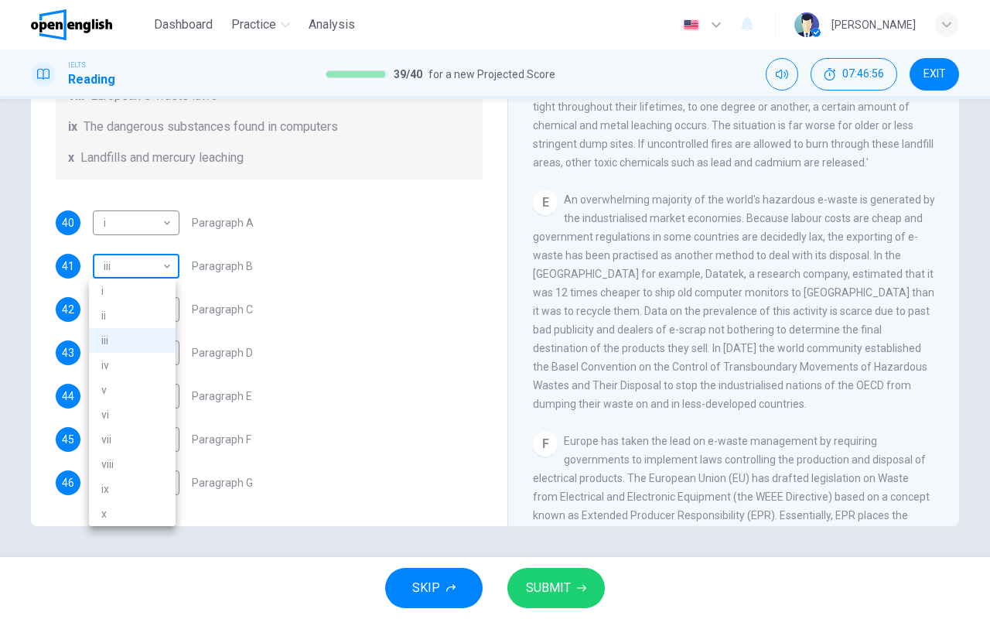
click at [159, 263] on body "This site uses cookies, as explained in our Privacy Policy . If you agree to th…" at bounding box center [495, 309] width 990 height 619
click at [107, 365] on li "iv" at bounding box center [132, 365] width 87 height 25
type input "**"
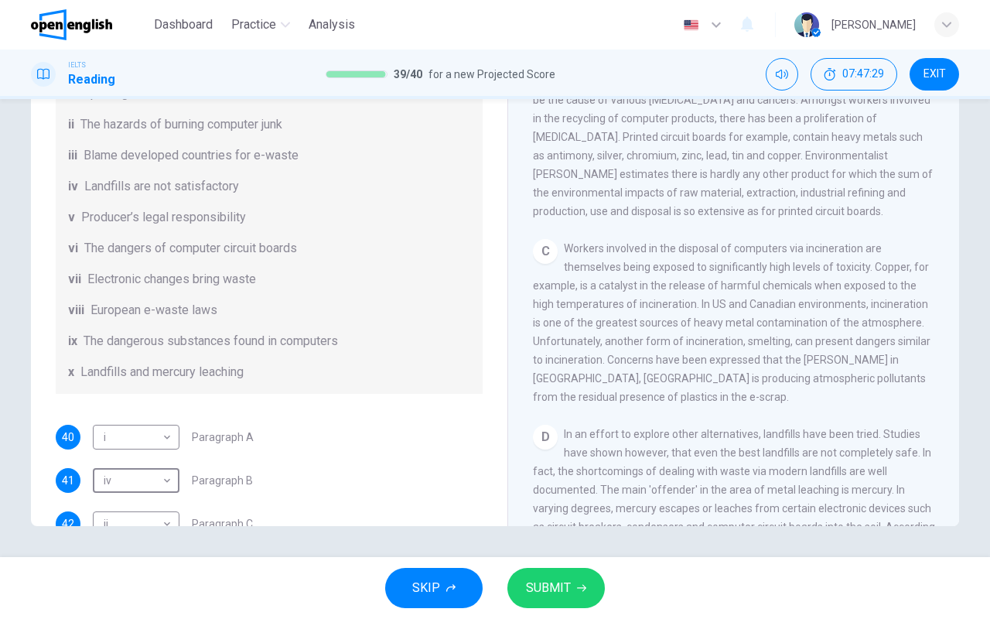
scroll to position [619, 0]
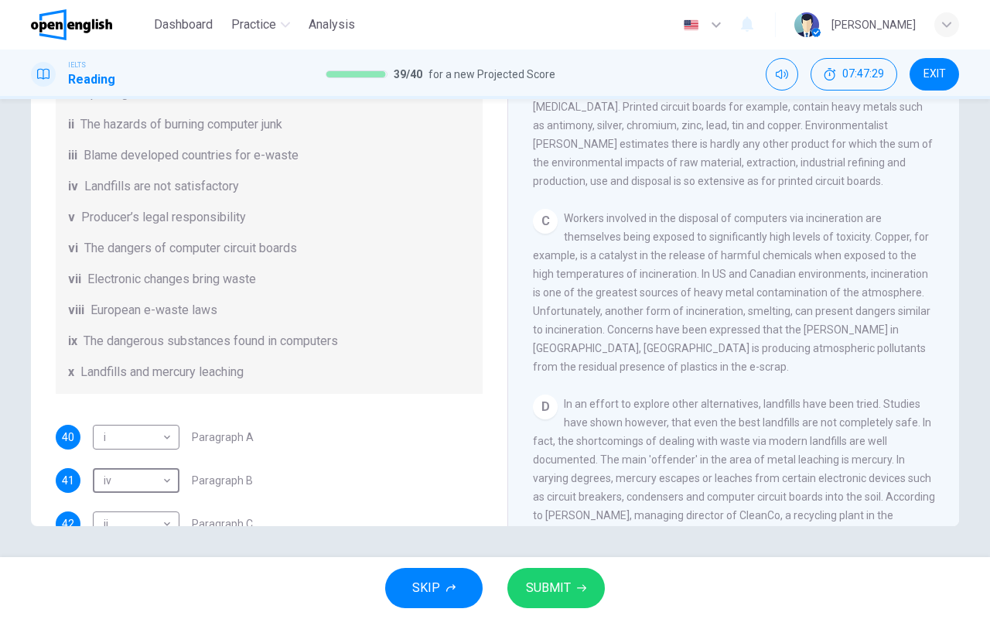
click at [575, 487] on button "SUBMIT" at bounding box center [555, 588] width 97 height 40
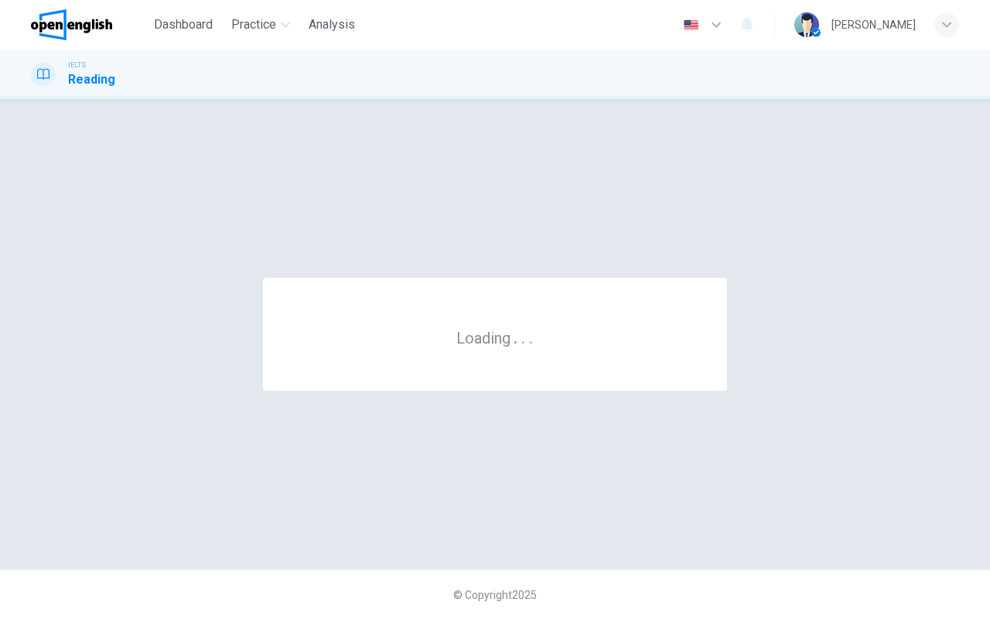
scroll to position [0, 0]
